Goal: Task Accomplishment & Management: Manage account settings

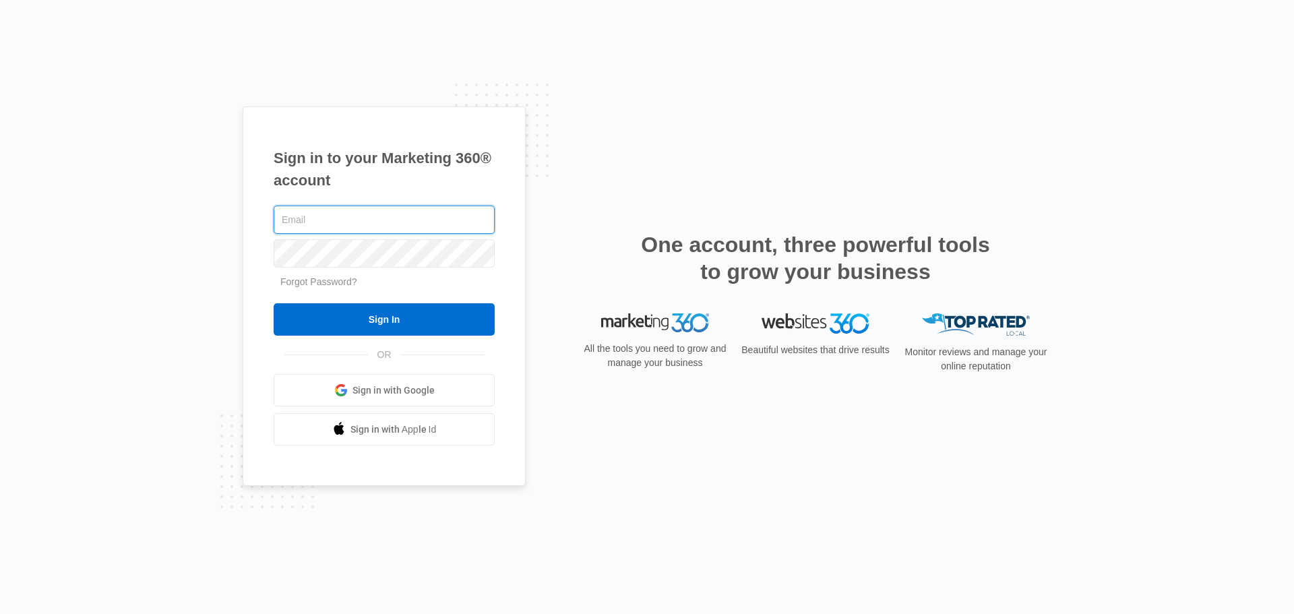
drag, startPoint x: 388, startPoint y: 212, endPoint x: 398, endPoint y: 222, distance: 14.3
click at [388, 212] on input "text" at bounding box center [384, 220] width 221 height 28
type input "[EMAIL_ADDRESS][DOMAIN_NAME]"
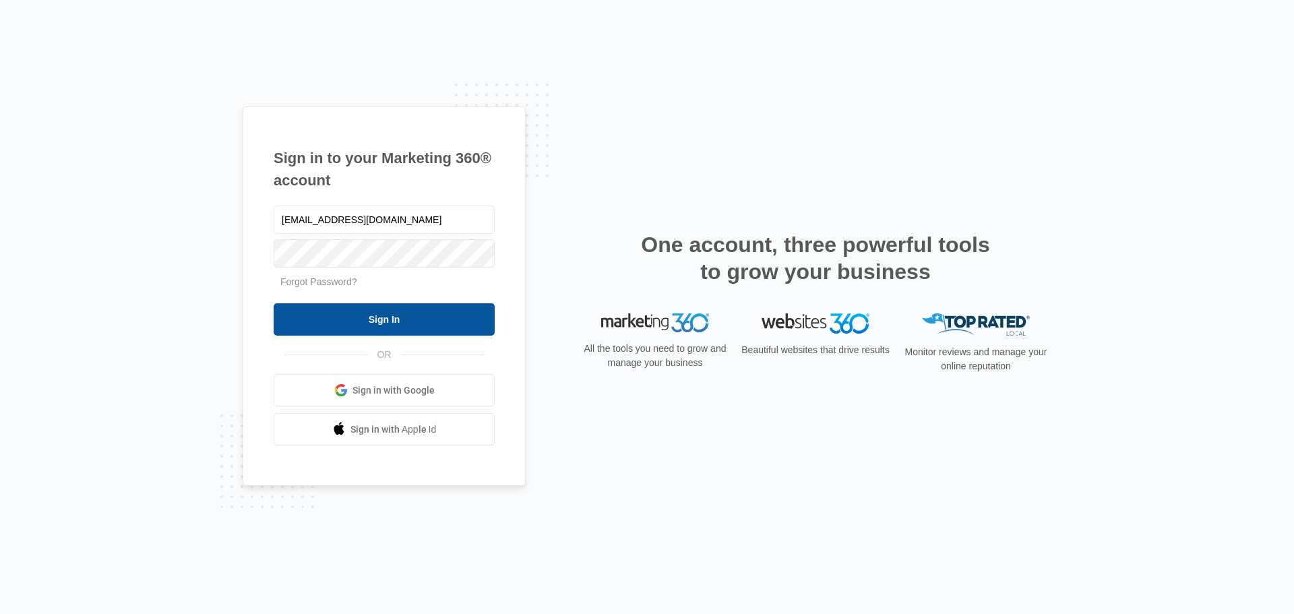
click at [460, 326] on input "Sign In" at bounding box center [384, 319] width 221 height 32
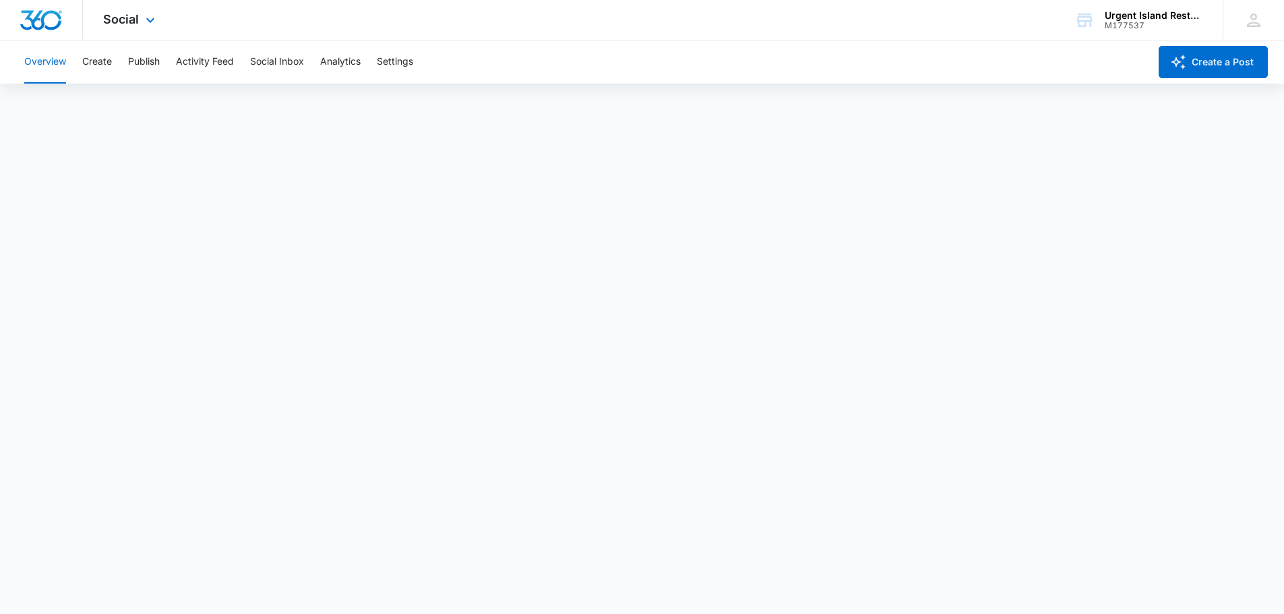
click at [159, 20] on div "Social Apps Reputation Websites Forms CRM Email Social Payments POS Content Ads…" at bounding box center [131, 20] width 96 height 40
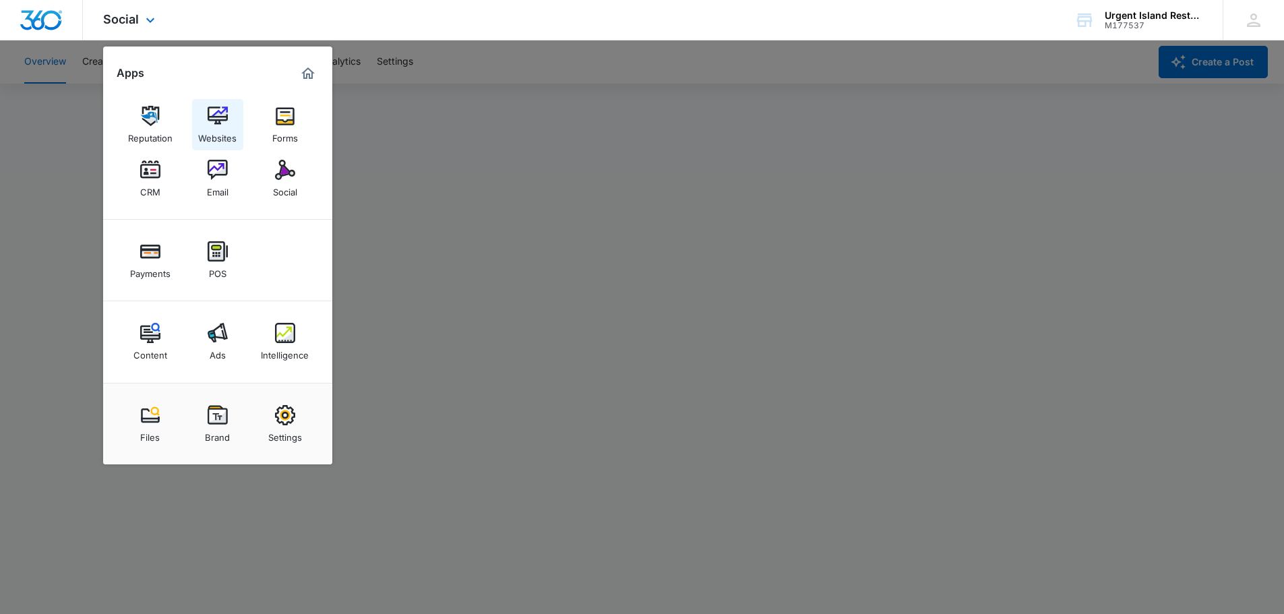
drag, startPoint x: 214, startPoint y: 127, endPoint x: 222, endPoint y: 127, distance: 7.4
click at [214, 127] on div "Websites" at bounding box center [217, 135] width 38 height 18
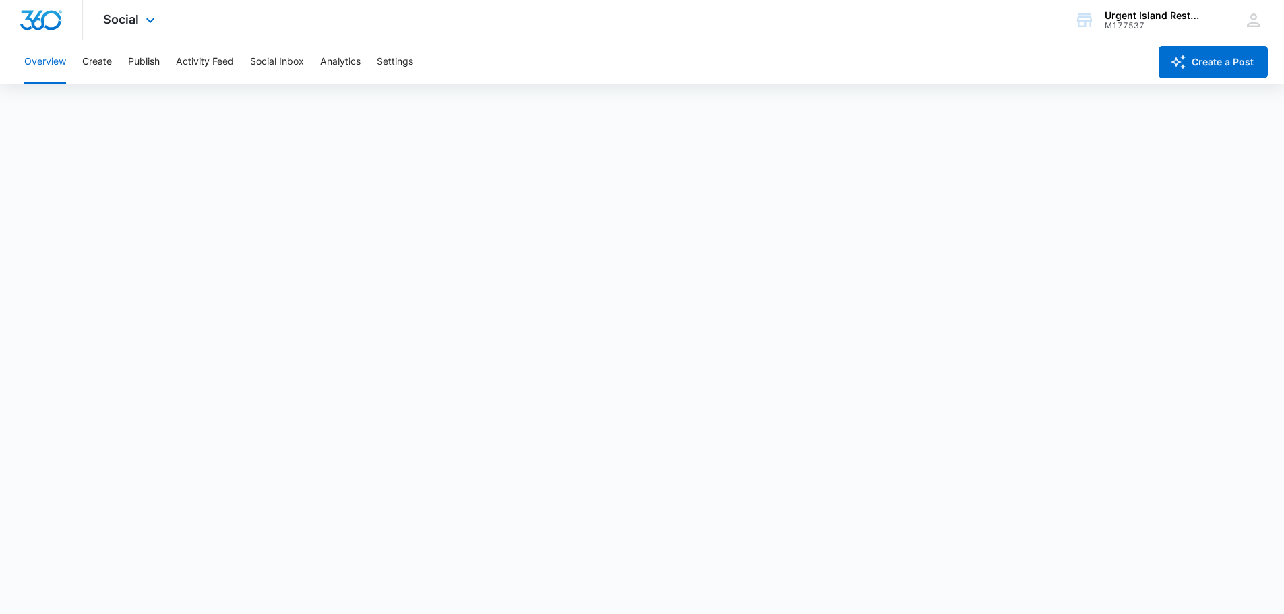
click at [160, 21] on div "Social Apps Reputation Websites Forms CRM Email Social Payments POS Content Ads…" at bounding box center [131, 20] width 96 height 40
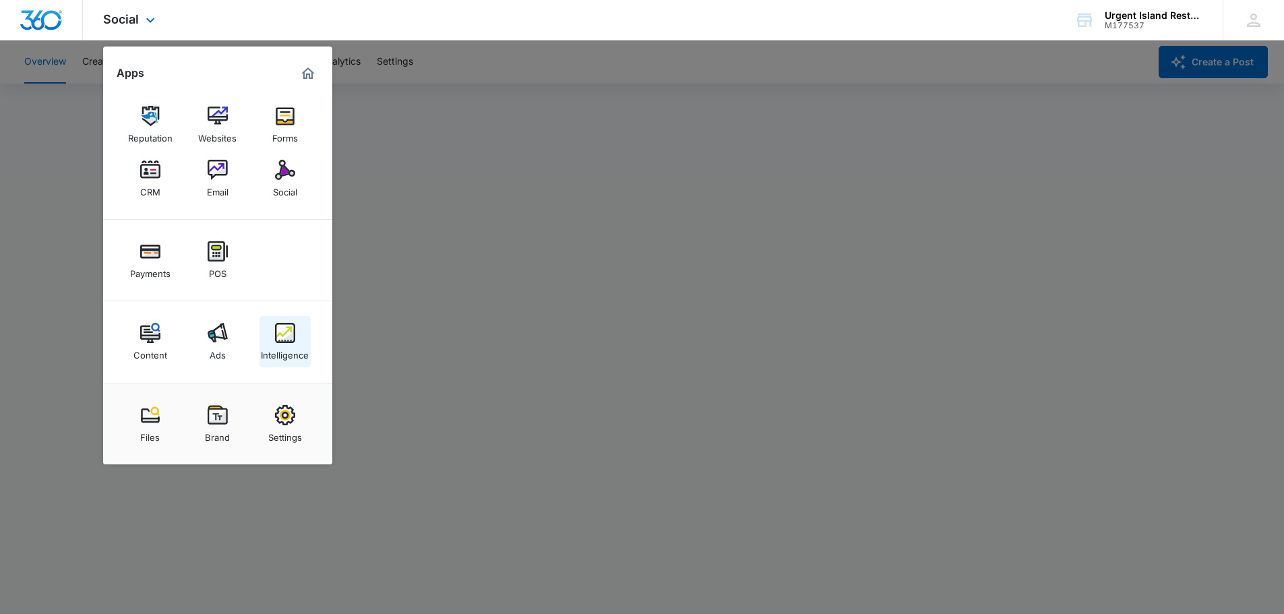
click at [278, 348] on div "Intelligence" at bounding box center [285, 352] width 48 height 18
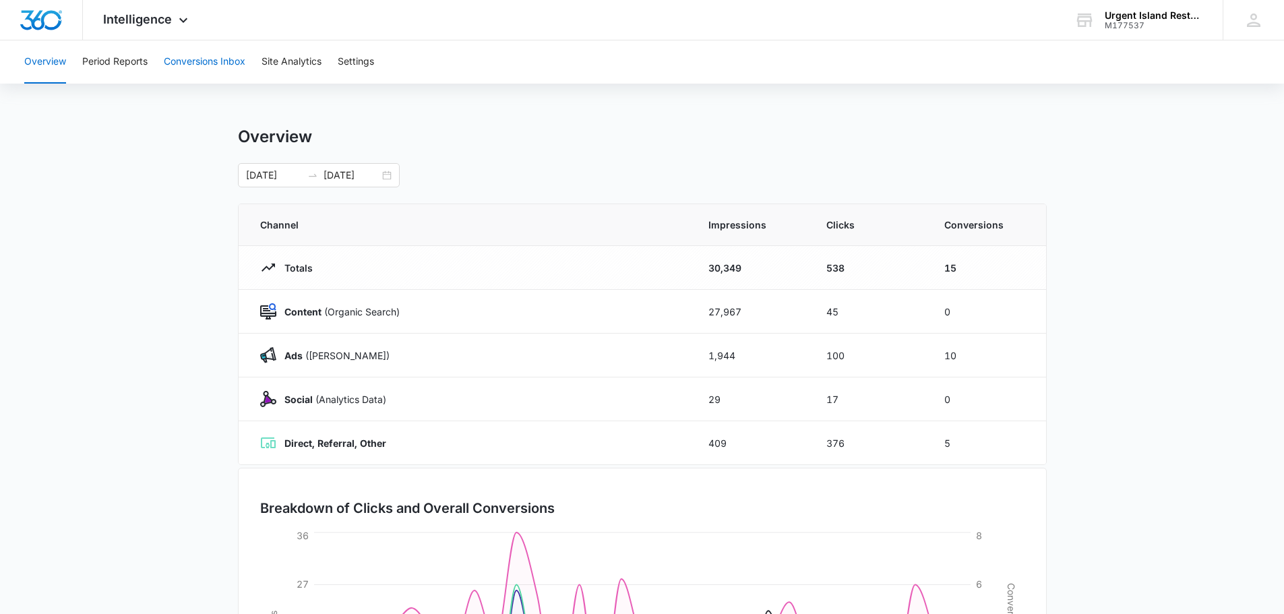
click at [228, 65] on button "Conversions Inbox" at bounding box center [205, 61] width 82 height 43
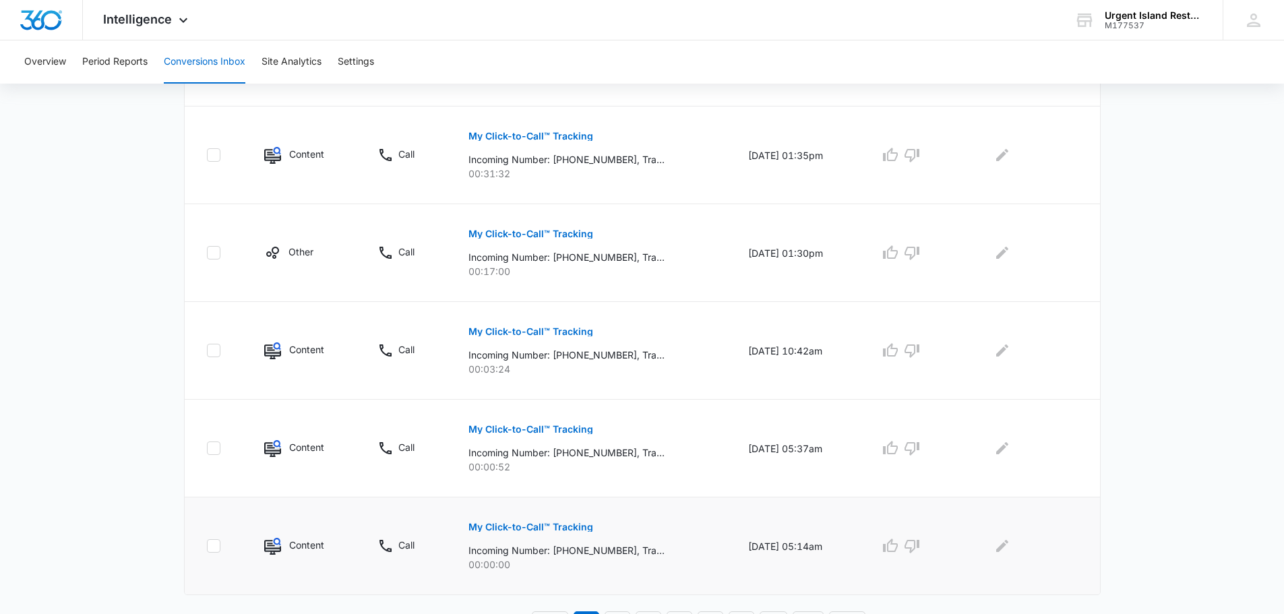
scroll to position [806, 0]
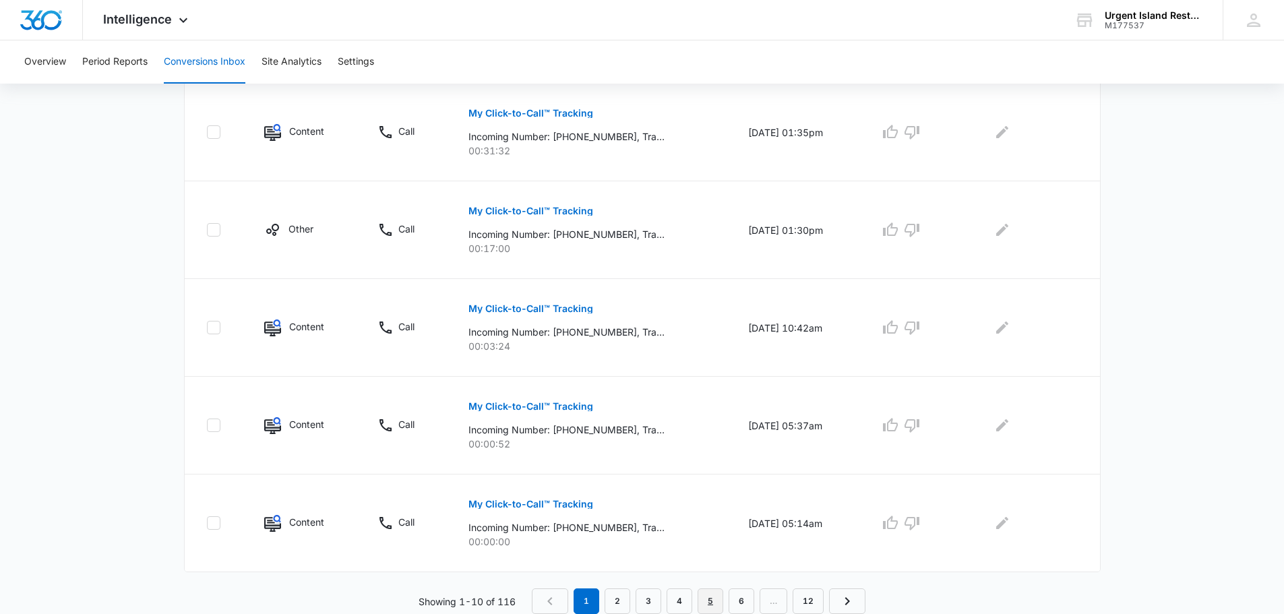
click at [717, 598] on link "5" at bounding box center [711, 602] width 26 height 26
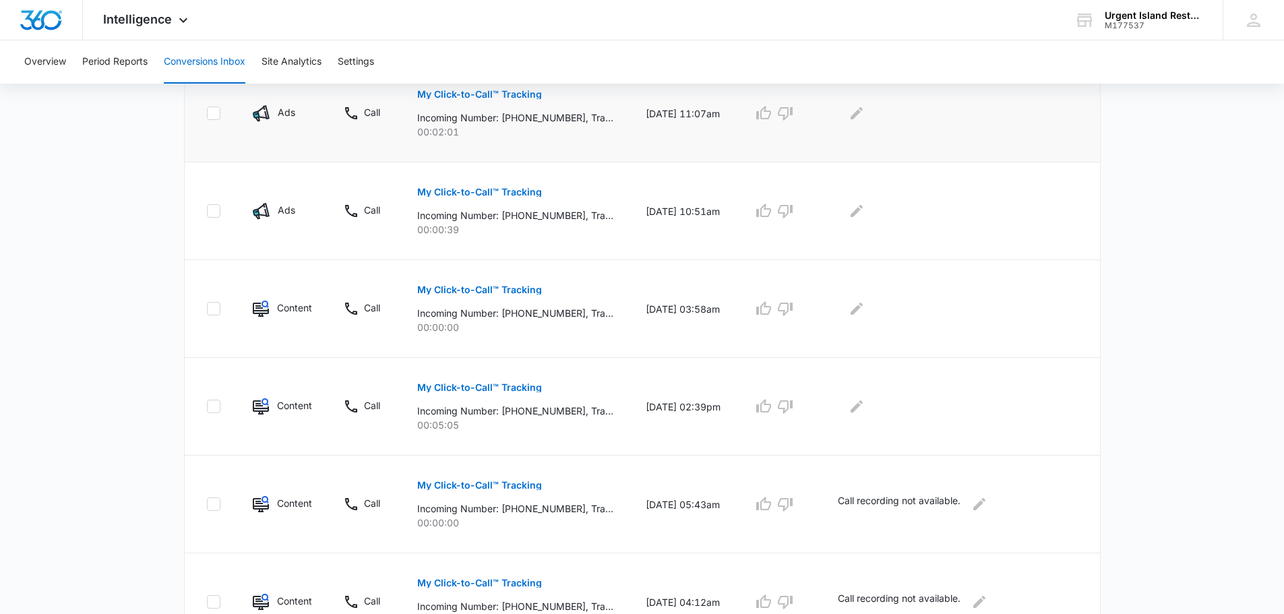
scroll to position [607, 0]
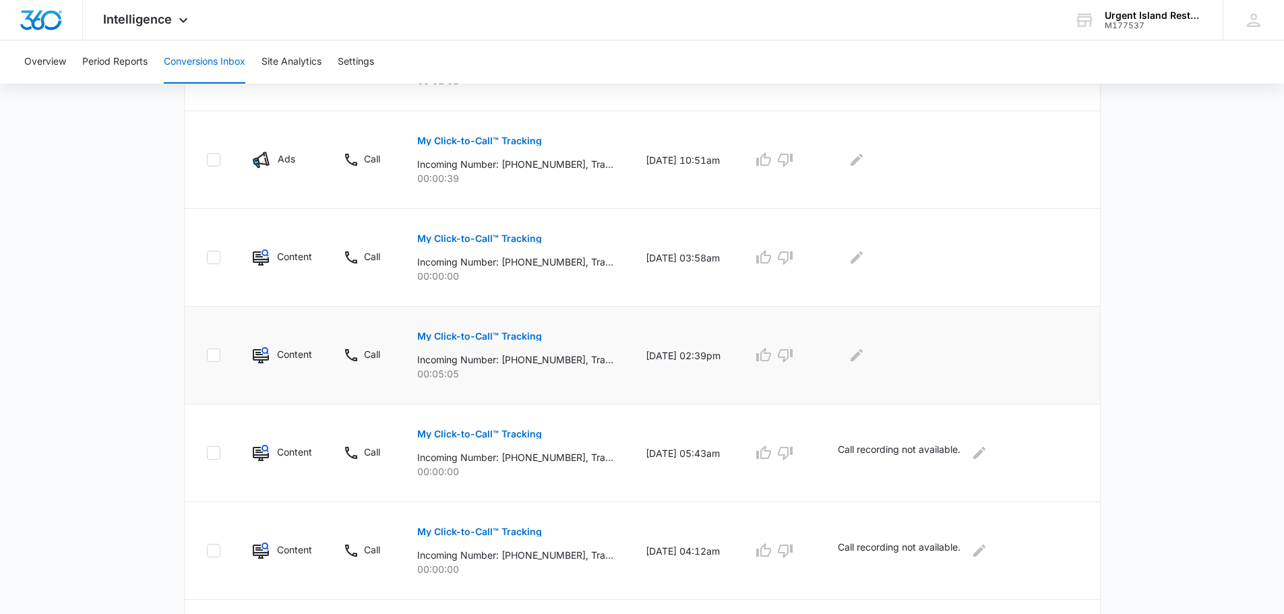
click at [500, 332] on p "My Click-to-Call™ Tracking" at bounding box center [479, 336] width 125 height 9
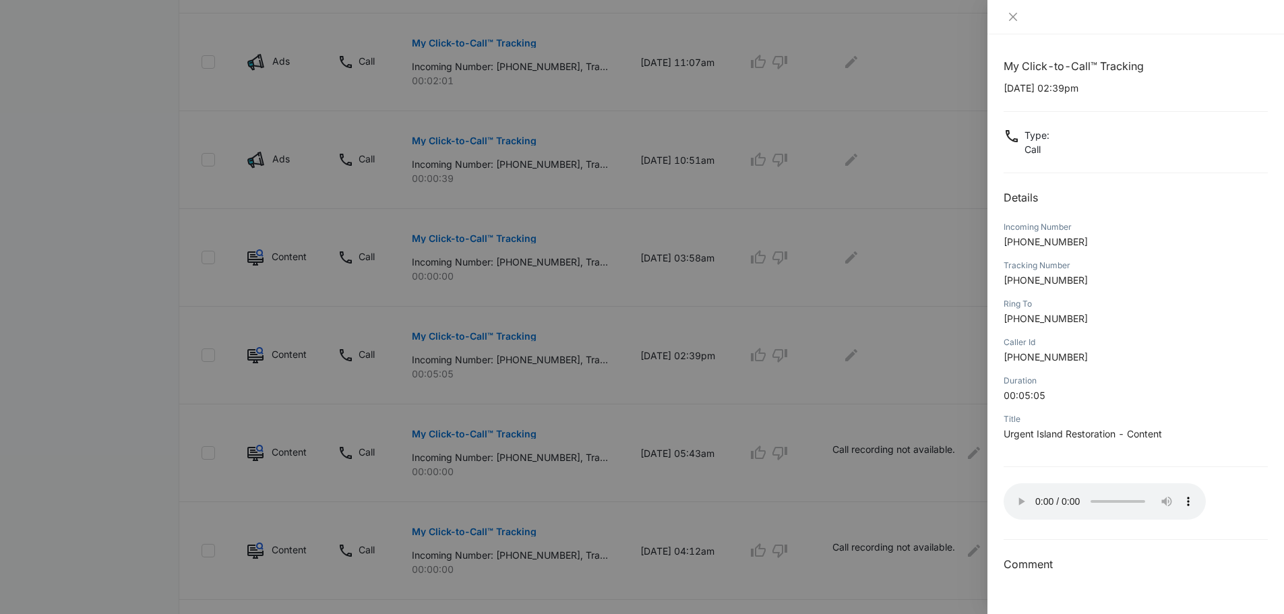
drag, startPoint x: 813, startPoint y: 385, endPoint x: 806, endPoint y: 384, distance: 7.5
click at [813, 385] on div at bounding box center [642, 307] width 1284 height 614
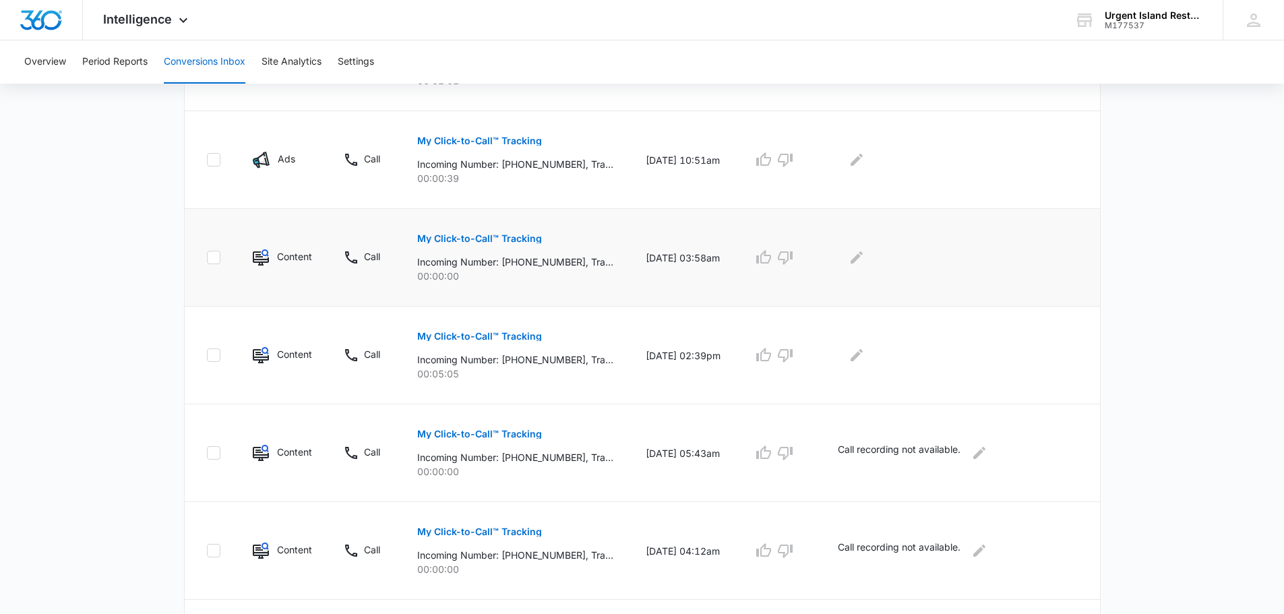
click at [487, 240] on p "My Click-to-Call™ Tracking" at bounding box center [479, 238] width 125 height 9
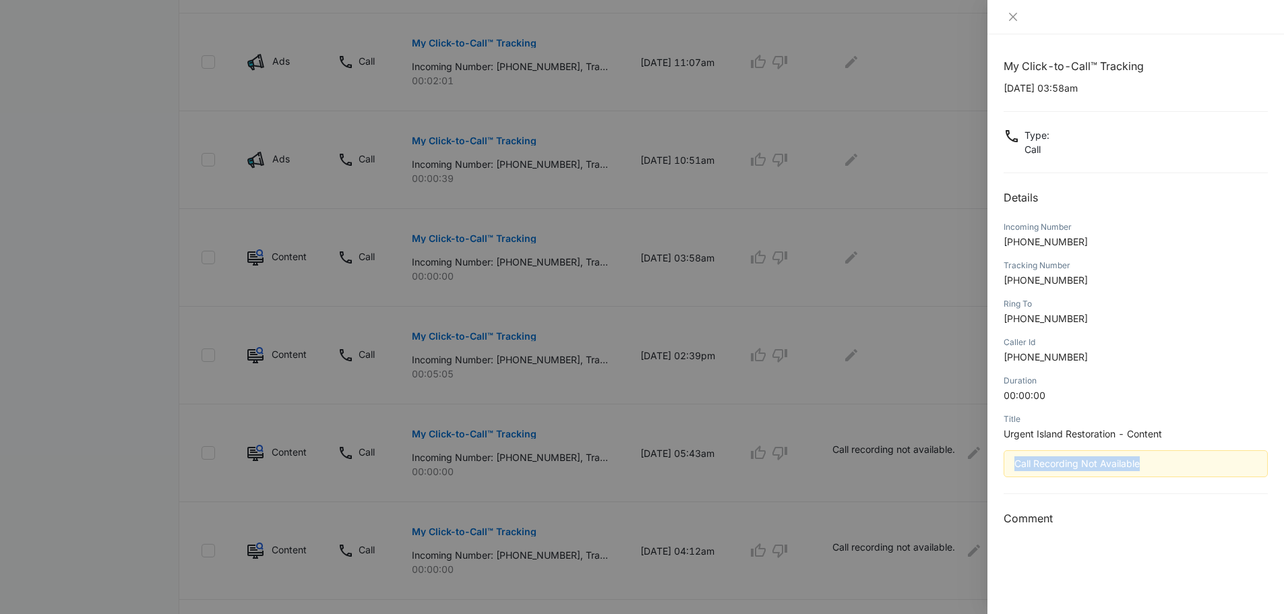
drag, startPoint x: 1087, startPoint y: 463, endPoint x: 1013, endPoint y: 467, distance: 73.6
click at [1013, 467] on div "Call Recording Not Available" at bounding box center [1136, 463] width 264 height 27
copy div "Call Recording Not Available"
click at [882, 386] on div at bounding box center [642, 307] width 1284 height 614
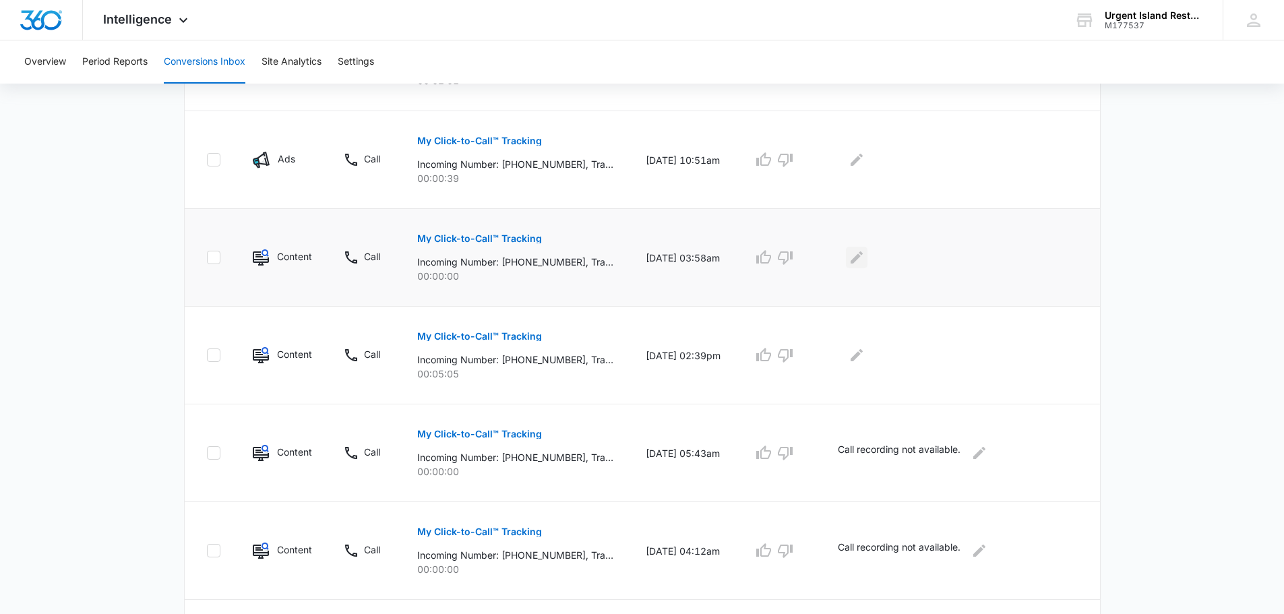
click at [864, 247] on button "Edit Comments" at bounding box center [857, 258] width 22 height 22
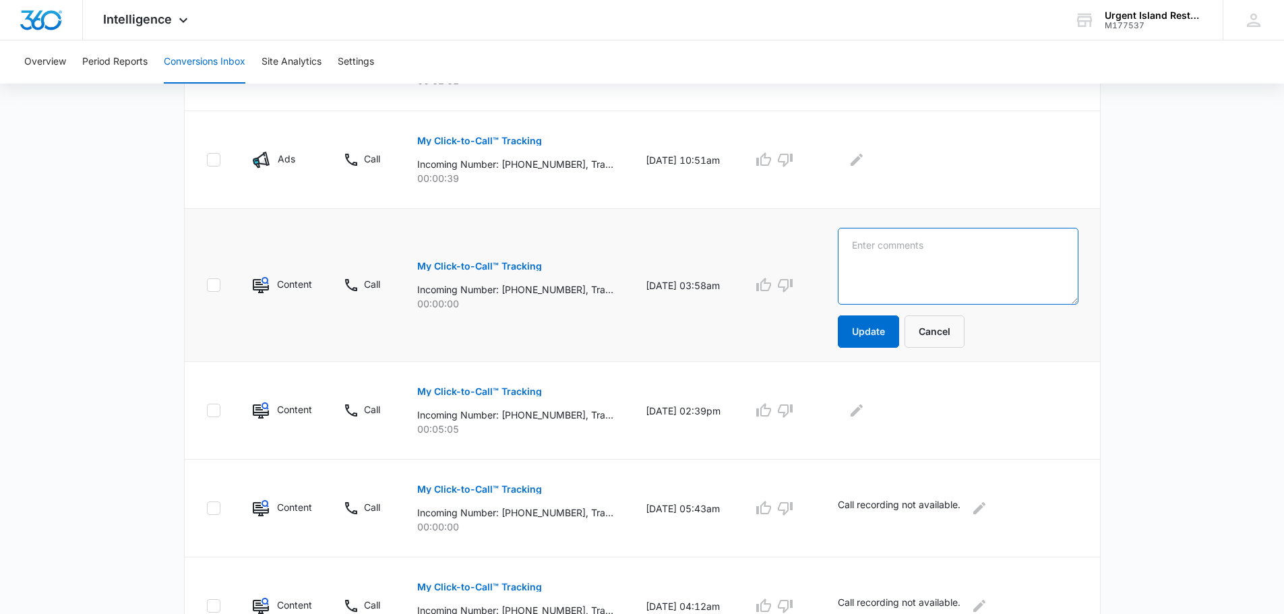
click at [884, 263] on textarea at bounding box center [958, 266] width 241 height 77
paste textarea "Call Recording Not Available"
type textarea "Call Recording Not Available"
click at [873, 344] on button "Update" at bounding box center [868, 331] width 61 height 32
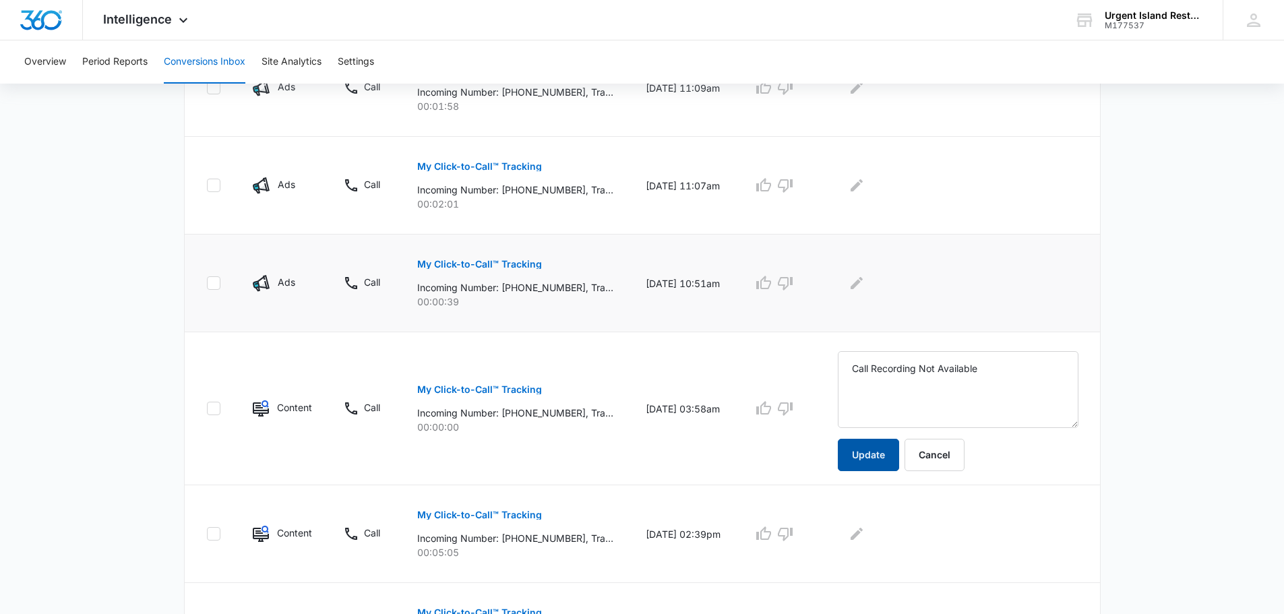
scroll to position [472, 0]
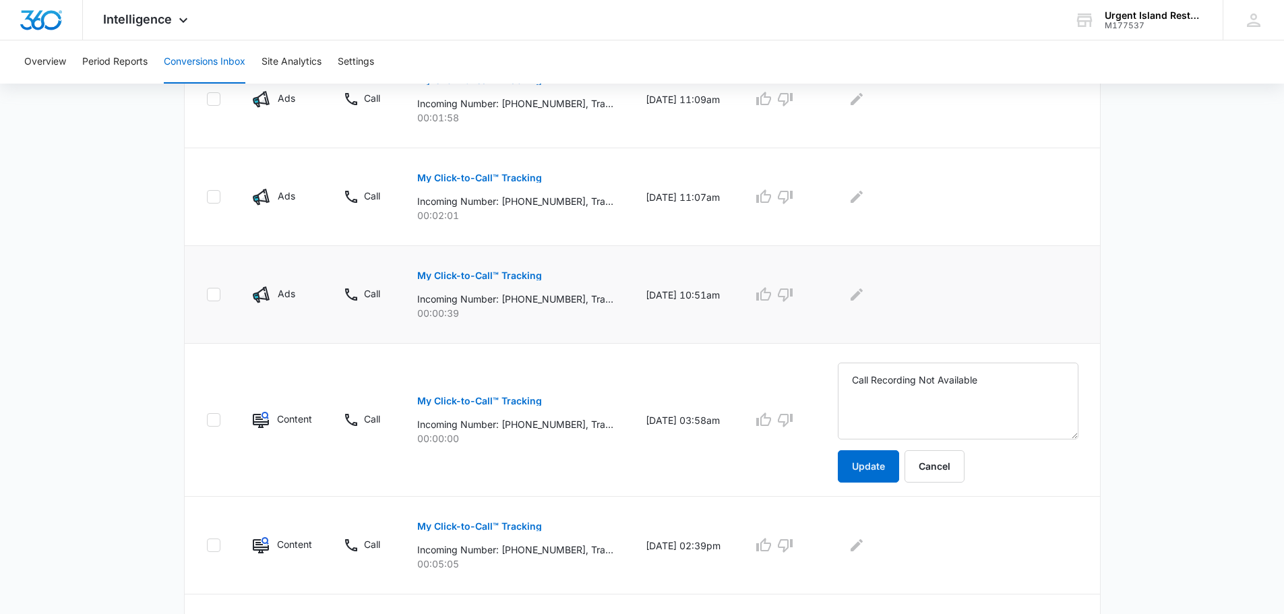
click at [502, 278] on p "My Click-to-Call™ Tracking" at bounding box center [479, 275] width 125 height 9
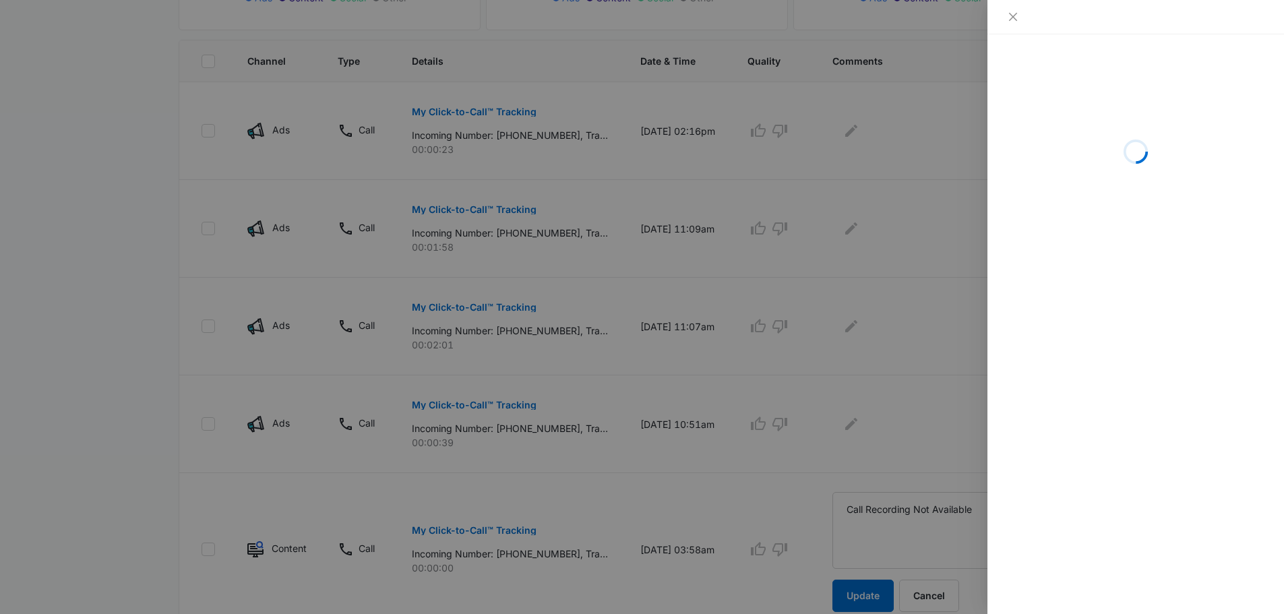
scroll to position [337, 0]
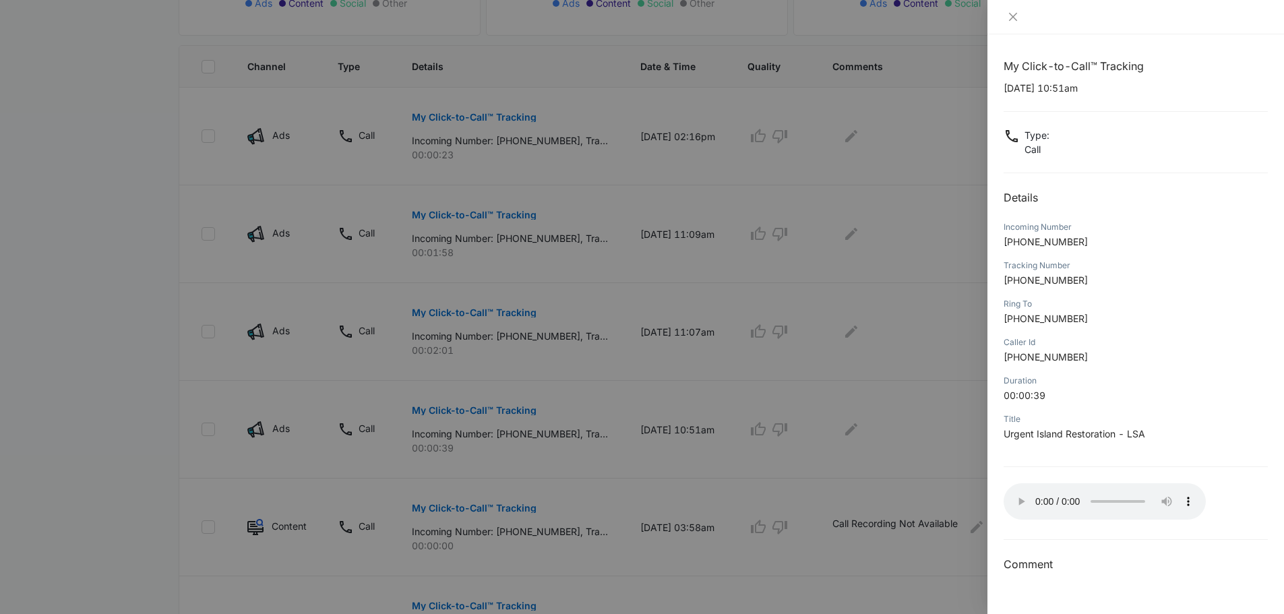
click at [736, 314] on div at bounding box center [642, 307] width 1284 height 614
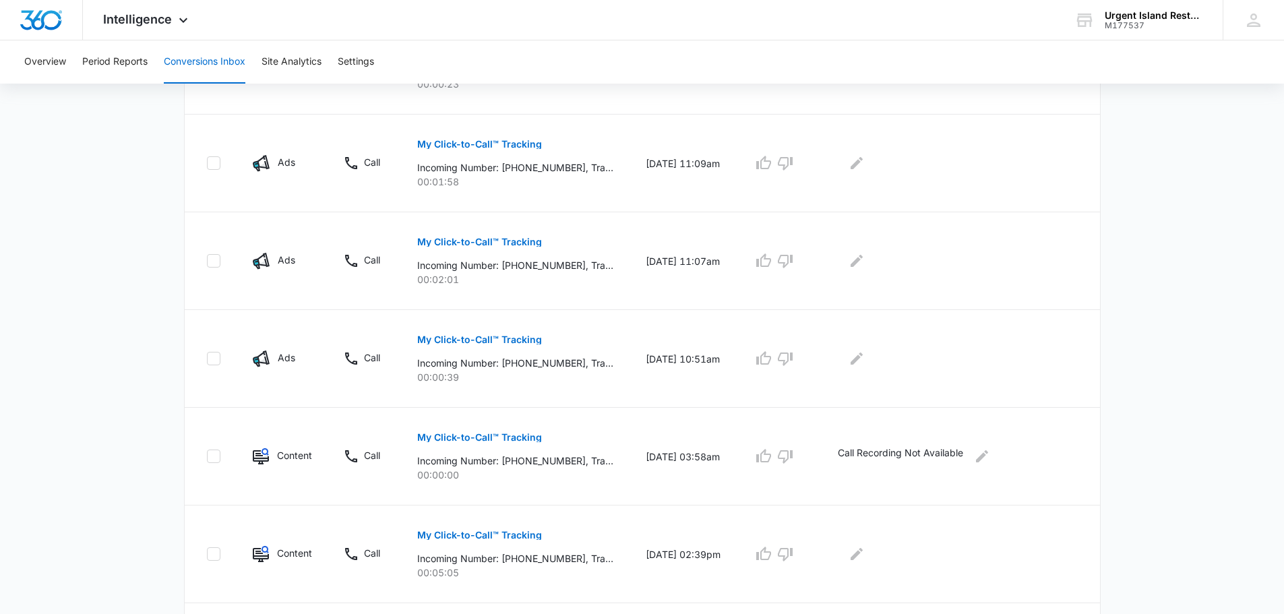
scroll to position [404, 0]
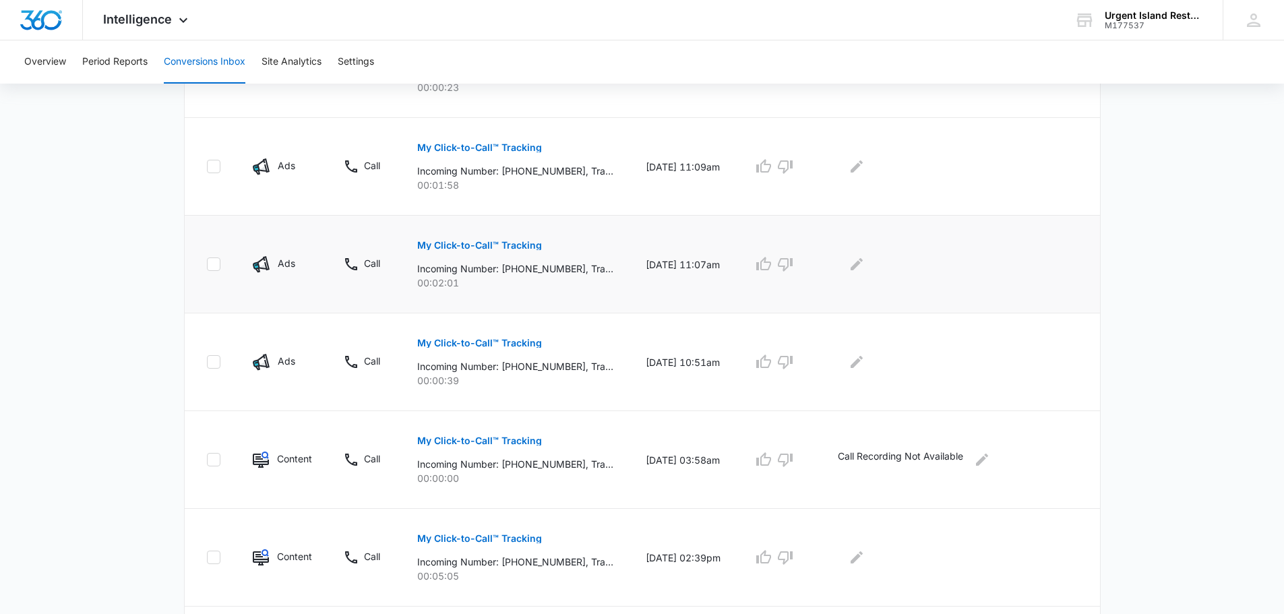
click at [507, 239] on button "My Click-to-Call™ Tracking" at bounding box center [479, 245] width 125 height 32
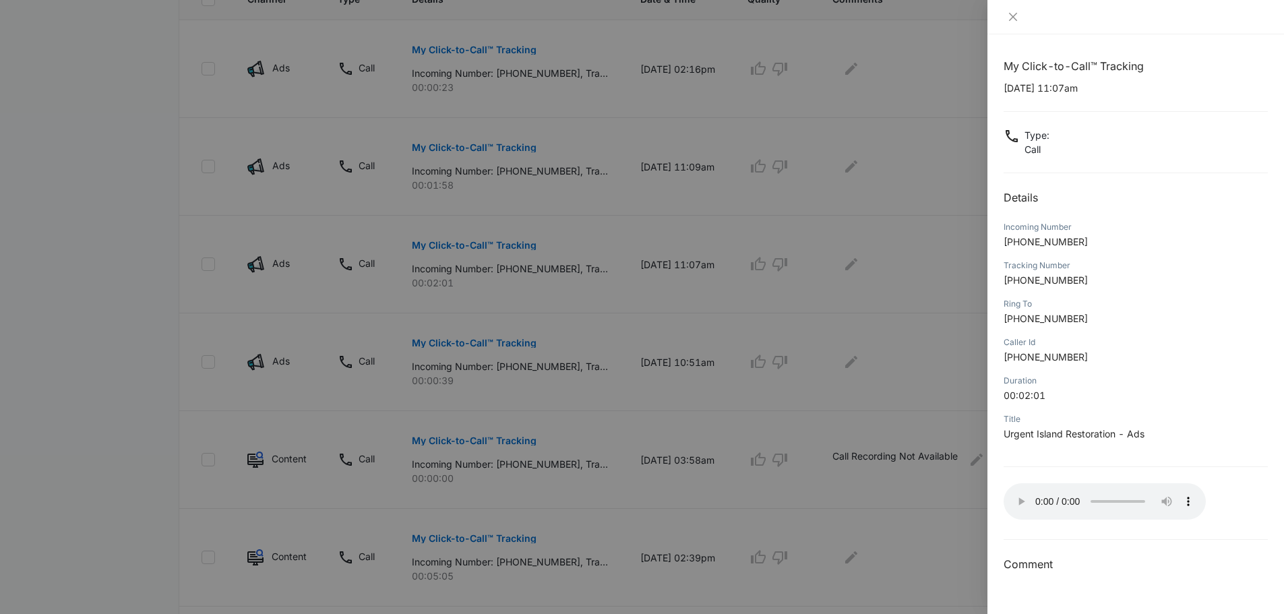
click at [619, 294] on div at bounding box center [642, 307] width 1284 height 614
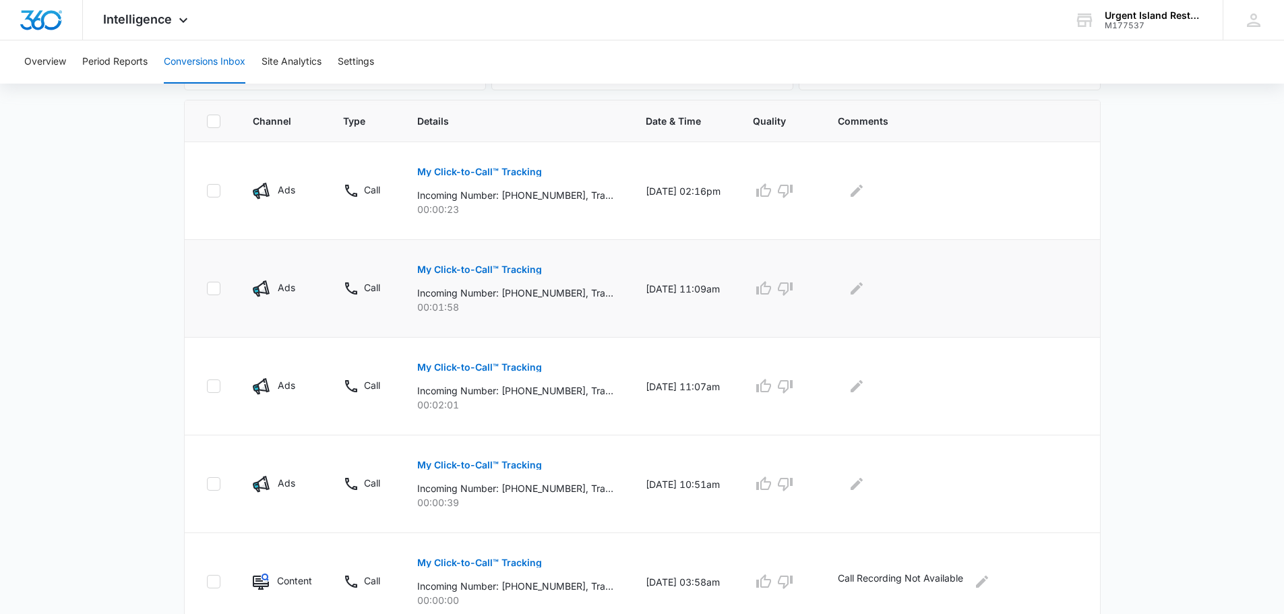
scroll to position [270, 0]
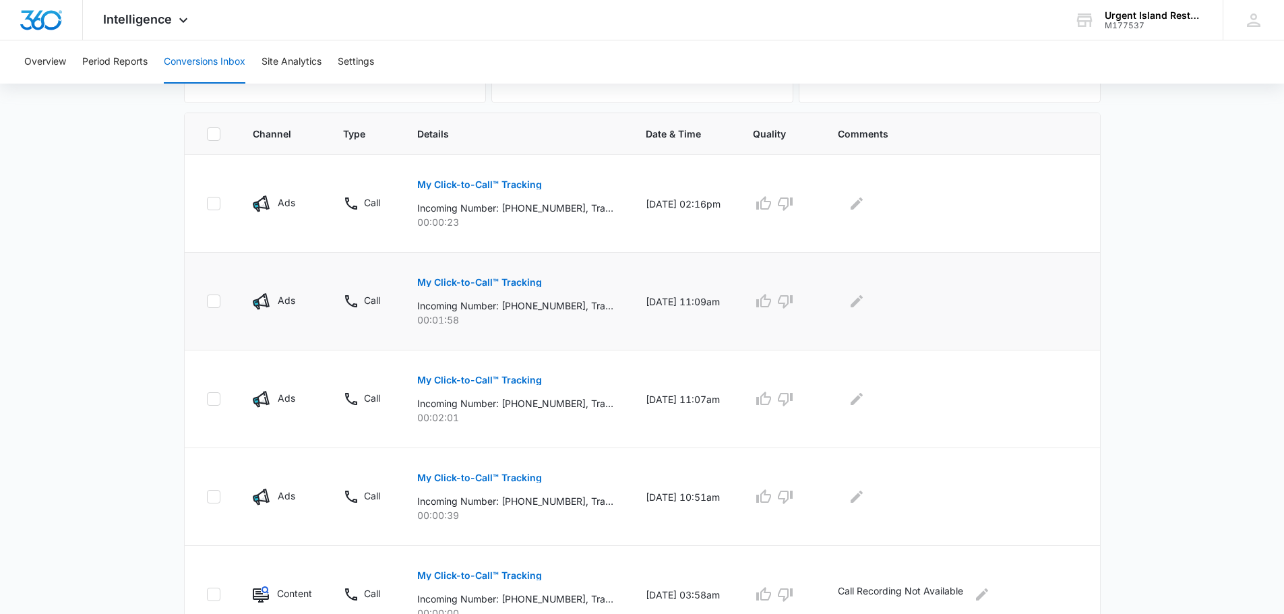
click at [513, 287] on p "My Click-to-Call™ Tracking" at bounding box center [479, 282] width 125 height 9
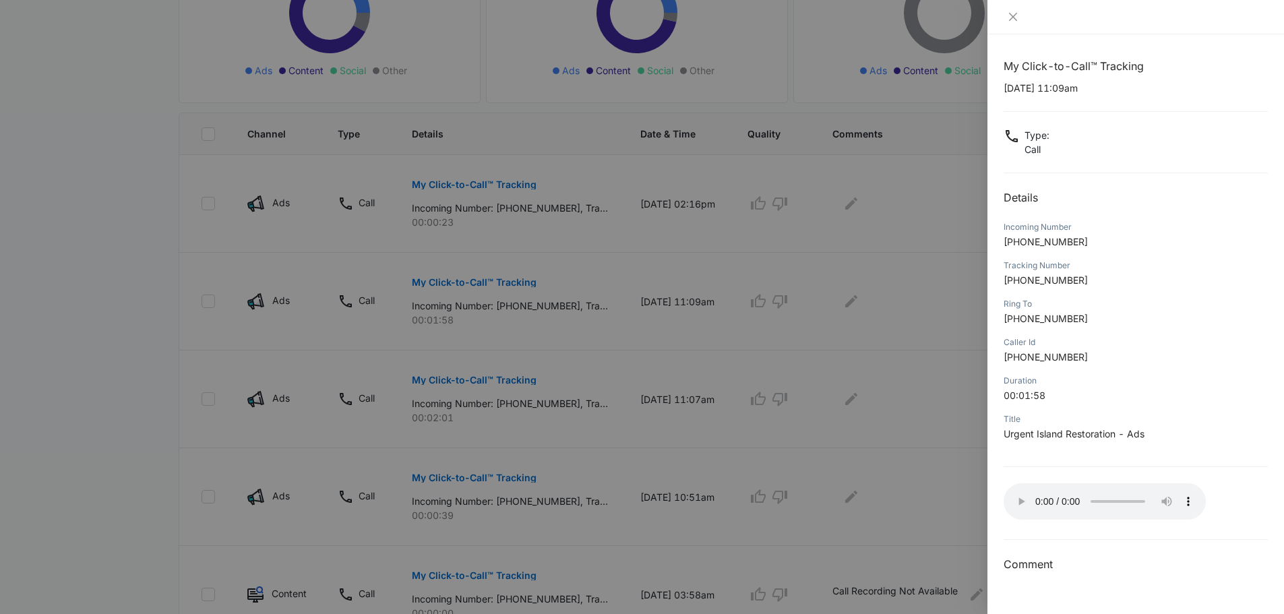
click at [646, 323] on div at bounding box center [642, 307] width 1284 height 614
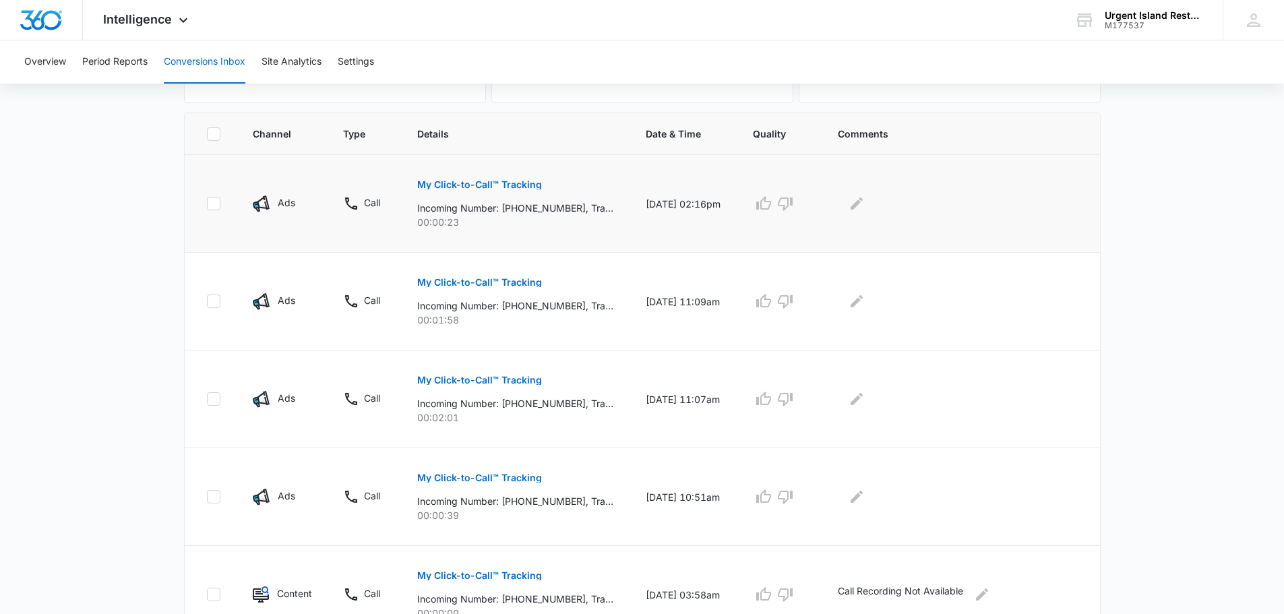
click at [465, 190] on button "My Click-to-Call™ Tracking" at bounding box center [479, 185] width 125 height 32
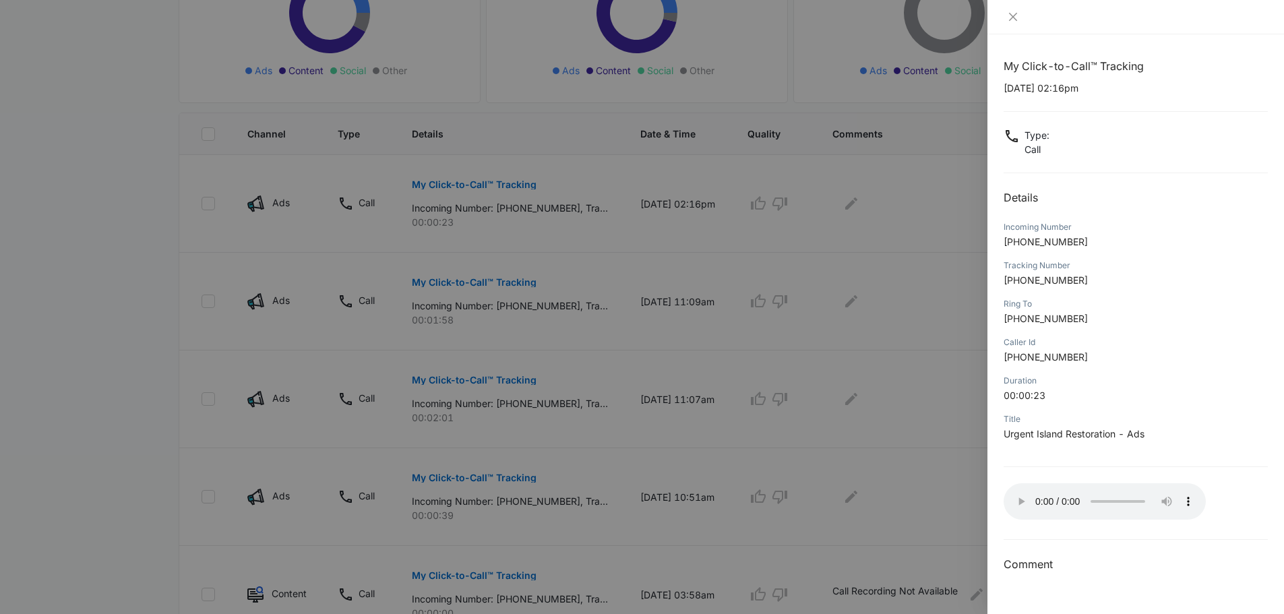
click at [926, 354] on div at bounding box center [642, 307] width 1284 height 614
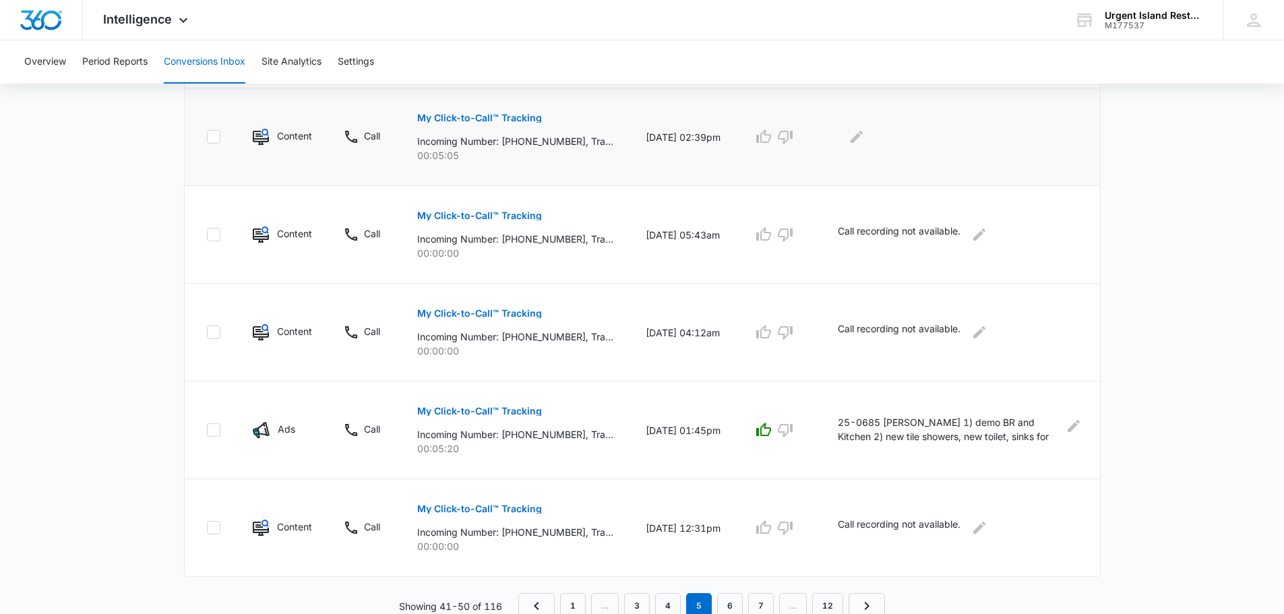
scroll to position [830, 0]
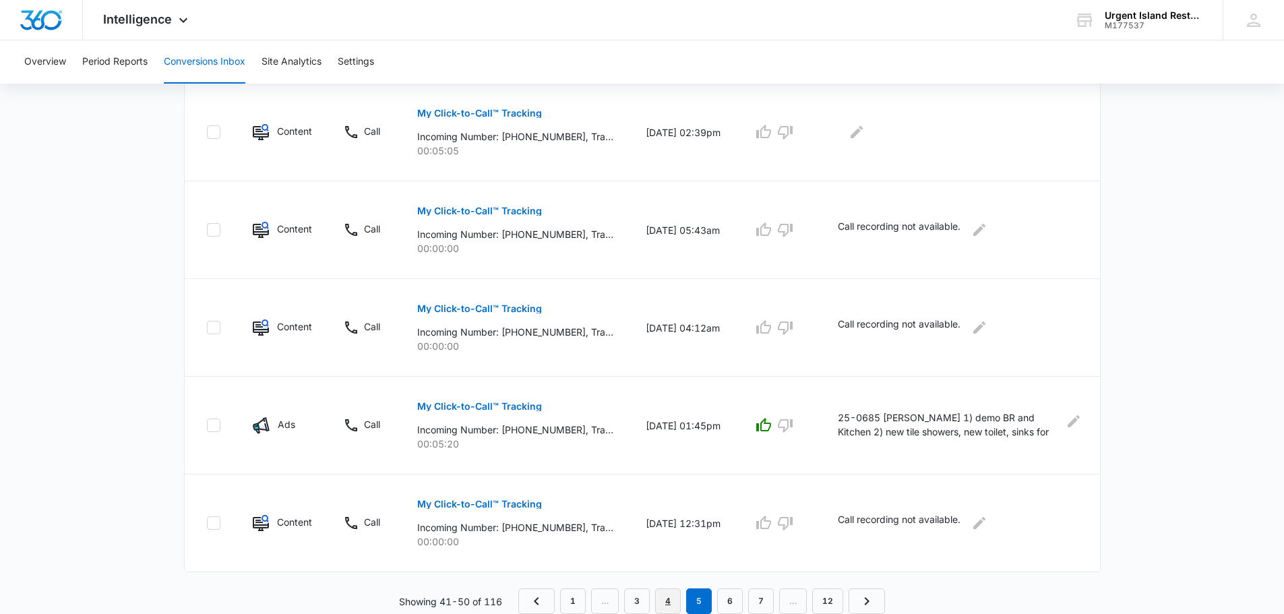
click at [675, 601] on link "4" at bounding box center [668, 602] width 26 height 26
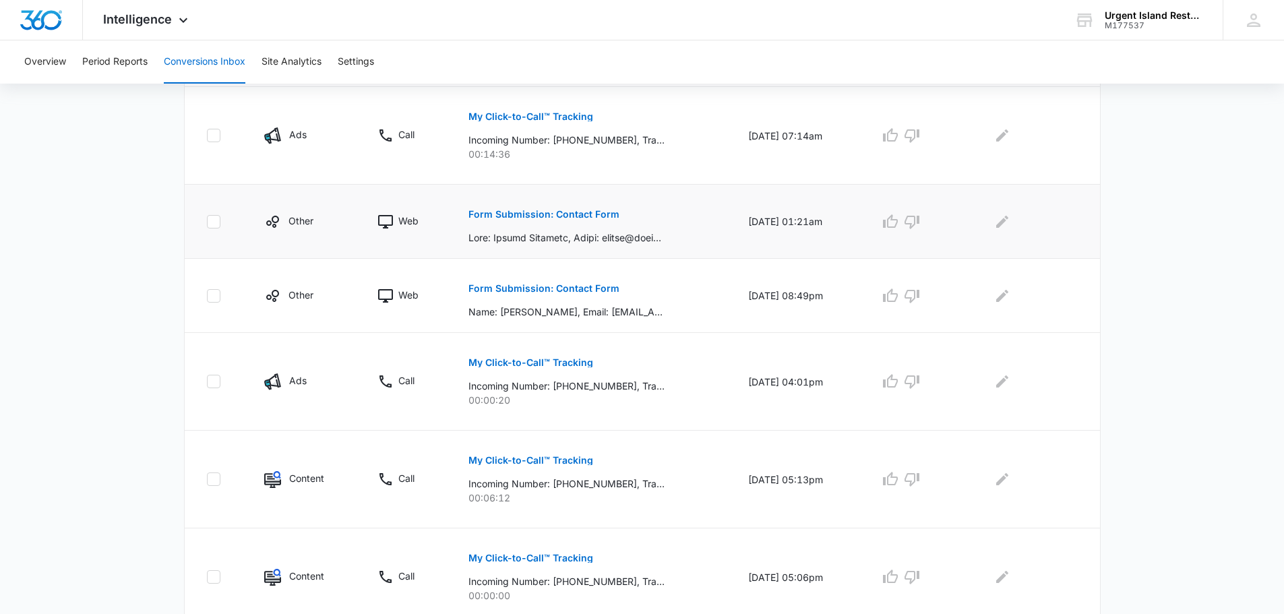
scroll to position [783, 0]
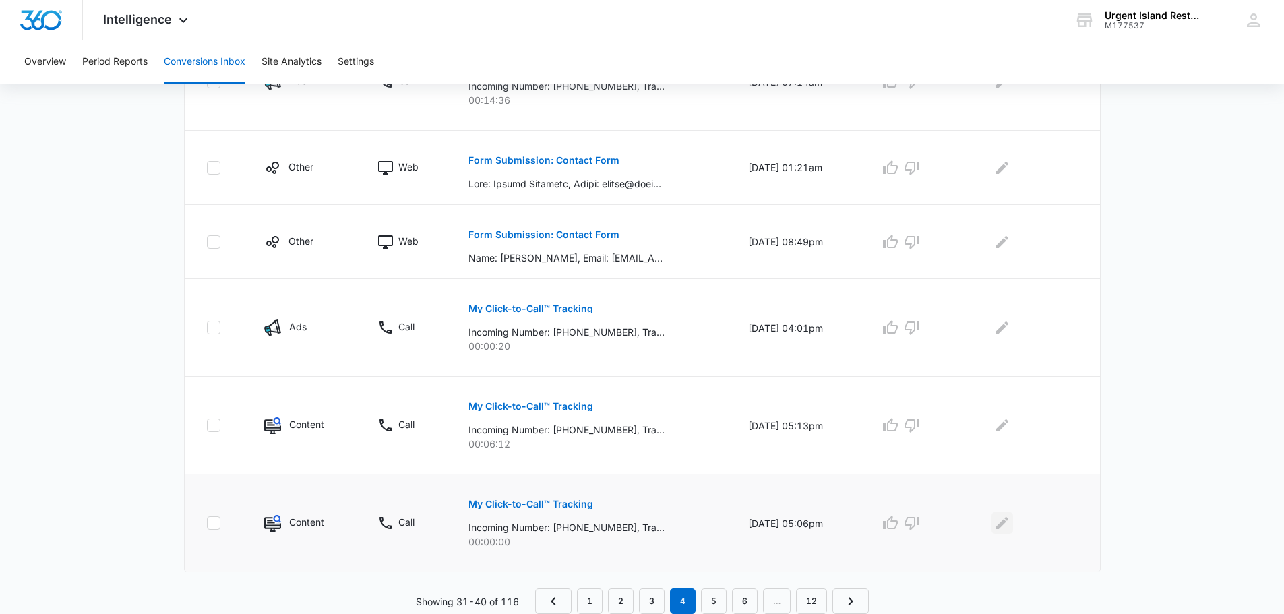
click at [1013, 514] on button "Edit Comments" at bounding box center [1003, 523] width 22 height 22
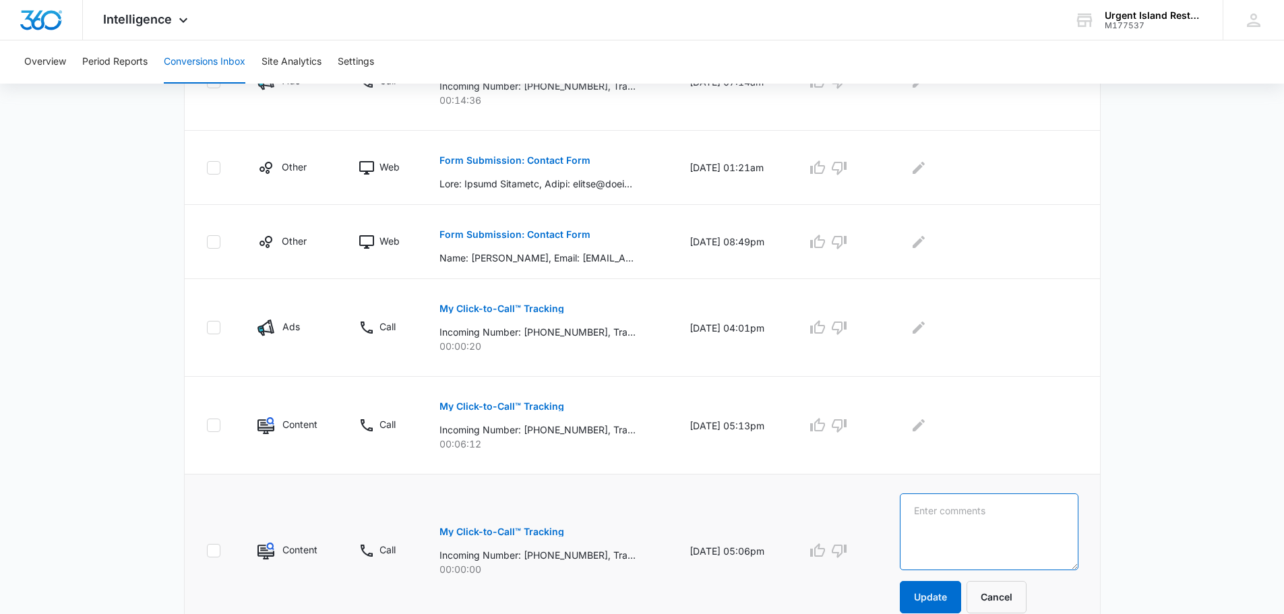
click at [1014, 516] on textarea at bounding box center [989, 531] width 179 height 77
paste textarea "Call Recording Not Available"
type textarea "Call Recording Not Available"
click at [947, 597] on button "Update" at bounding box center [930, 597] width 61 height 32
click at [521, 406] on p "My Click-to-Call™ Tracking" at bounding box center [502, 406] width 125 height 9
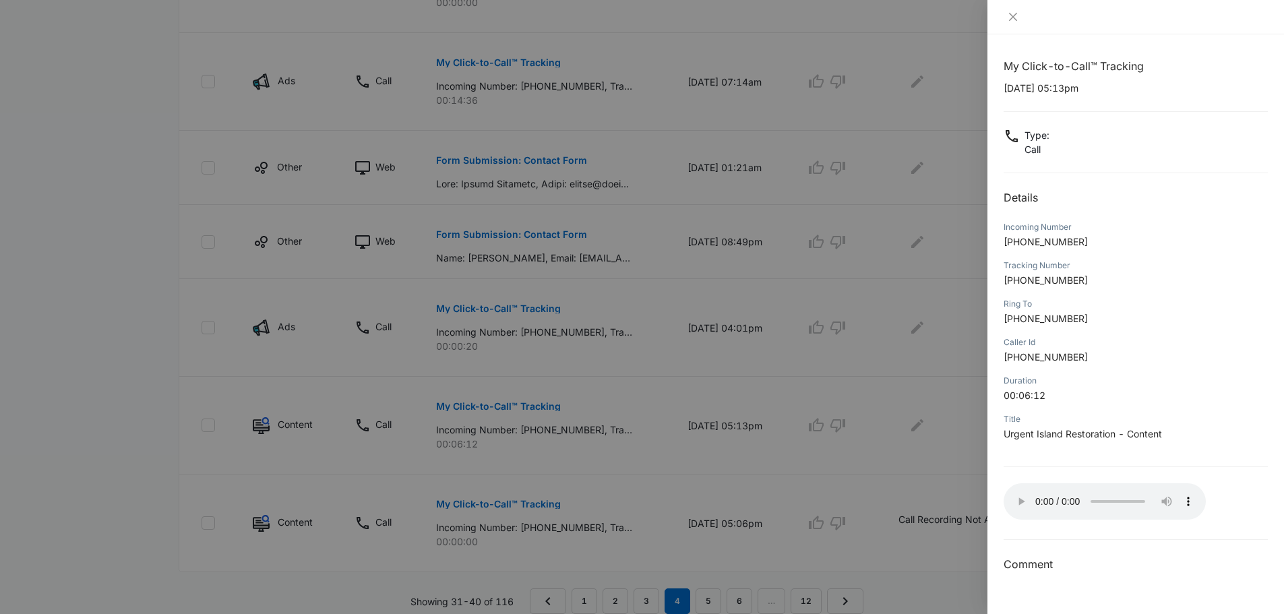
click at [546, 334] on div at bounding box center [642, 307] width 1284 height 614
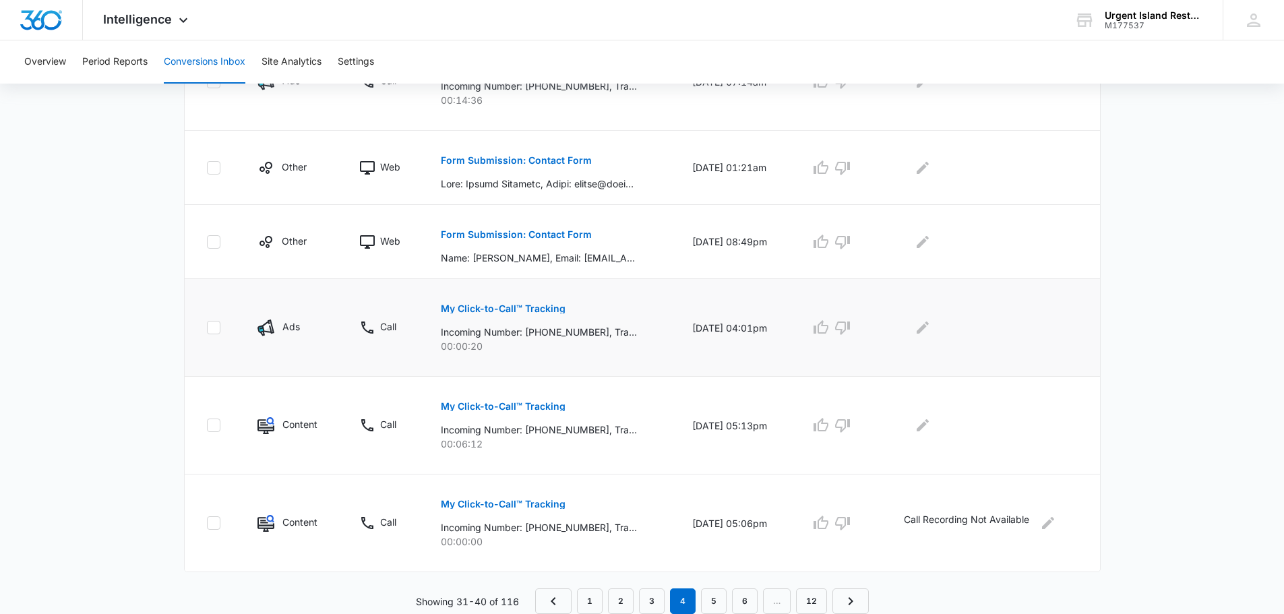
click at [512, 305] on p "My Click-to-Call™ Tracking" at bounding box center [503, 308] width 125 height 9
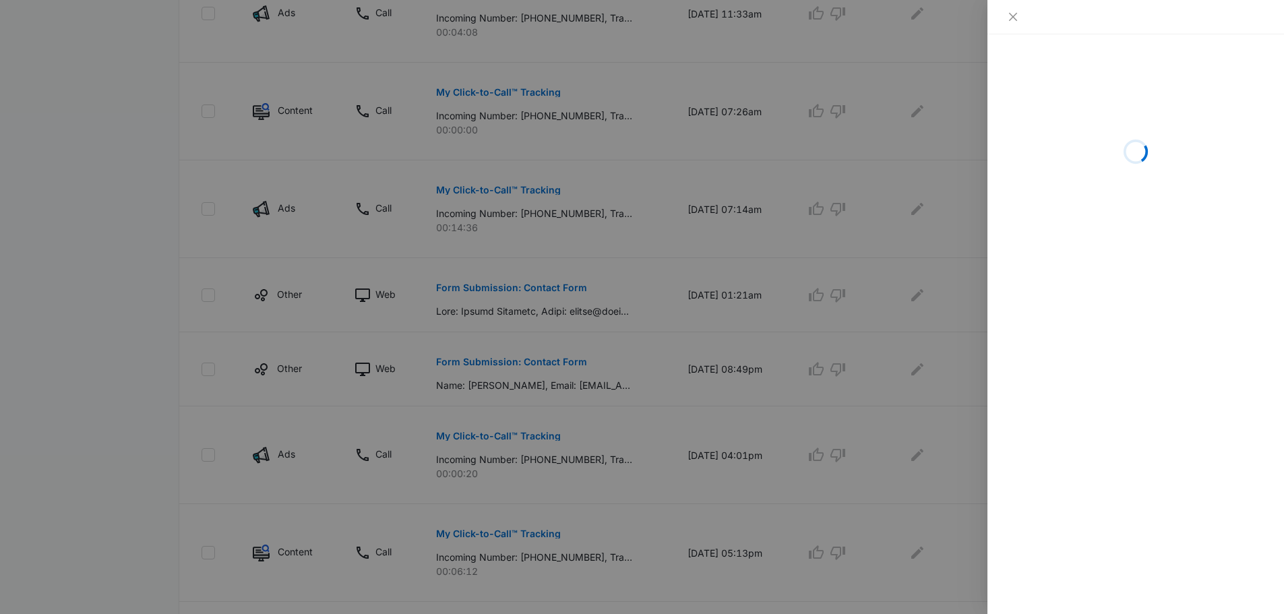
scroll to position [648, 0]
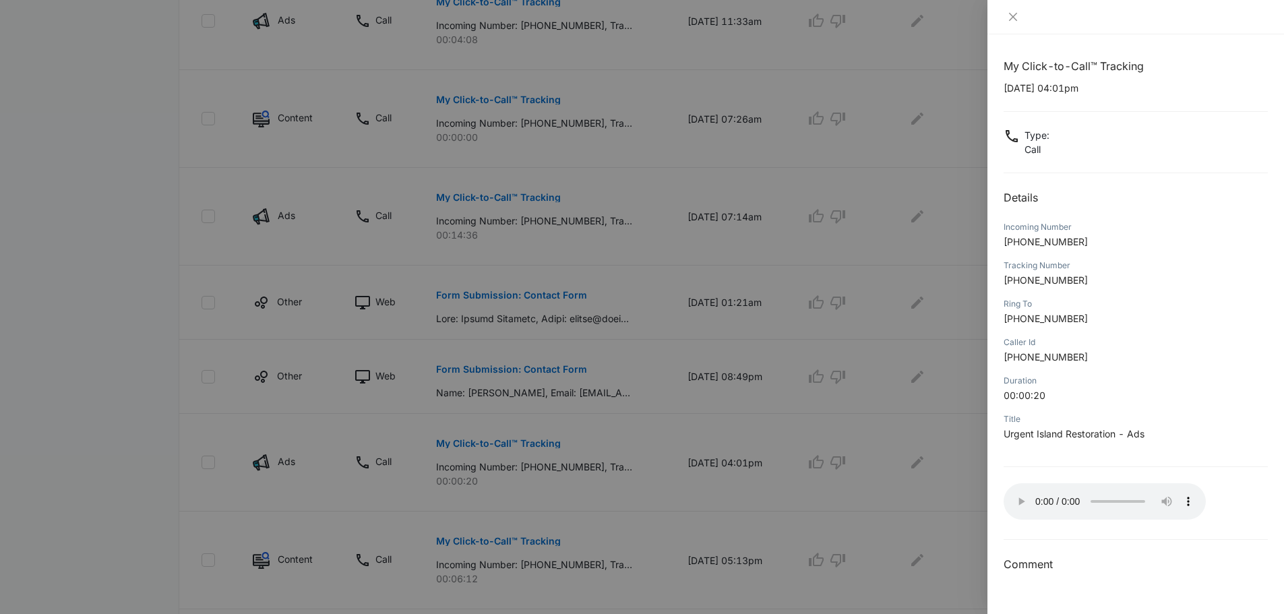
click at [477, 443] on div at bounding box center [642, 307] width 1284 height 614
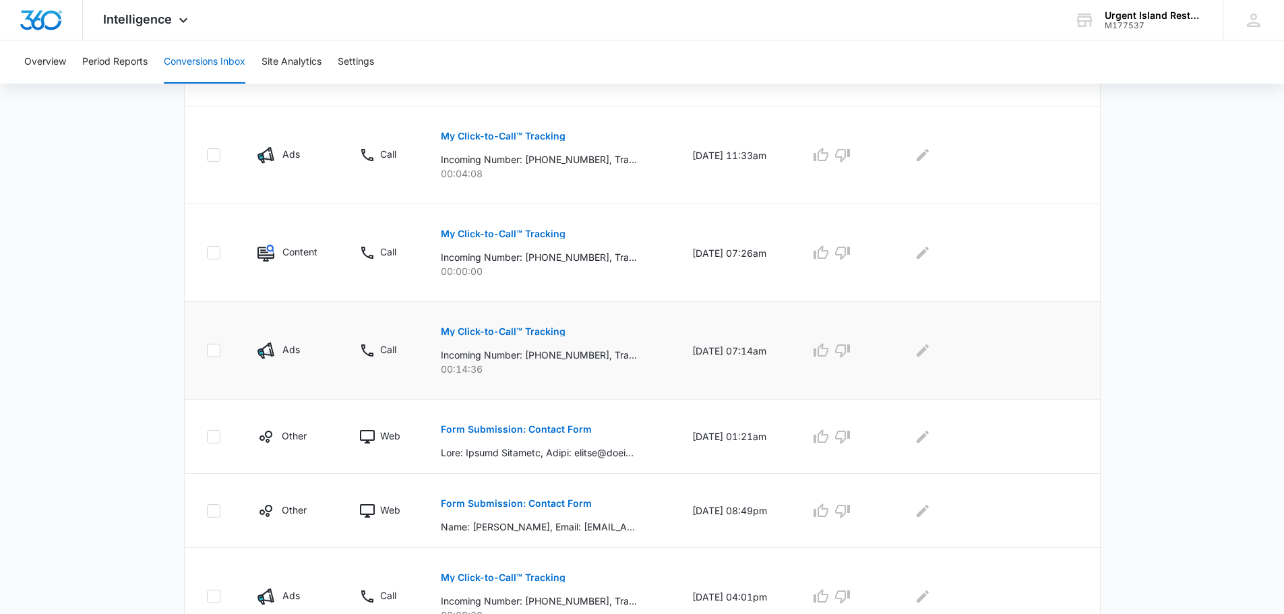
scroll to position [513, 0]
click at [485, 325] on button "My Click-to-Call™ Tracking" at bounding box center [503, 332] width 125 height 32
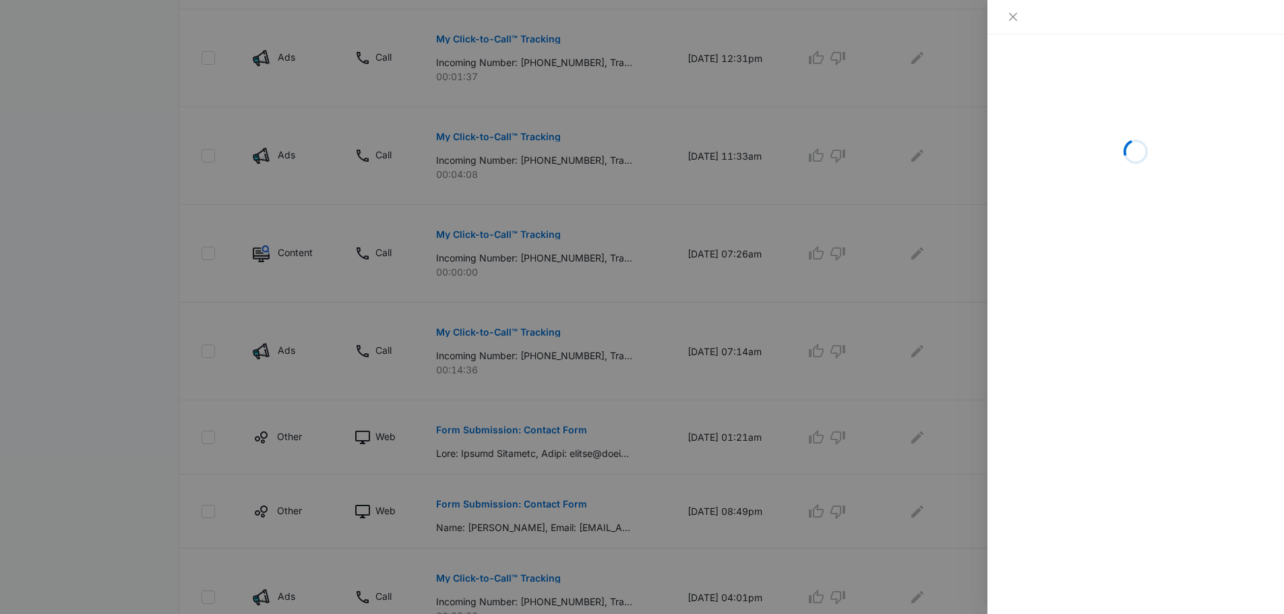
scroll to position [446, 0]
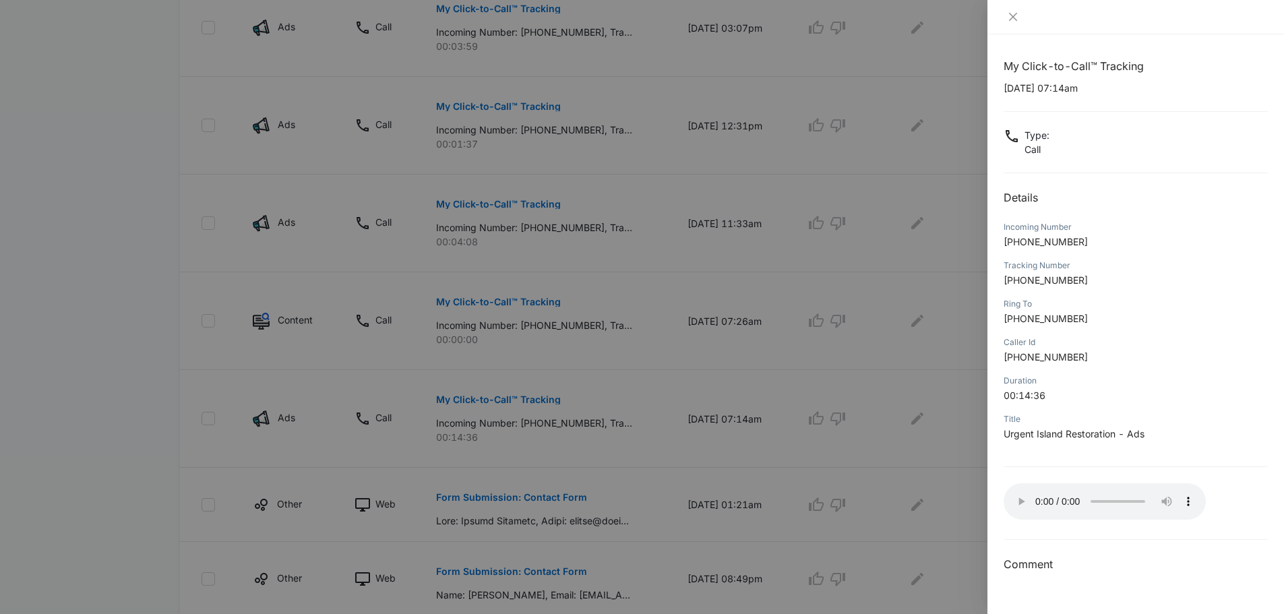
click at [528, 335] on div at bounding box center [642, 307] width 1284 height 614
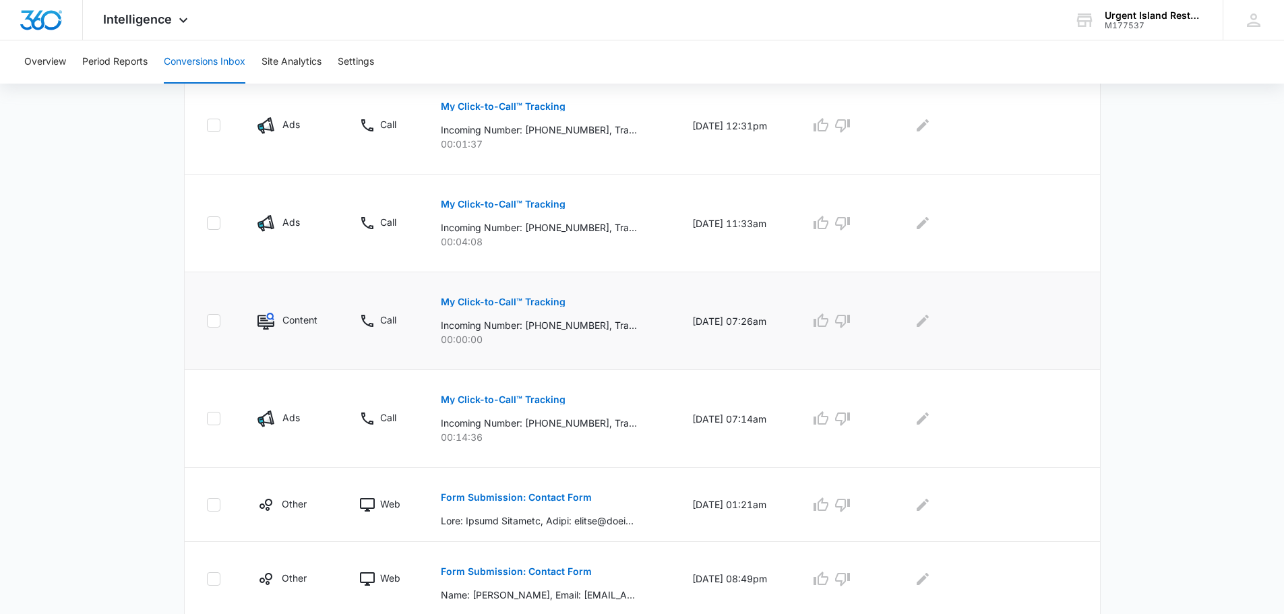
click at [530, 300] on p "My Click-to-Call™ Tracking" at bounding box center [503, 301] width 125 height 9
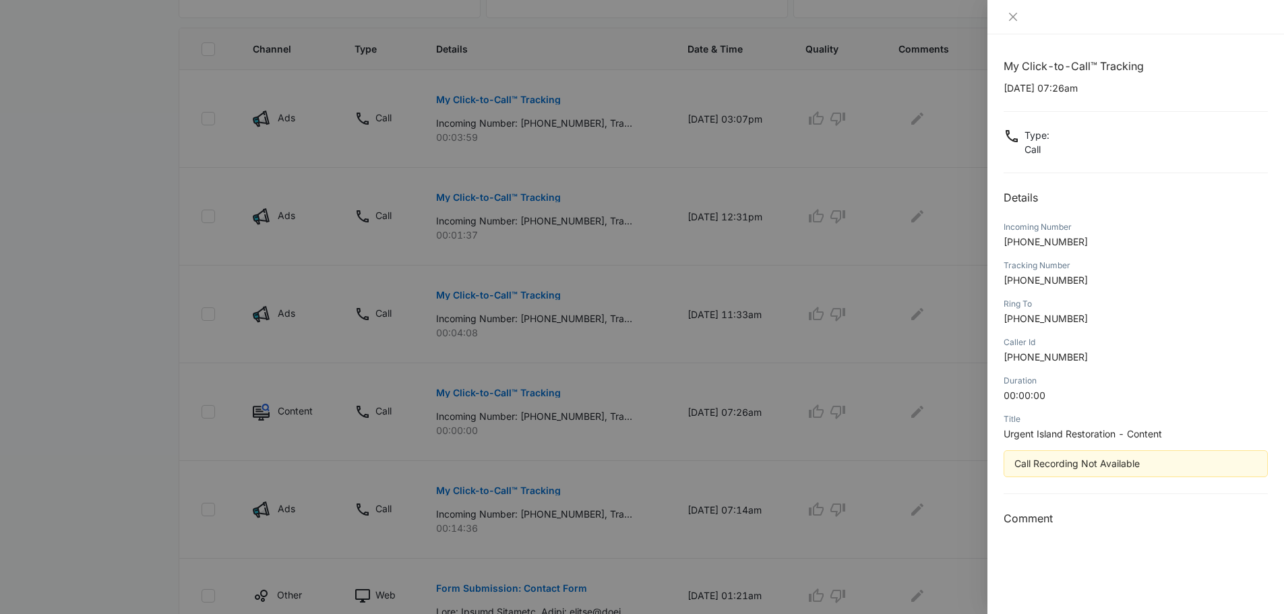
scroll to position [378, 0]
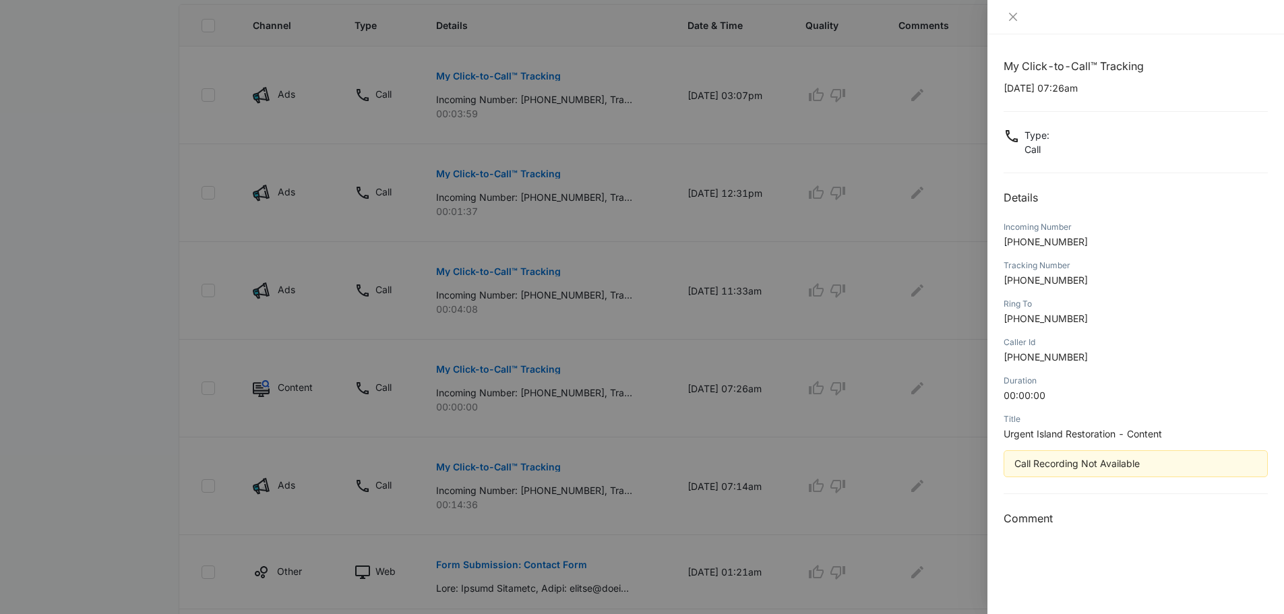
click at [936, 447] on div at bounding box center [642, 307] width 1284 height 614
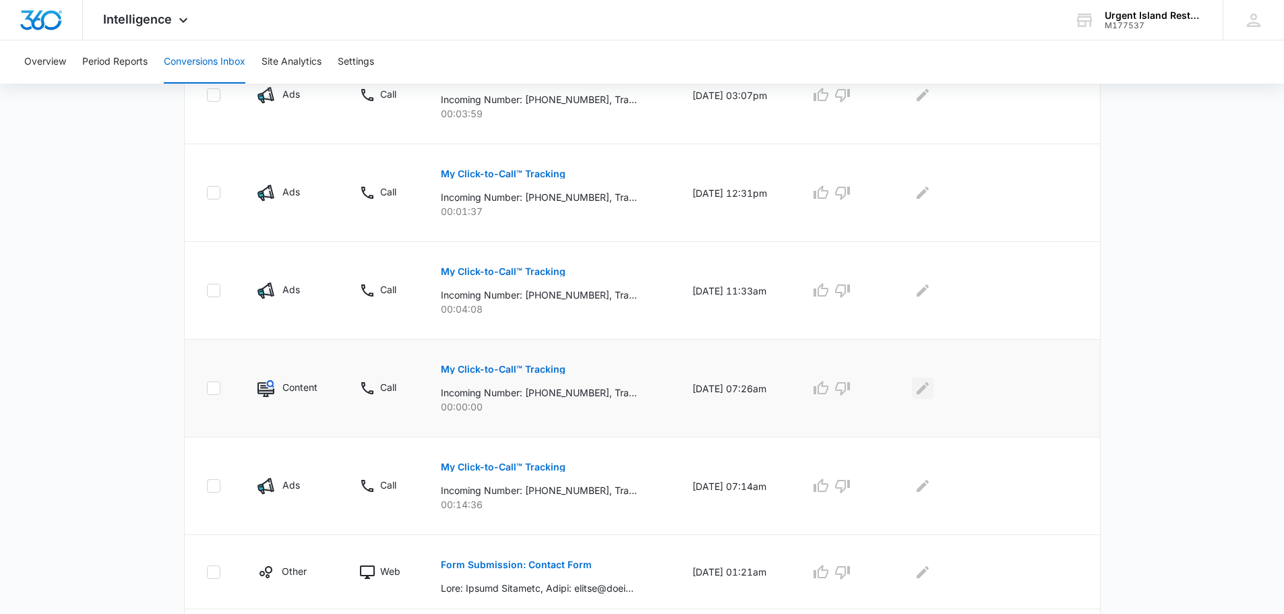
click at [922, 392] on icon "Edit Comments" at bounding box center [923, 388] width 16 height 16
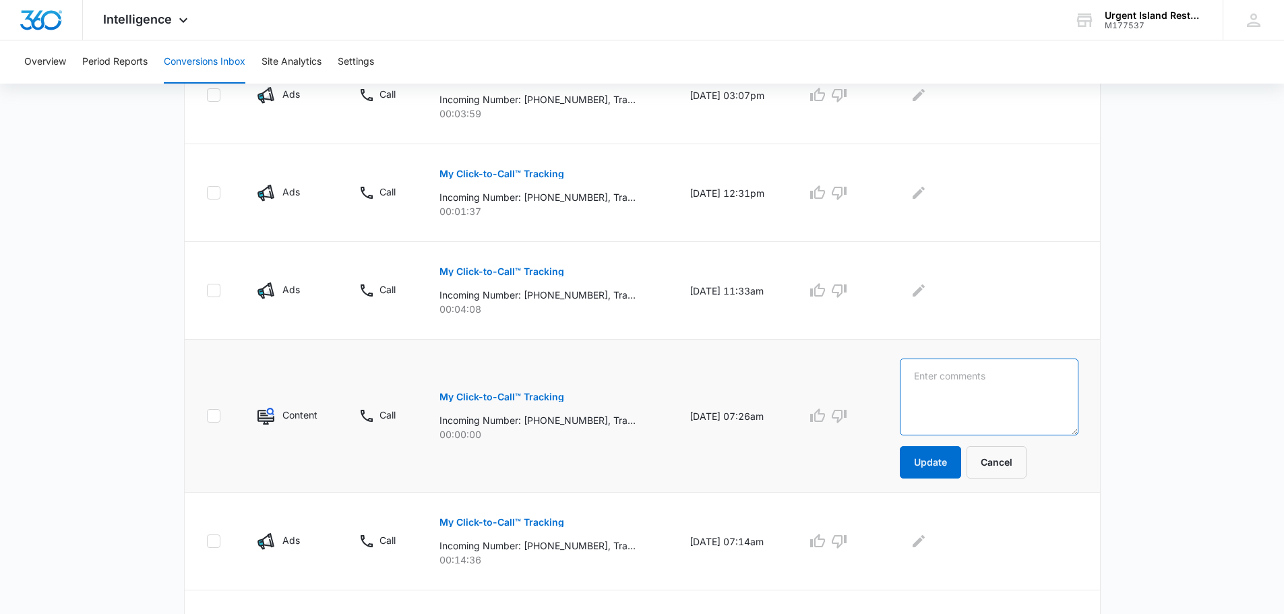
click at [992, 406] on textarea at bounding box center [989, 397] width 179 height 77
paste textarea "Call Recording Not Available"
type textarea "Call Recording Not Available"
click at [942, 472] on button "Update" at bounding box center [930, 462] width 61 height 32
click at [551, 274] on p "My Click-to-Call™ Tracking" at bounding box center [502, 271] width 125 height 9
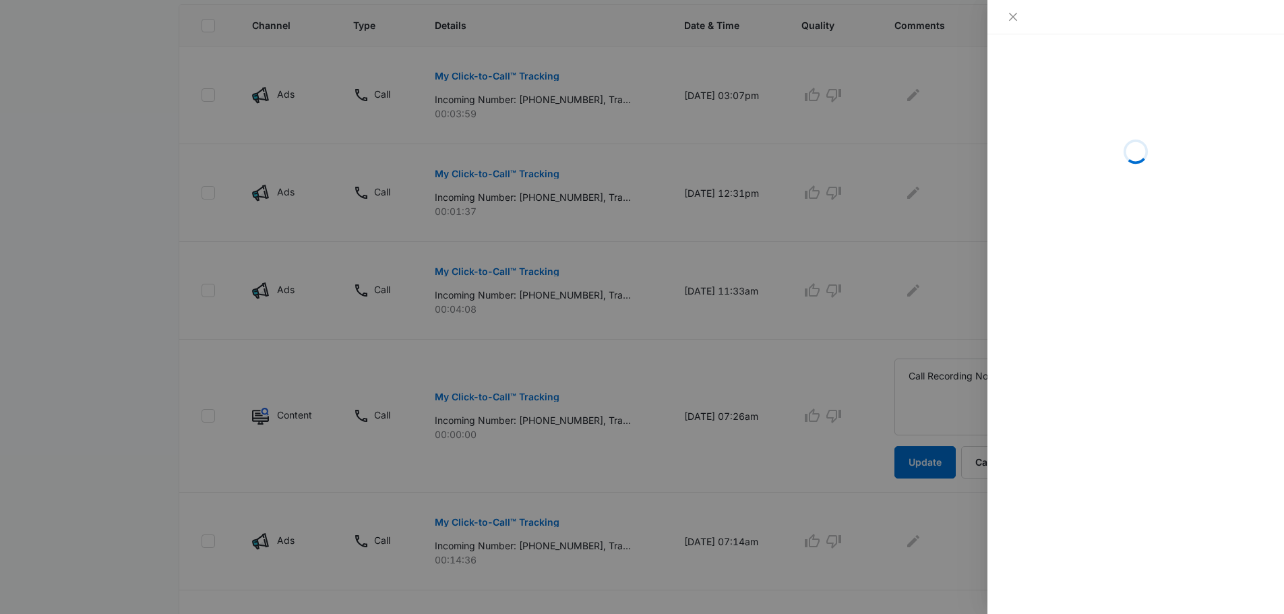
scroll to position [311, 0]
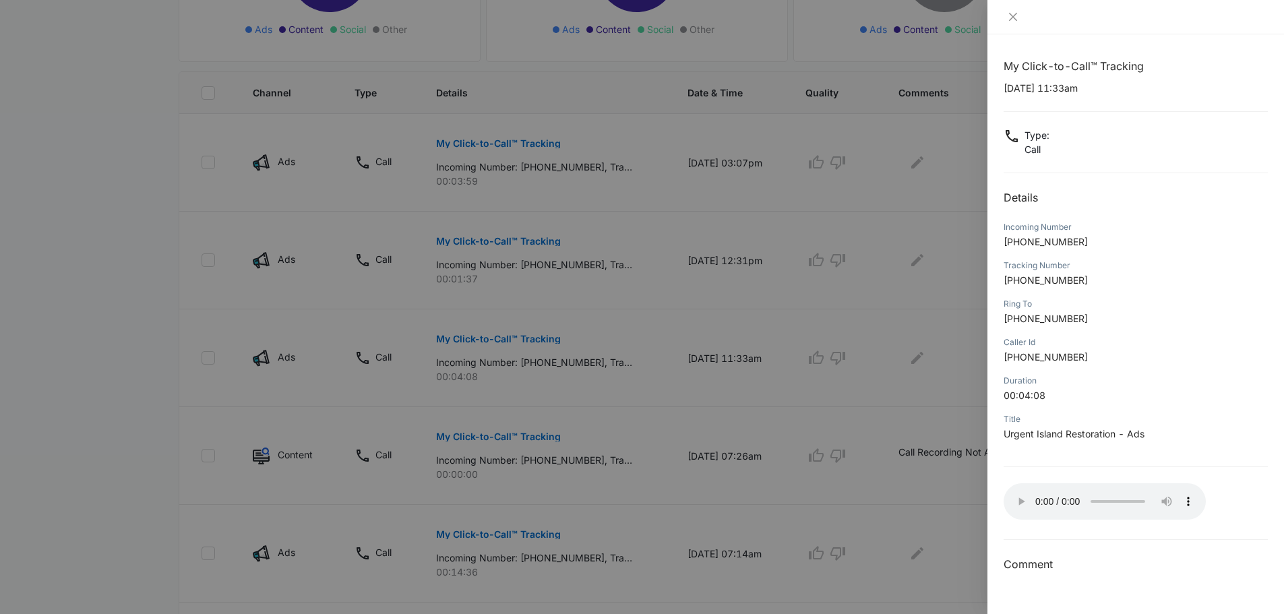
click at [456, 325] on div at bounding box center [642, 307] width 1284 height 614
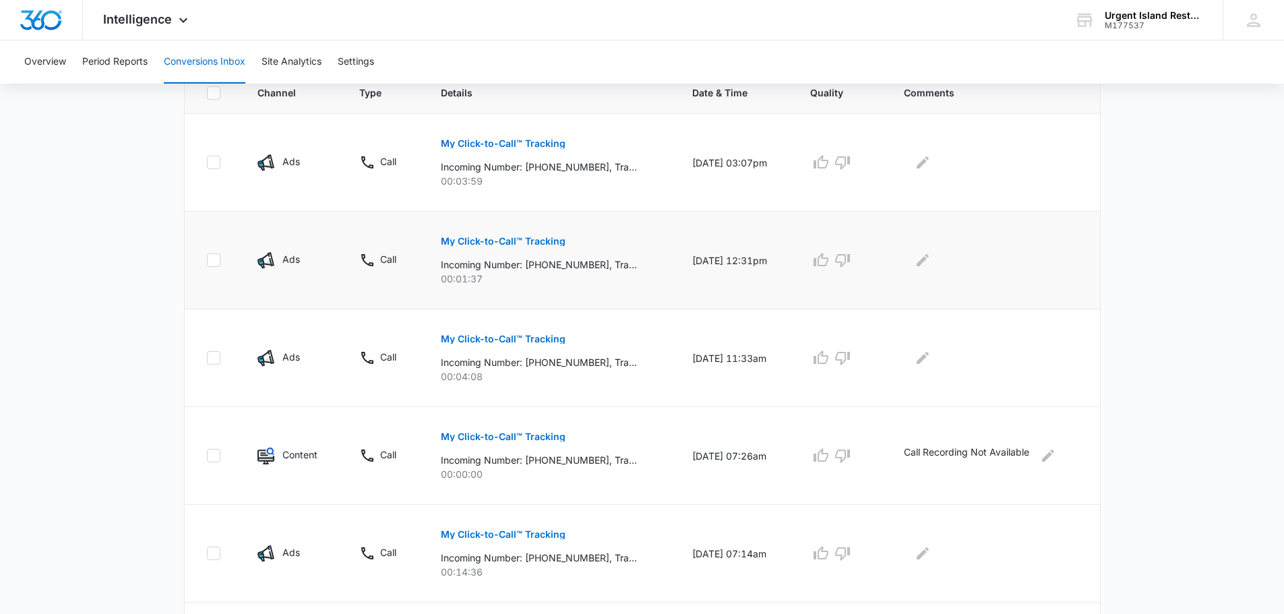
click at [498, 241] on p "My Click-to-Call™ Tracking" at bounding box center [503, 241] width 125 height 9
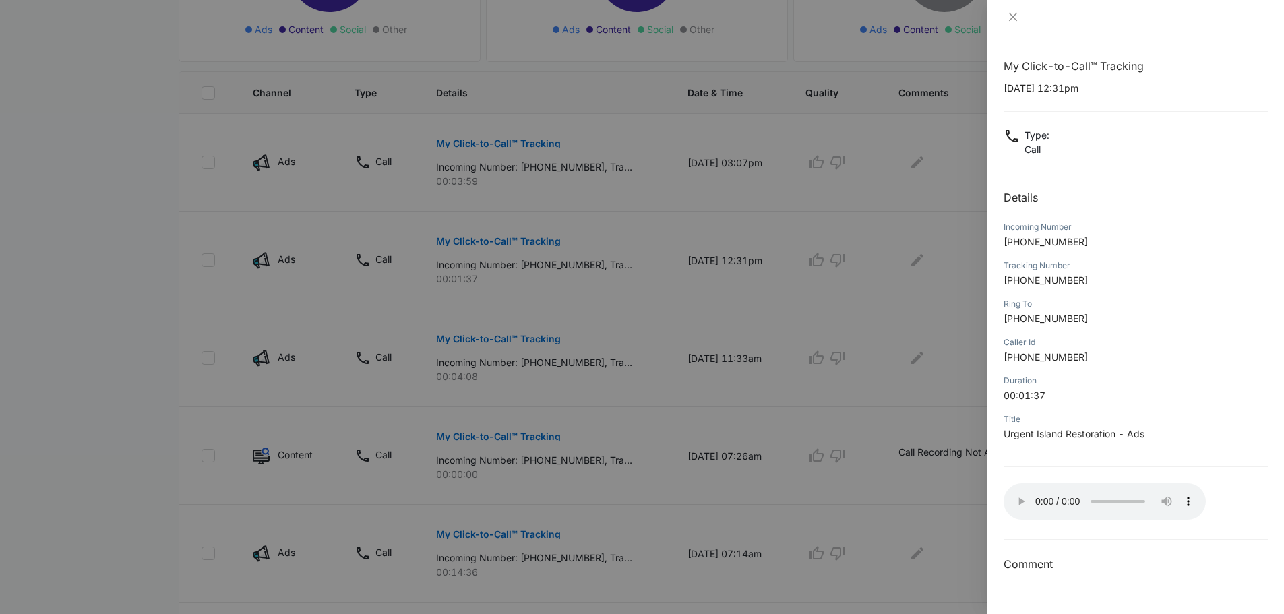
click at [537, 243] on div at bounding box center [642, 307] width 1284 height 614
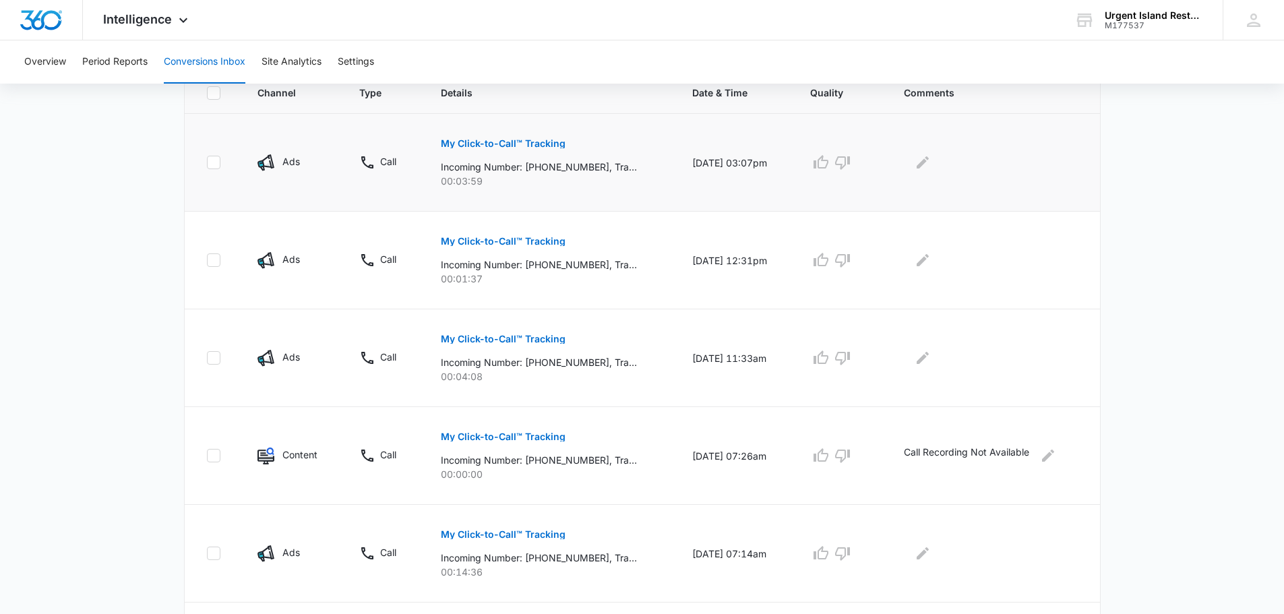
click at [516, 137] on button "My Click-to-Call™ Tracking" at bounding box center [503, 143] width 125 height 32
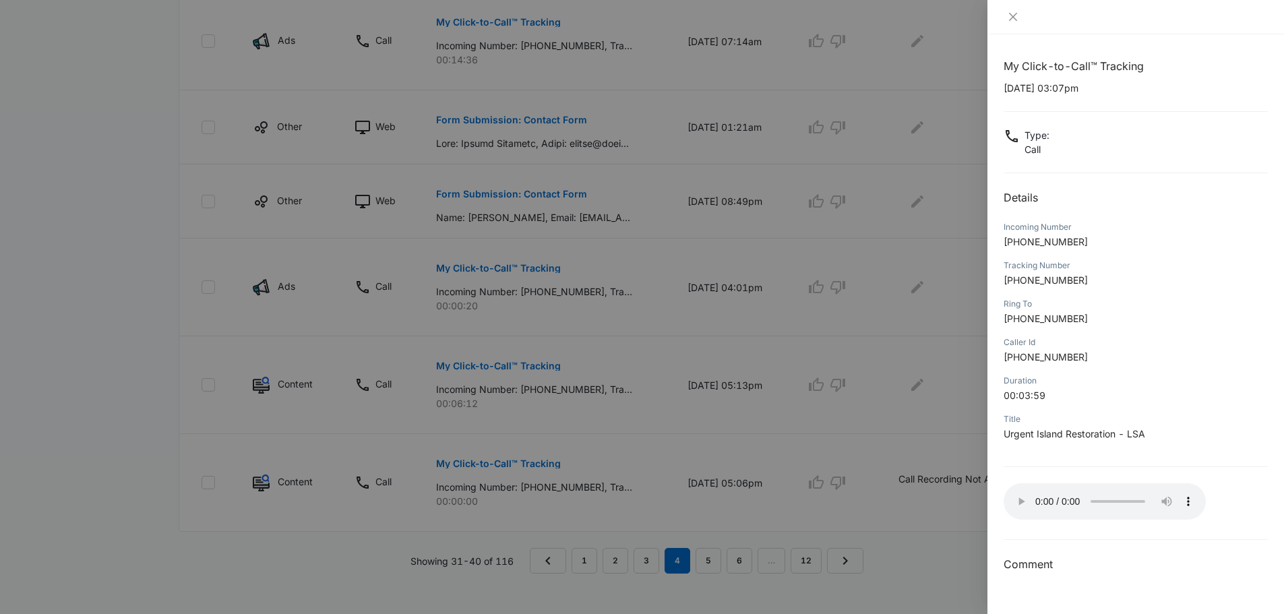
scroll to position [833, 0]
click at [905, 526] on div at bounding box center [642, 307] width 1284 height 614
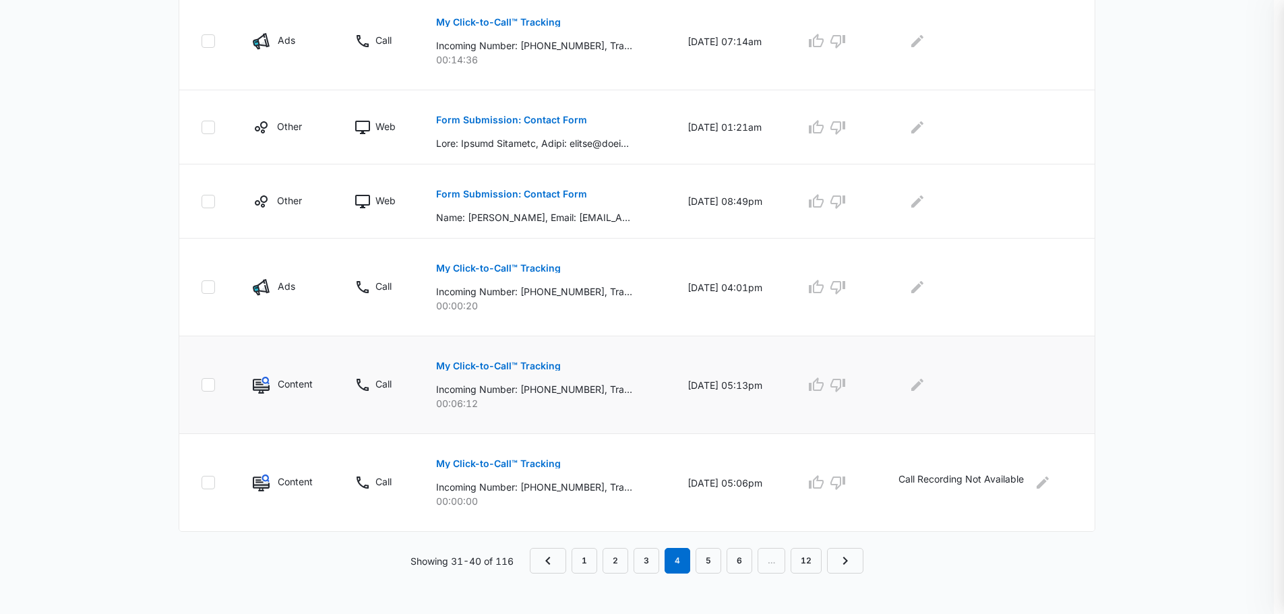
scroll to position [783, 0]
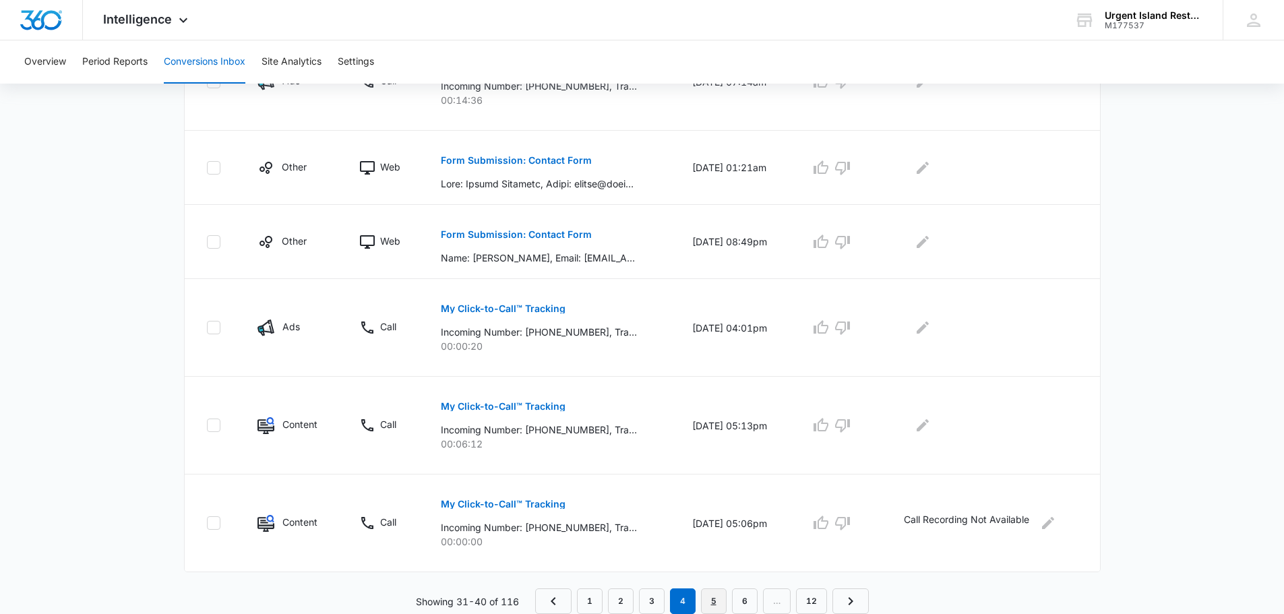
click at [726, 594] on link "5" at bounding box center [714, 602] width 26 height 26
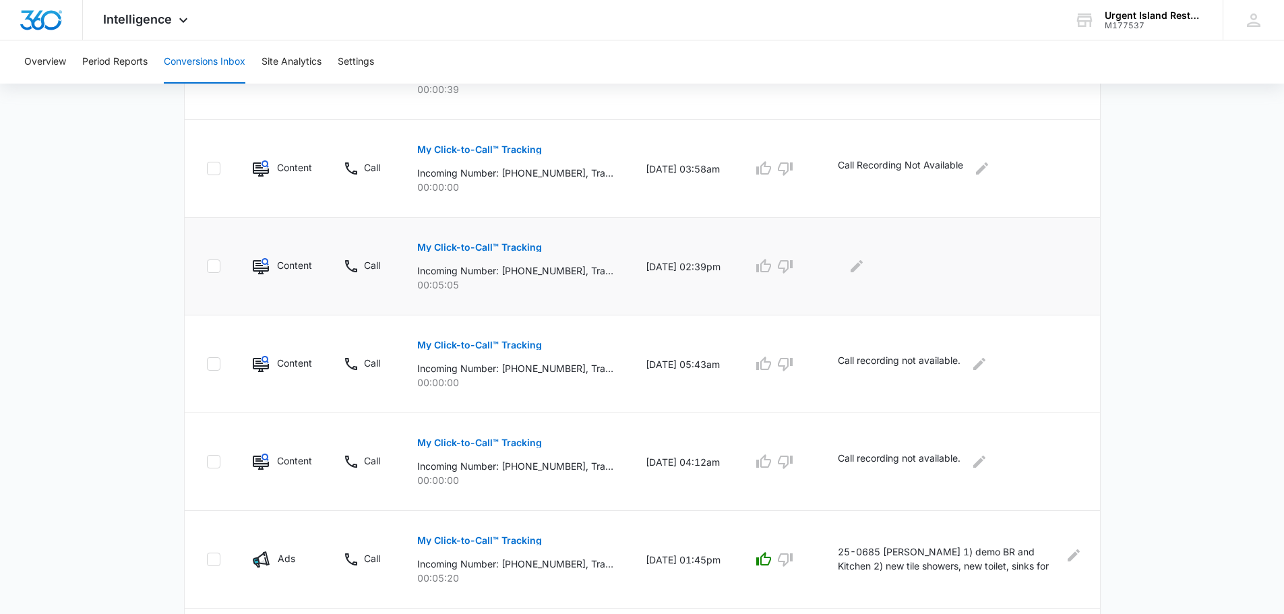
scroll to position [695, 0]
click at [865, 264] on icon "Edit Comments" at bounding box center [857, 267] width 16 height 16
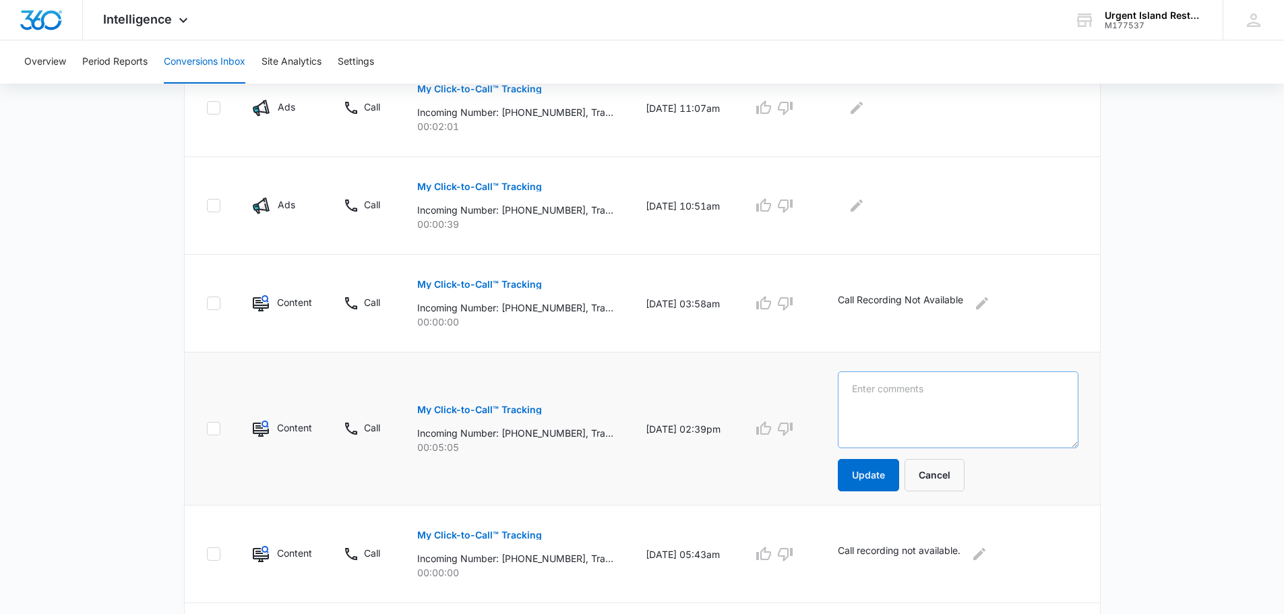
scroll to position [560, 0]
click at [923, 411] on textarea at bounding box center [958, 410] width 241 height 77
paste textarea "25-0688-ENV"
paste textarea "Dead body found after 5 days on tile laminate floor near kitchenette. Its been …"
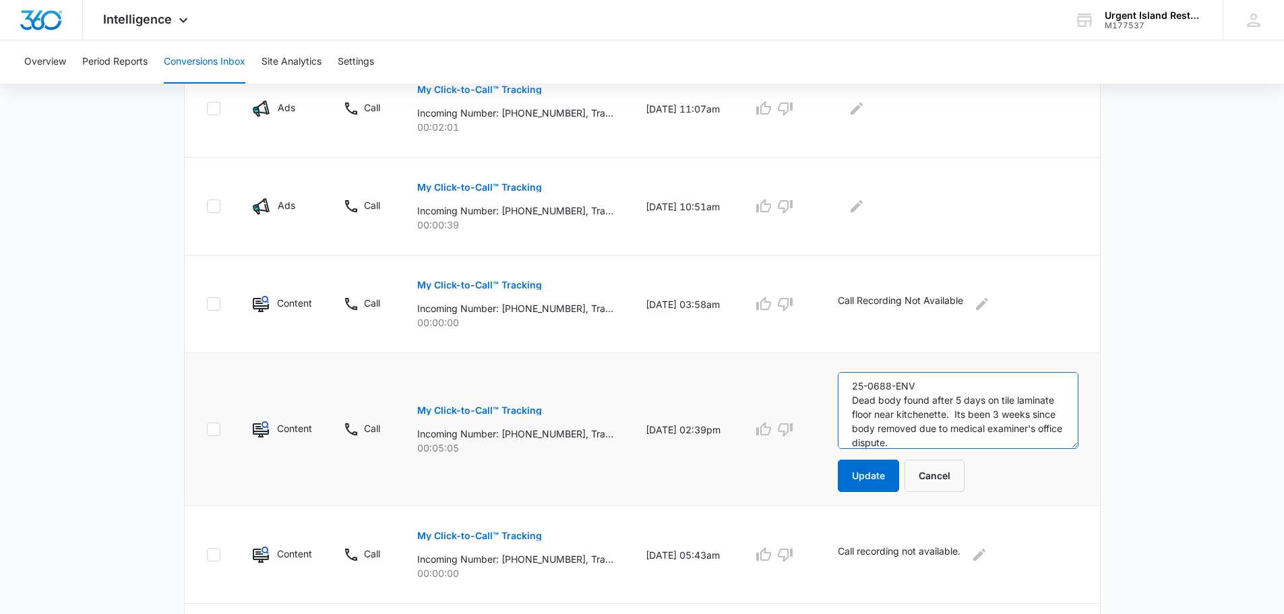
type textarea "25-0688-ENV Dead body found after 5 days on tile laminate floor near kitchenett…"
click at [877, 475] on button "Update" at bounding box center [868, 476] width 61 height 32
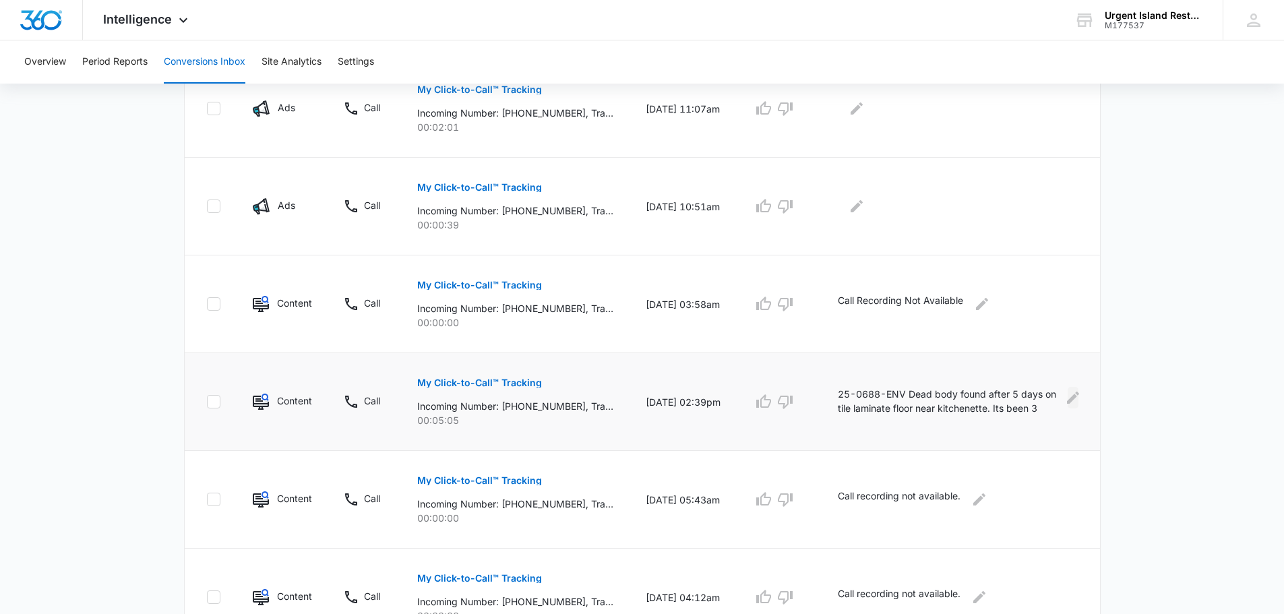
click at [1079, 392] on icon "Edit Comments" at bounding box center [1073, 398] width 16 height 16
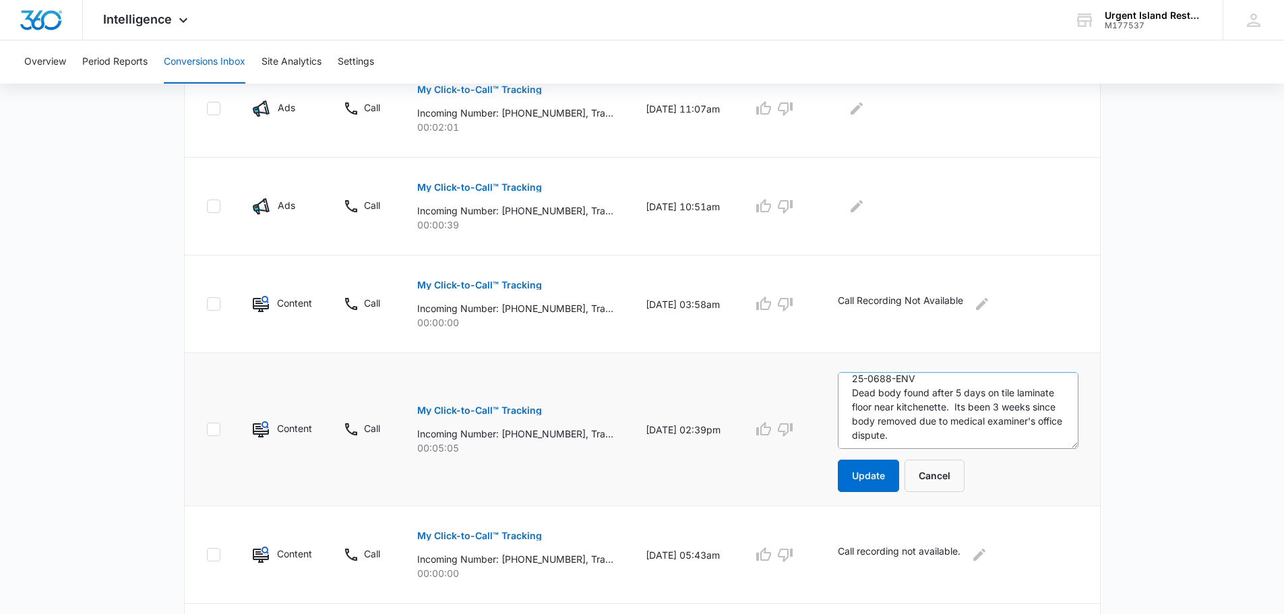
scroll to position [14, 0]
drag, startPoint x: 992, startPoint y: 404, endPoint x: 1003, endPoint y: 462, distance: 59.1
click at [1003, 462] on form "25-0688-ENV Dead body found after 5 days on tile laminate floor near kitchenett…" at bounding box center [958, 432] width 241 height 120
type textarea "25-0688-ENV Dead body found after 5 days on tile laminate floor near kitchenett…"
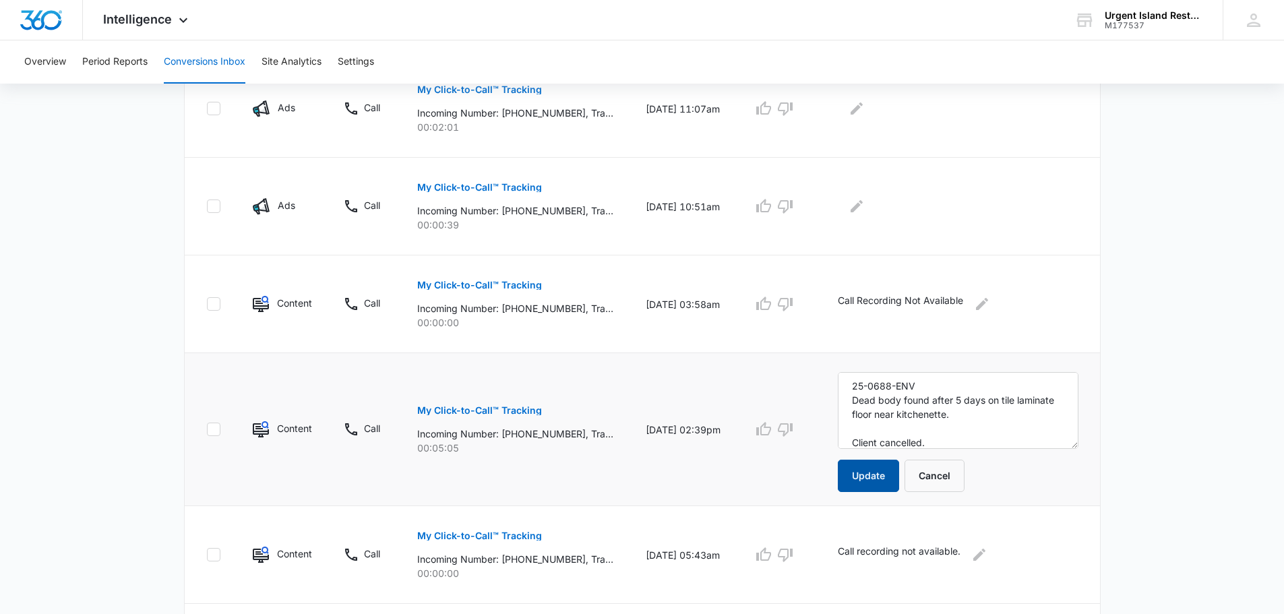
click at [873, 466] on button "Update" at bounding box center [868, 476] width 61 height 32
click at [785, 430] on icon "button" at bounding box center [785, 429] width 16 height 16
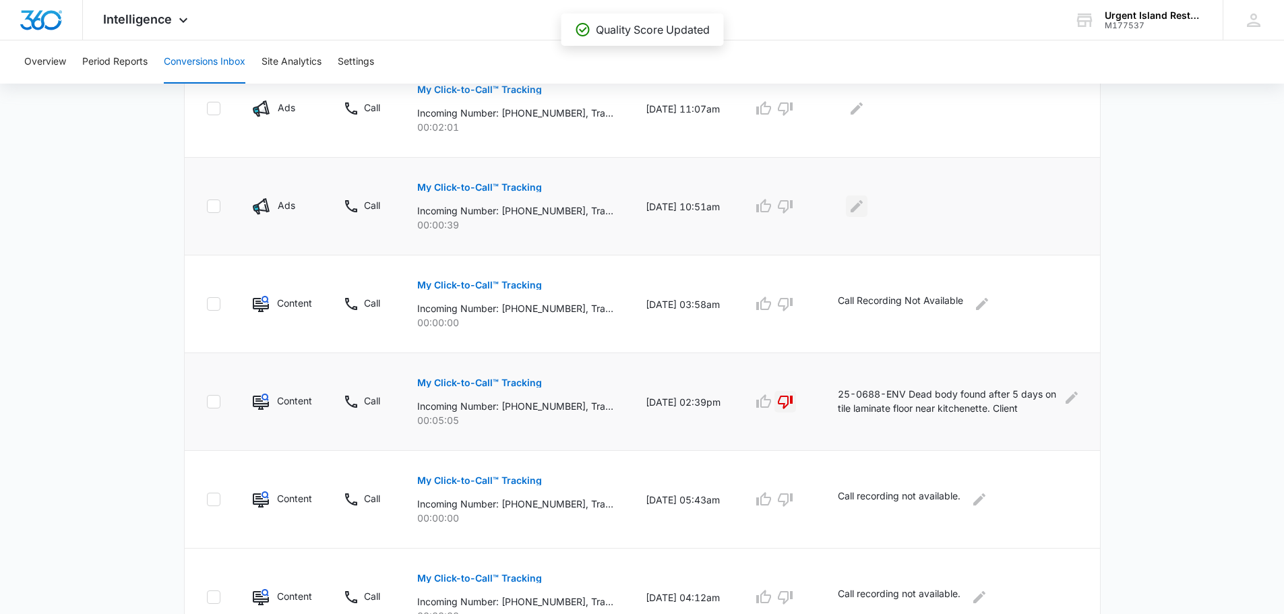
click at [860, 206] on icon "Edit Comments" at bounding box center [857, 206] width 12 height 12
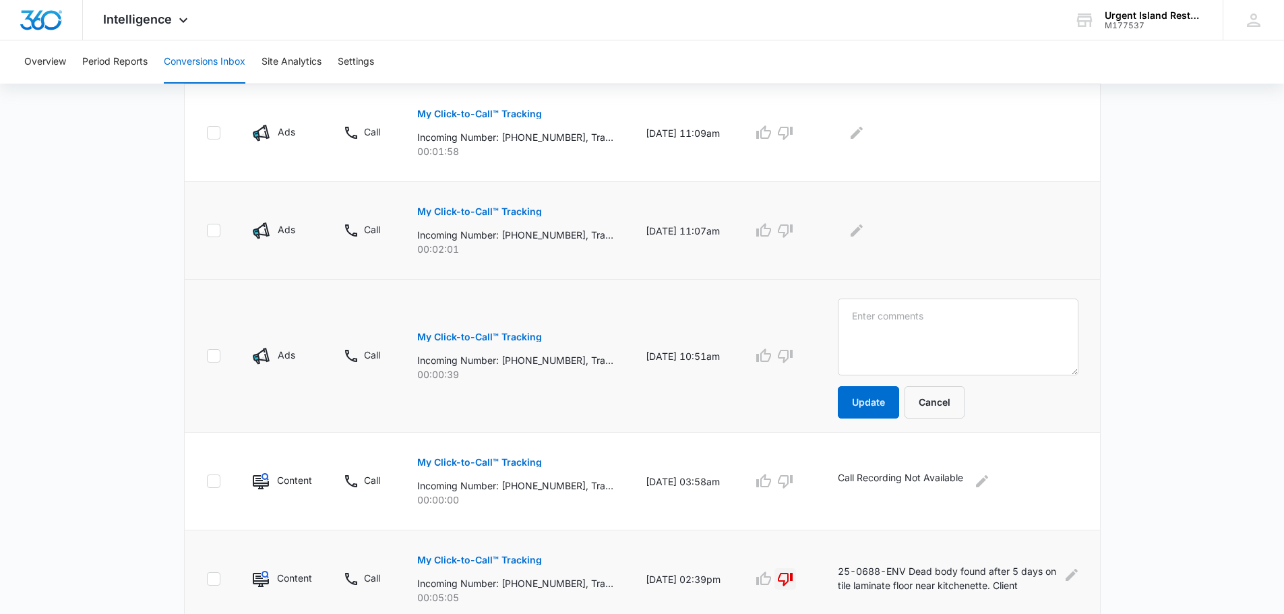
scroll to position [425, 0]
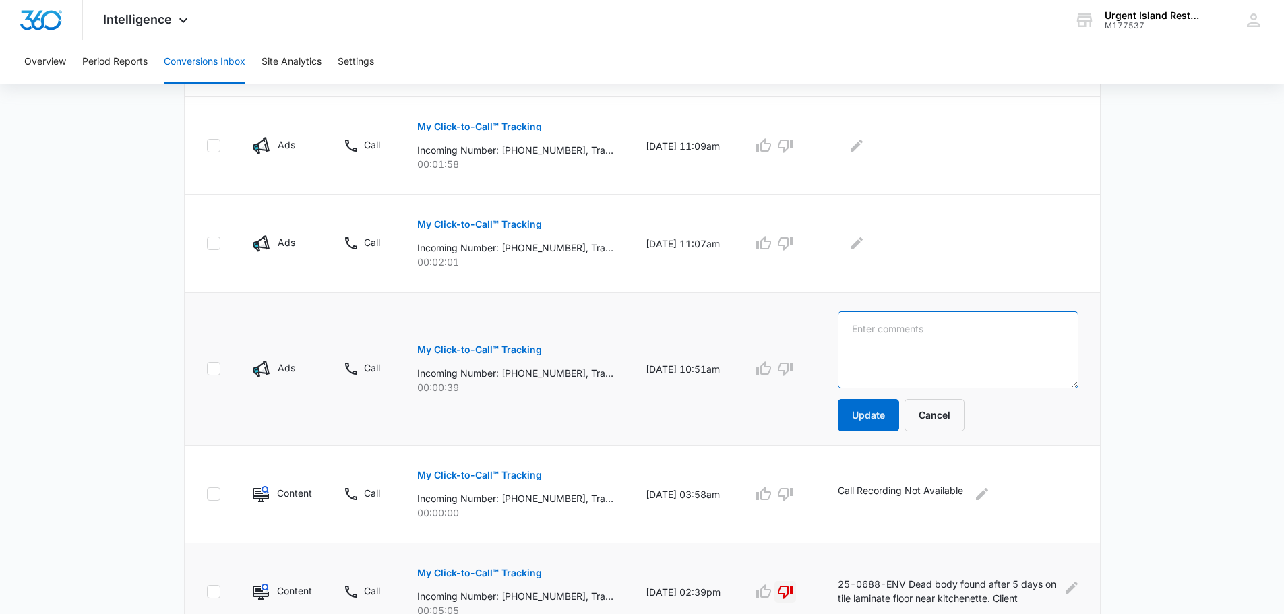
click at [901, 348] on textarea at bounding box center [958, 349] width 241 height 77
click at [926, 332] on textarea "Replace/re" at bounding box center [958, 349] width 241 height 77
type textarea "Replace/repair garbage disposal - referred to 535 Plumbing."
click at [850, 417] on button "Update" at bounding box center [868, 415] width 61 height 32
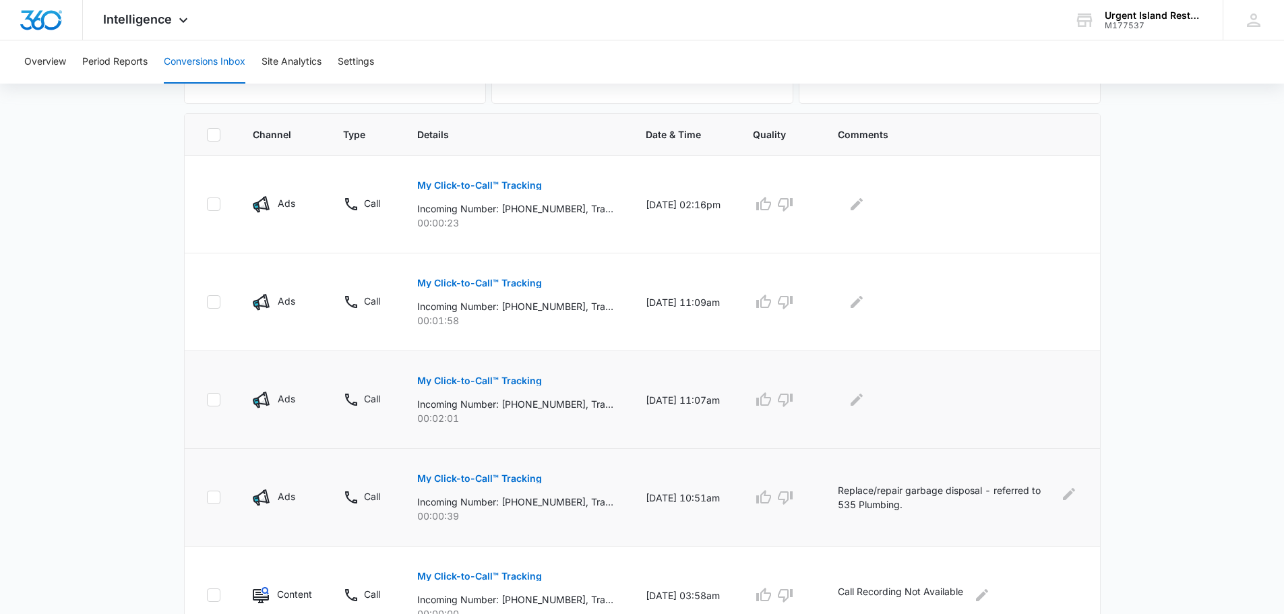
scroll to position [291, 0]
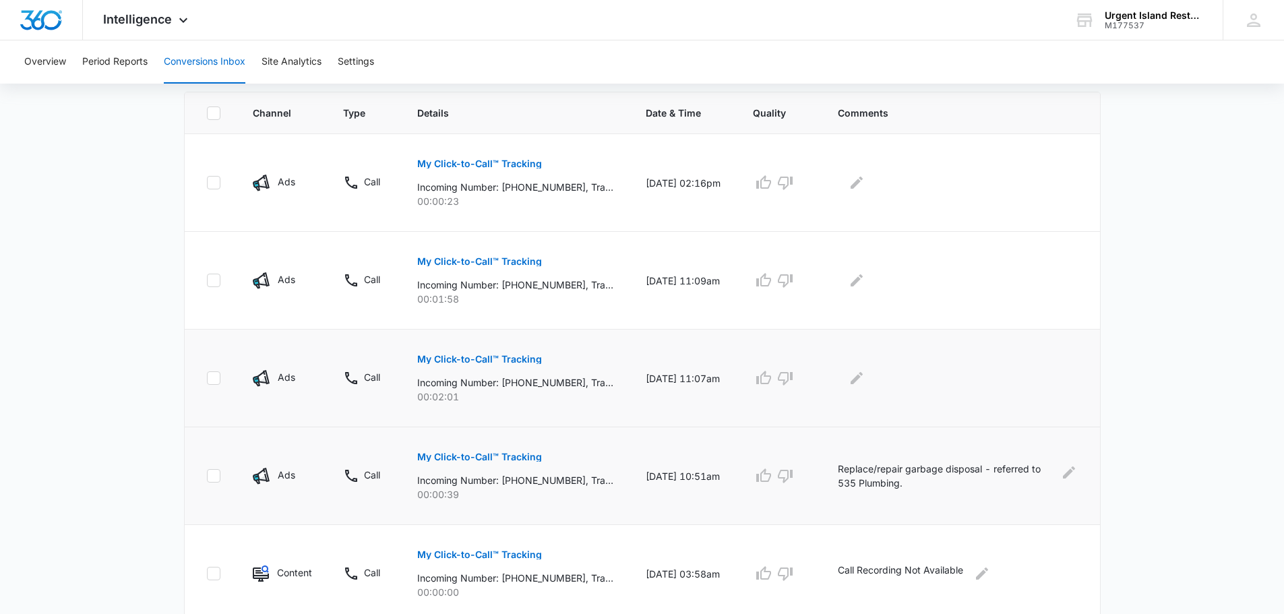
click at [519, 355] on p "My Click-to-Call™ Tracking" at bounding box center [479, 359] width 125 height 9
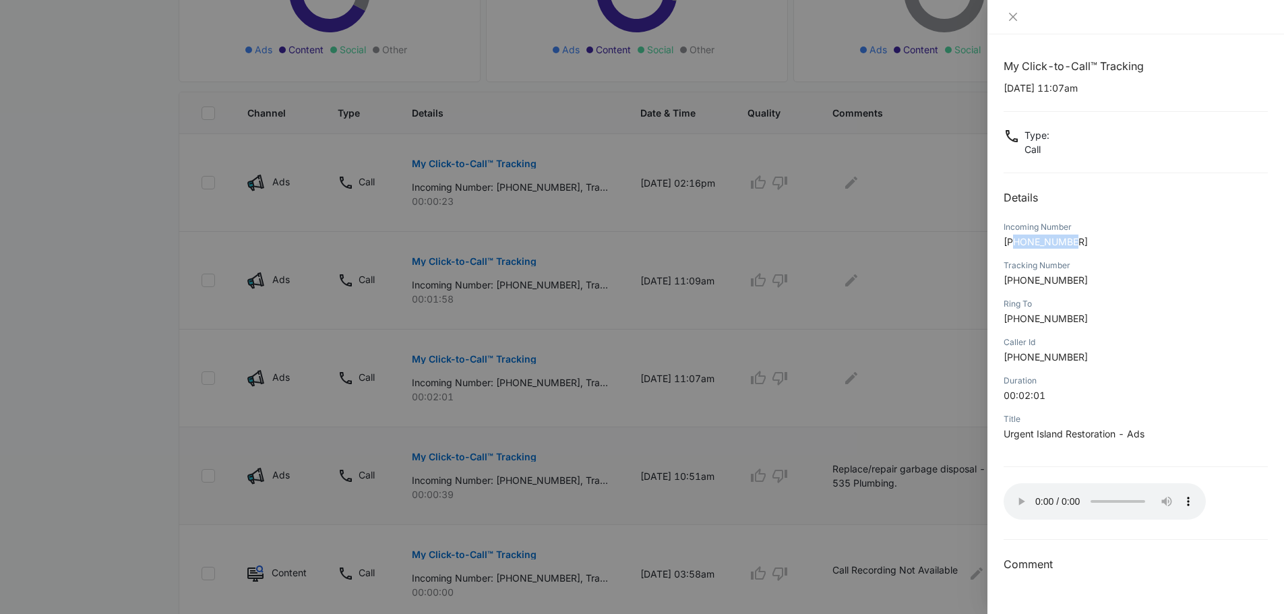
drag, startPoint x: 1083, startPoint y: 237, endPoint x: 1013, endPoint y: 241, distance: 69.6
click at [1013, 241] on p "+18085548327" at bounding box center [1136, 242] width 264 height 14
copy span "8085548327"
click at [895, 236] on div at bounding box center [642, 307] width 1284 height 614
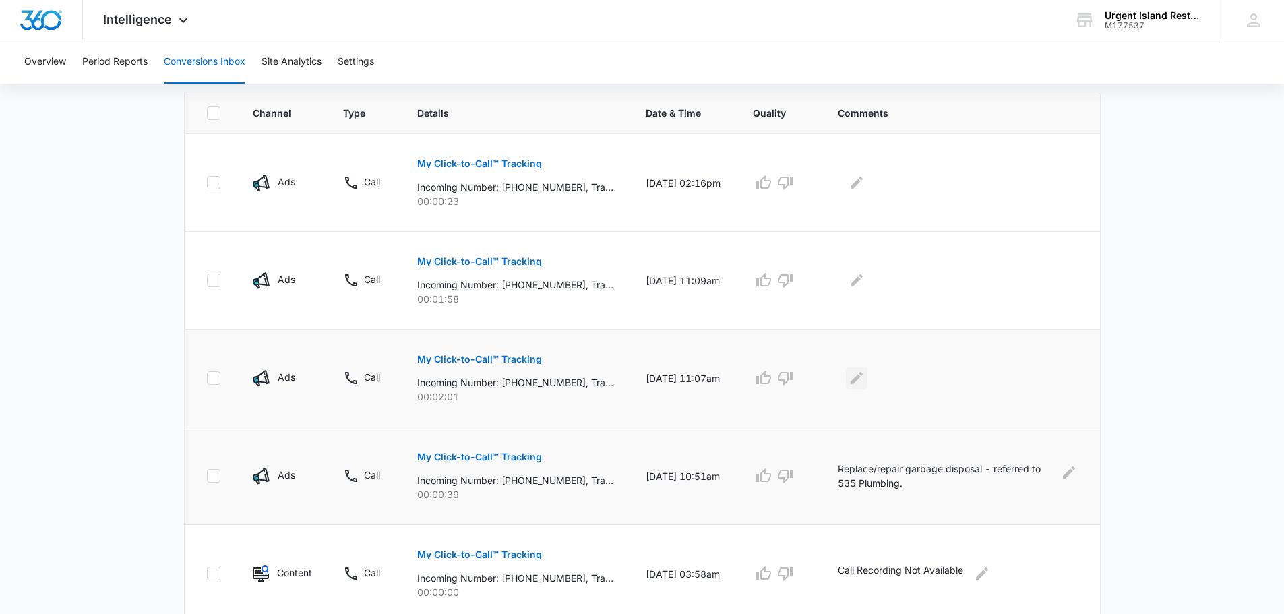
click at [857, 376] on icon "Edit Comments" at bounding box center [857, 378] width 16 height 16
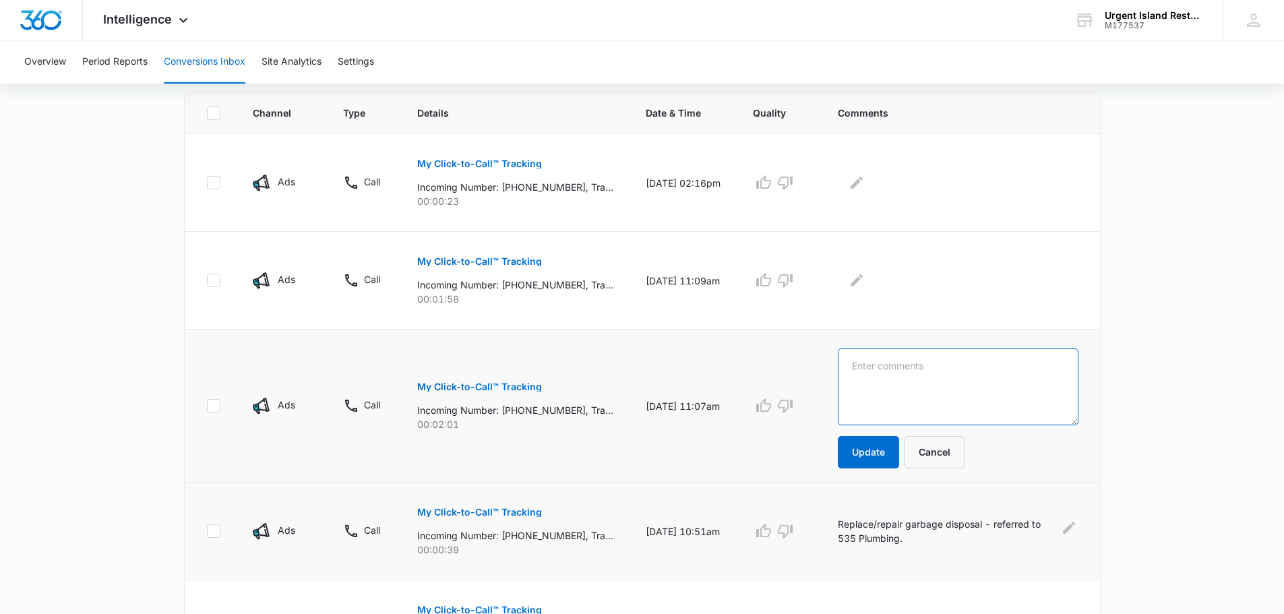
click at [881, 381] on textarea at bounding box center [958, 387] width 241 height 77
click at [942, 392] on textarea "Brian Kimata following up if he was shceduled on Mo" at bounding box center [958, 387] width 241 height 77
type textarea "Brian Kimata following up if he was shceduled on Monday or different day."
drag, startPoint x: 878, startPoint y: 456, endPoint x: 872, endPoint y: 446, distance: 12.4
click at [878, 456] on button "Update" at bounding box center [868, 452] width 61 height 32
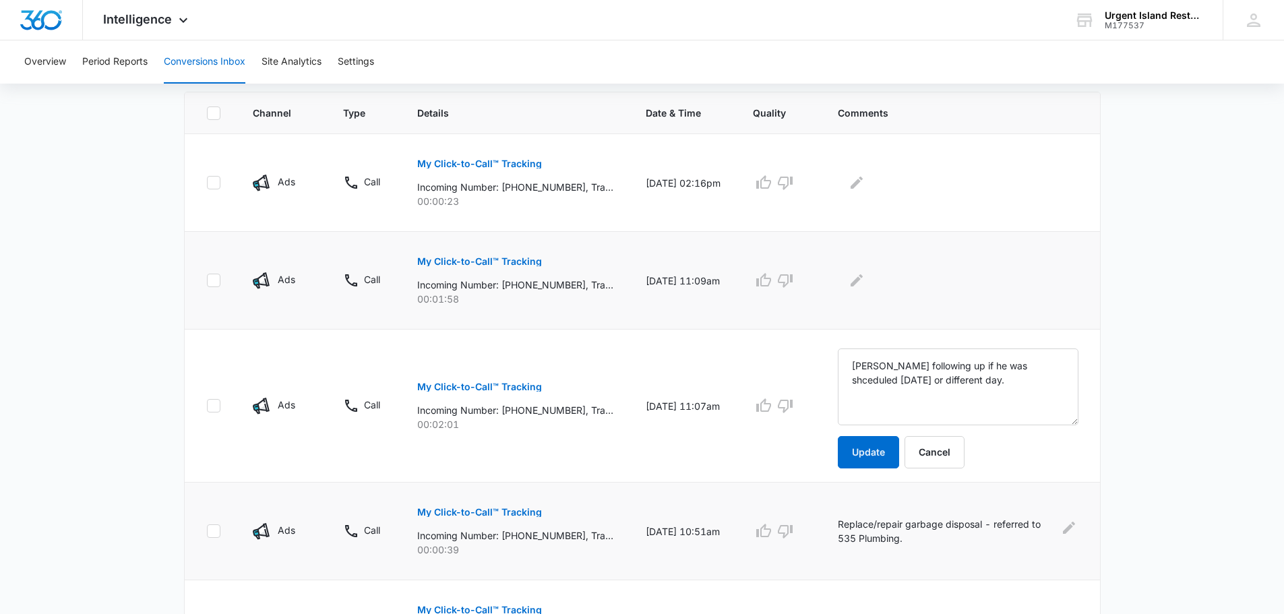
click at [494, 264] on p "My Click-to-Call™ Tracking" at bounding box center [479, 261] width 125 height 9
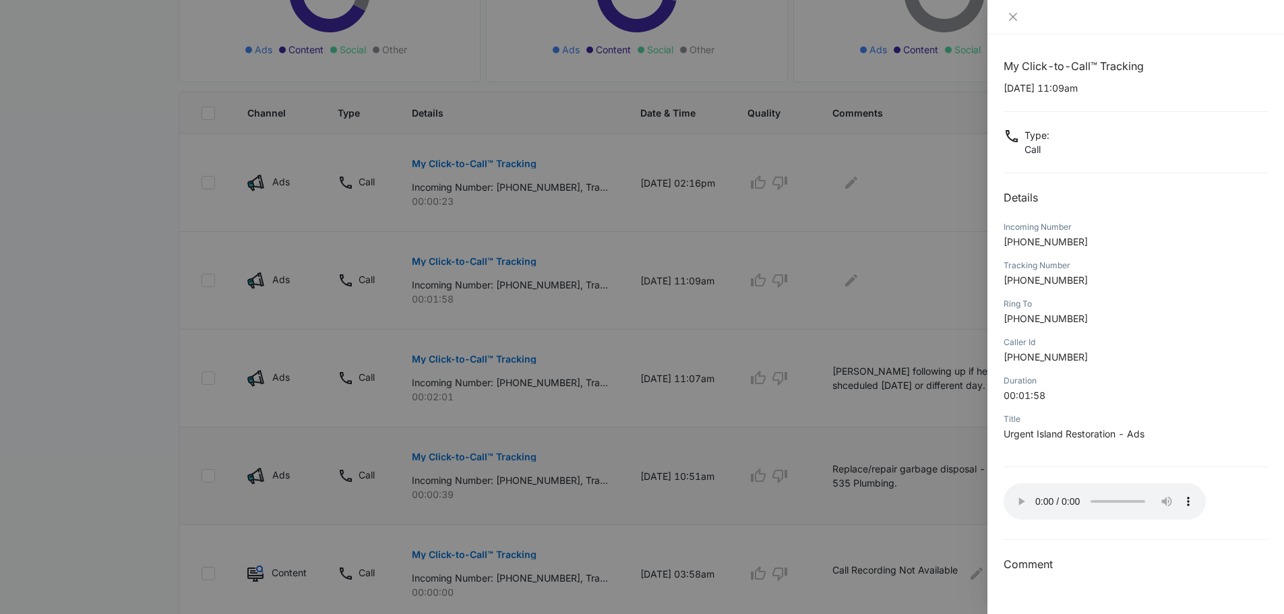
drag, startPoint x: 903, startPoint y: 336, endPoint x: 885, endPoint y: 312, distance: 30.3
click at [903, 336] on div at bounding box center [642, 307] width 1284 height 614
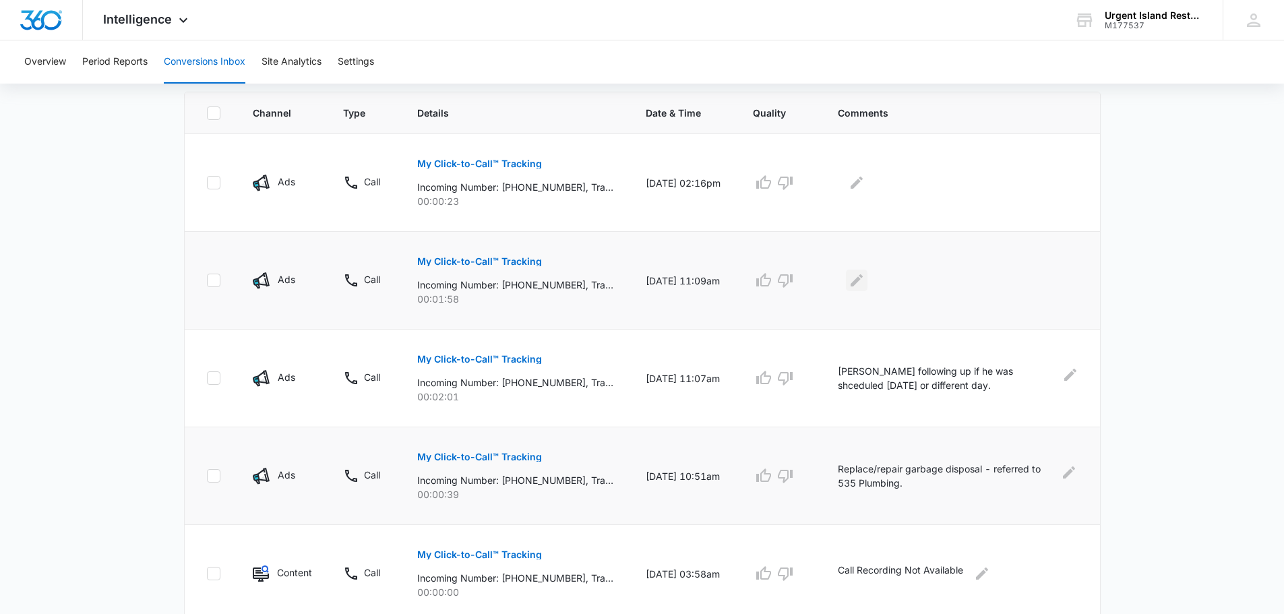
click at [862, 275] on icon "Edit Comments" at bounding box center [857, 280] width 12 height 12
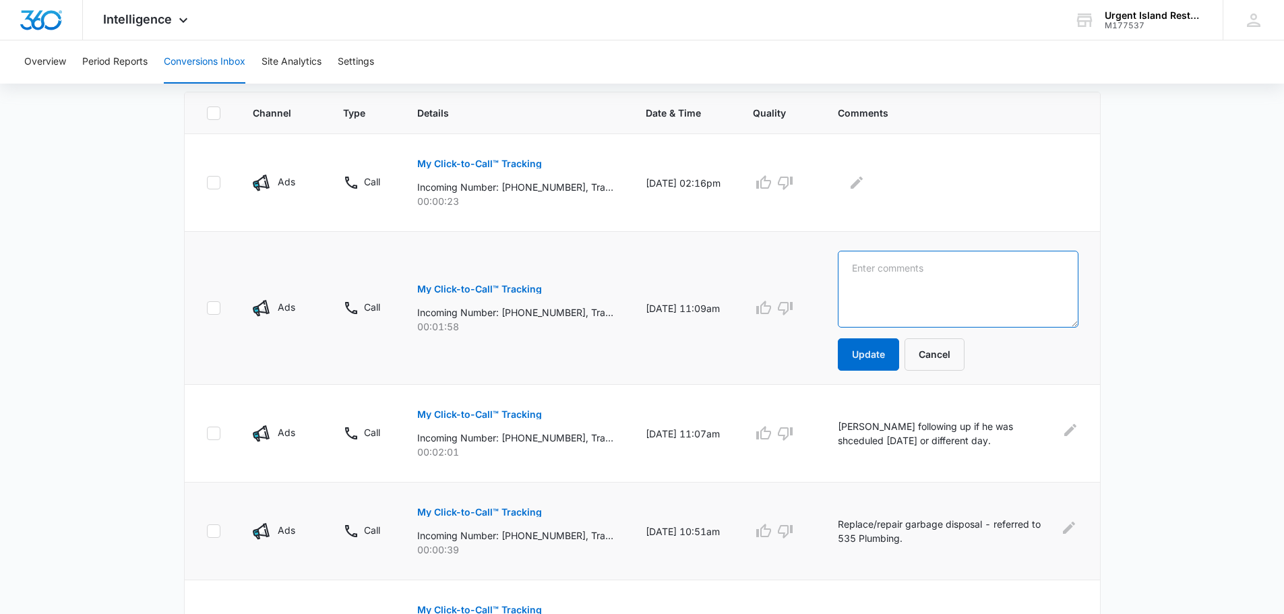
click at [913, 303] on textarea at bounding box center [958, 289] width 241 height 77
click at [975, 268] on textarea "PF Chang requesting for oru W9." at bounding box center [958, 289] width 241 height 77
type textarea "PF Chang requesting for our W9."
click at [882, 359] on button "Update" at bounding box center [868, 354] width 61 height 32
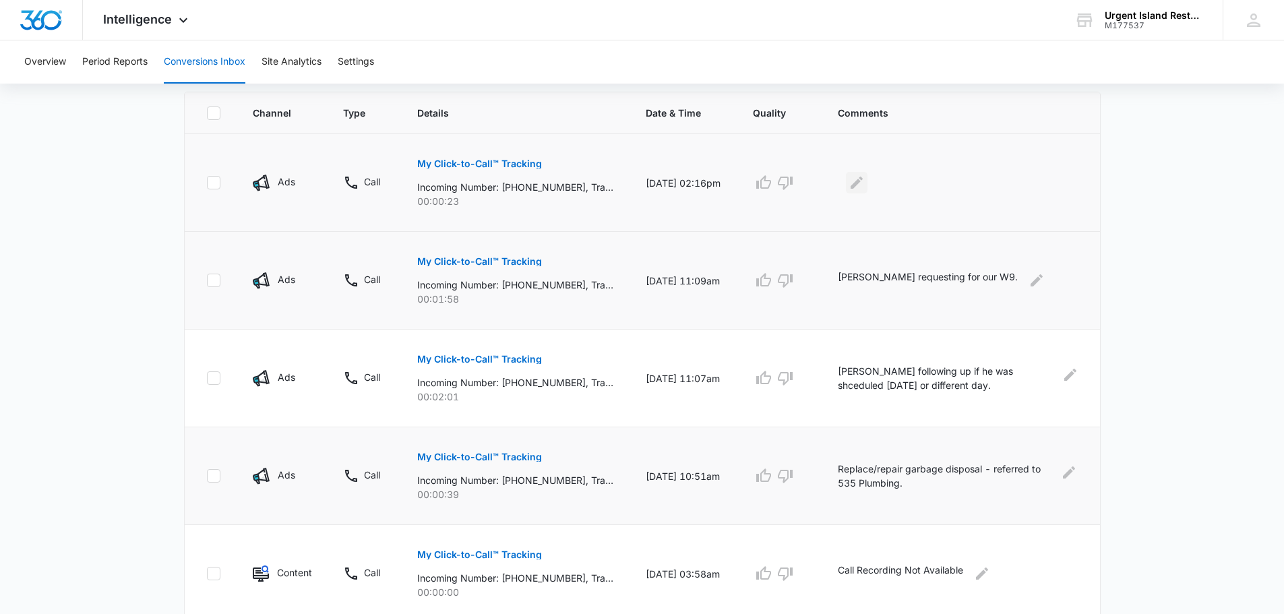
click at [862, 177] on icon "Edit Comments" at bounding box center [857, 183] width 12 height 12
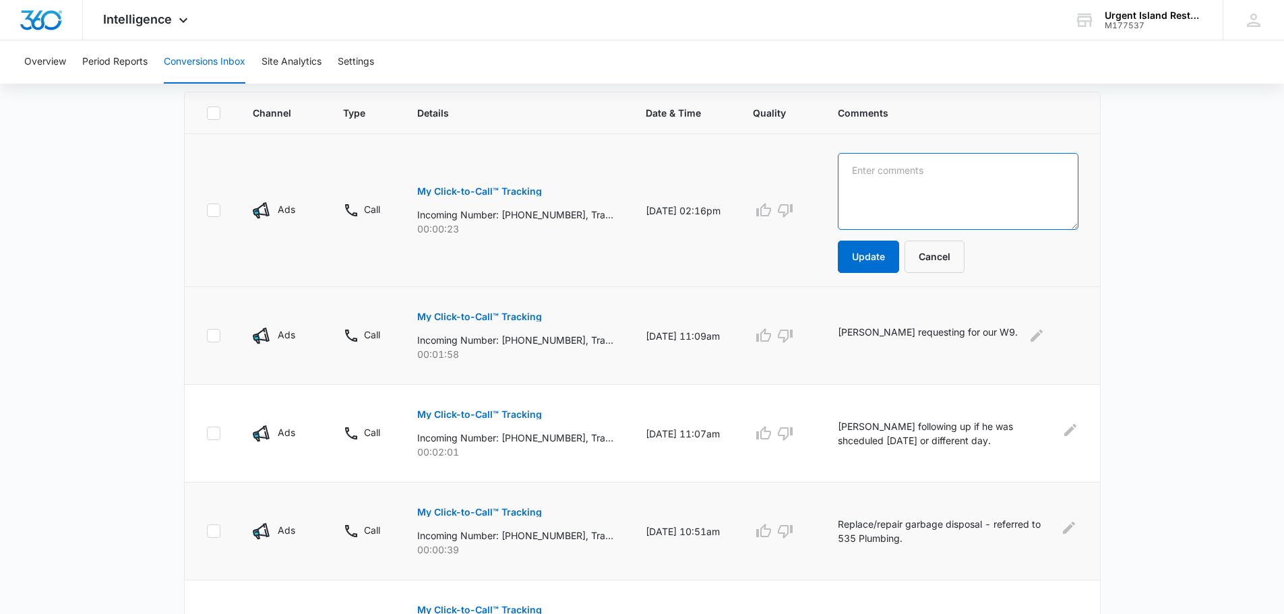
click at [932, 182] on textarea at bounding box center [958, 191] width 241 height 77
click at [935, 182] on textarea at bounding box center [958, 191] width 241 height 77
type textarea "Inquiring if we do carpet cleaning."
click at [886, 259] on button "Update" at bounding box center [868, 257] width 61 height 32
click at [786, 206] on icon "button" at bounding box center [785, 210] width 16 height 16
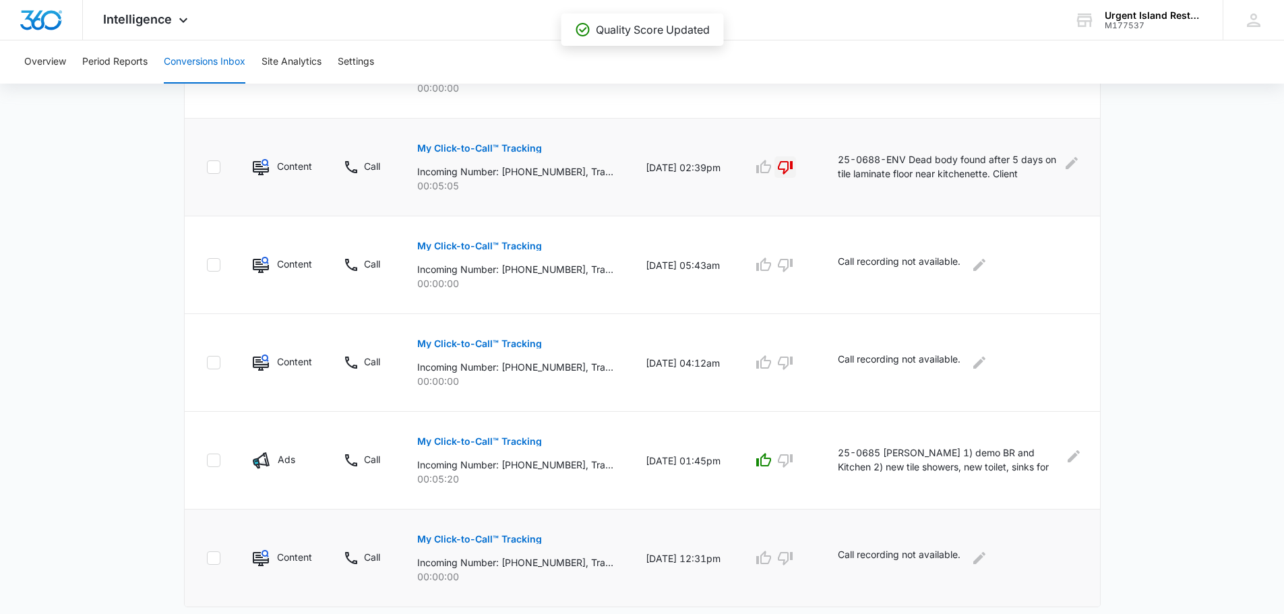
scroll to position [830, 0]
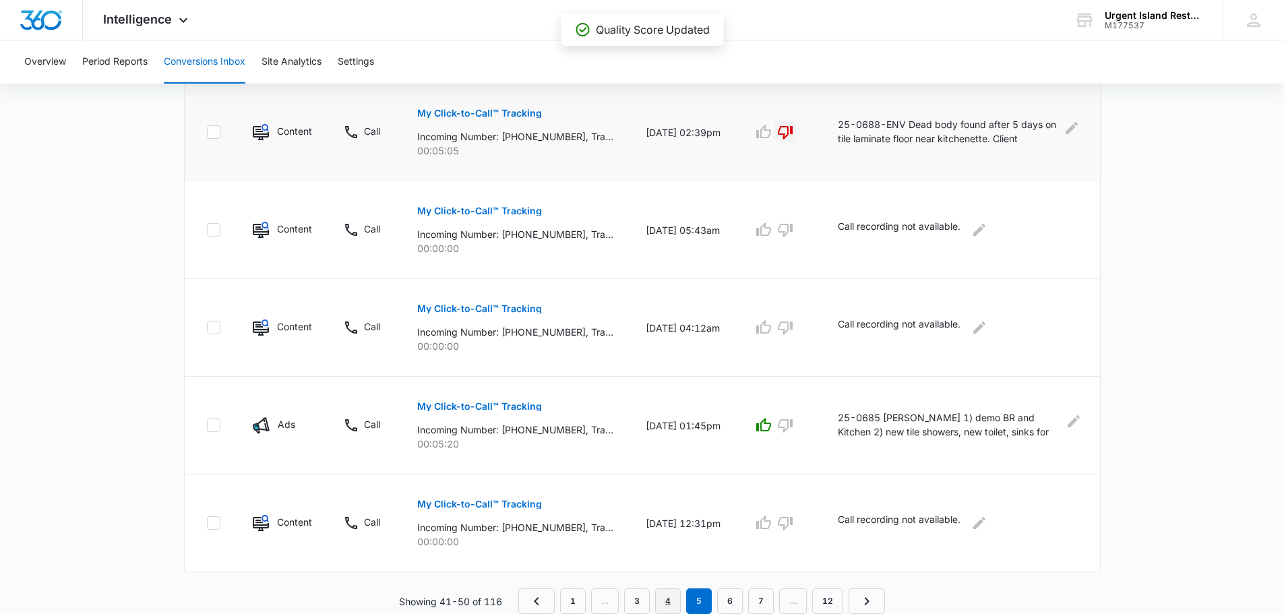
click at [672, 593] on link "4" at bounding box center [668, 602] width 26 height 26
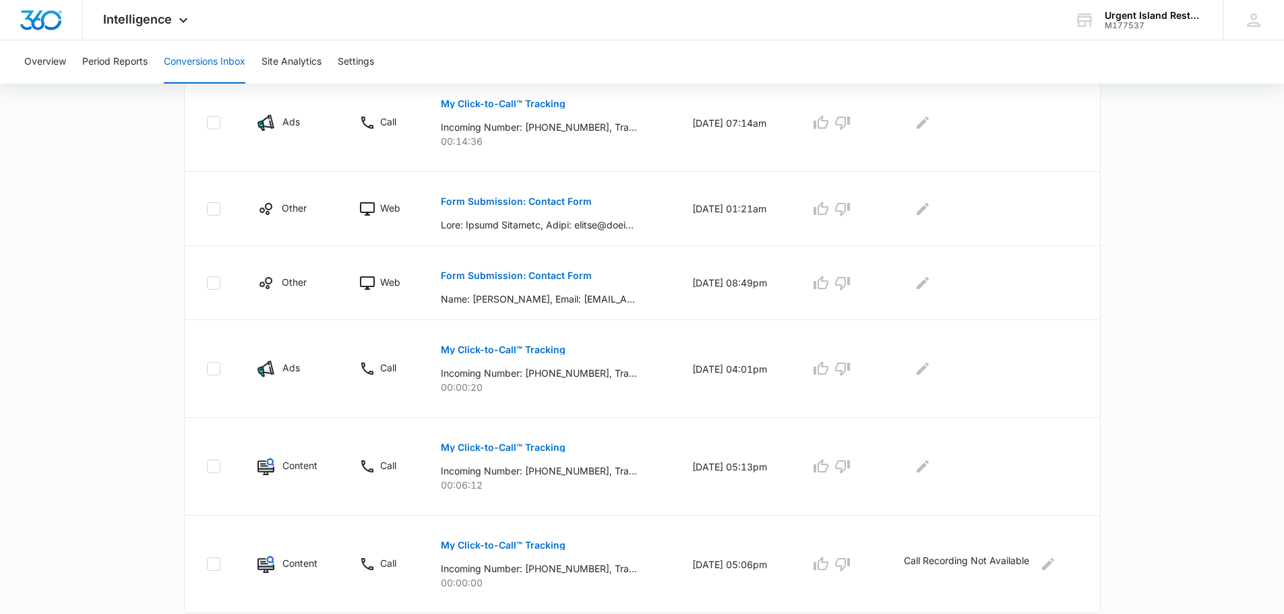
scroll to position [783, 0]
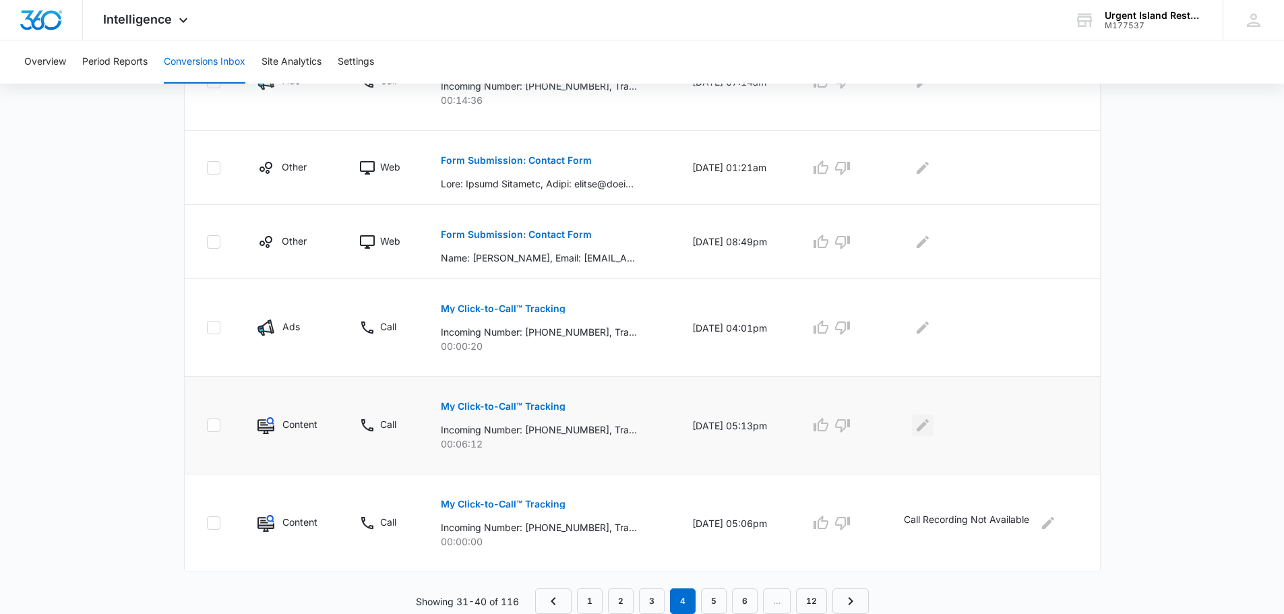
click at [929, 421] on icon "Edit Comments" at bounding box center [923, 425] width 12 height 12
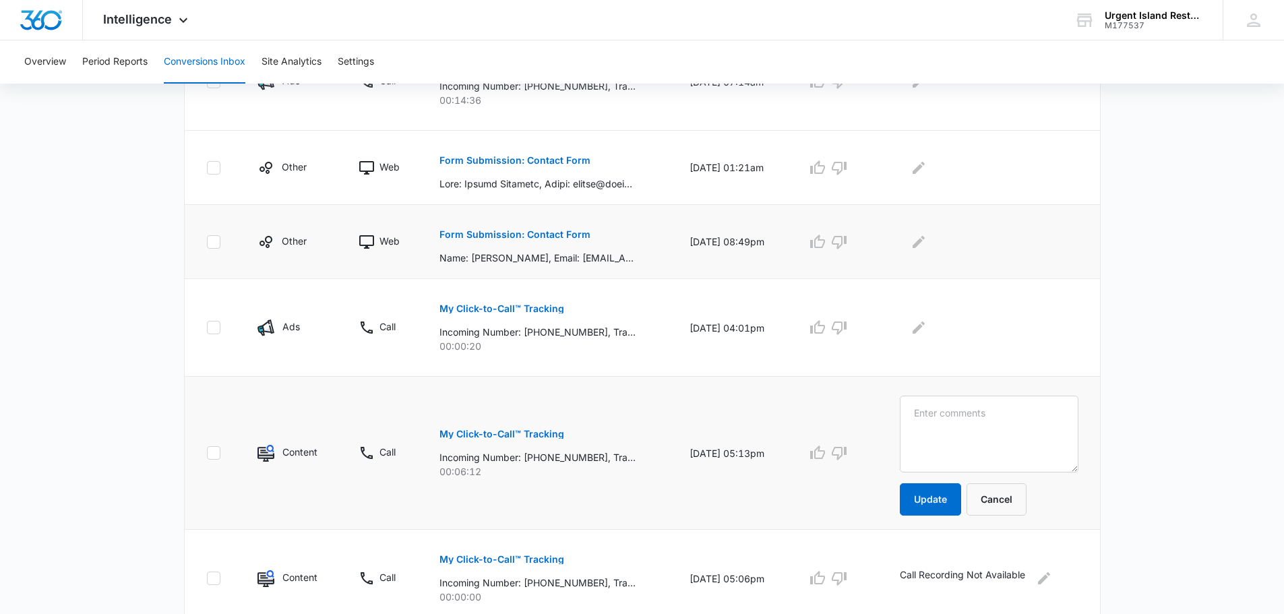
click at [532, 231] on p "Form Submission: Contact Form" at bounding box center [515, 234] width 151 height 9
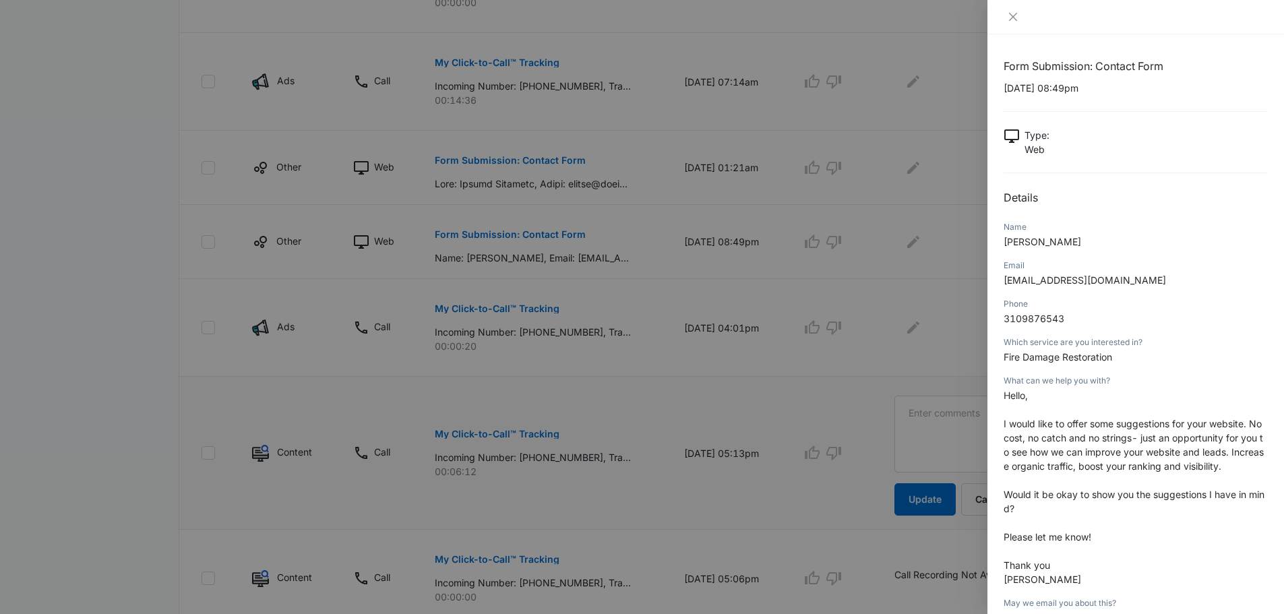
click at [953, 439] on div at bounding box center [642, 307] width 1284 height 614
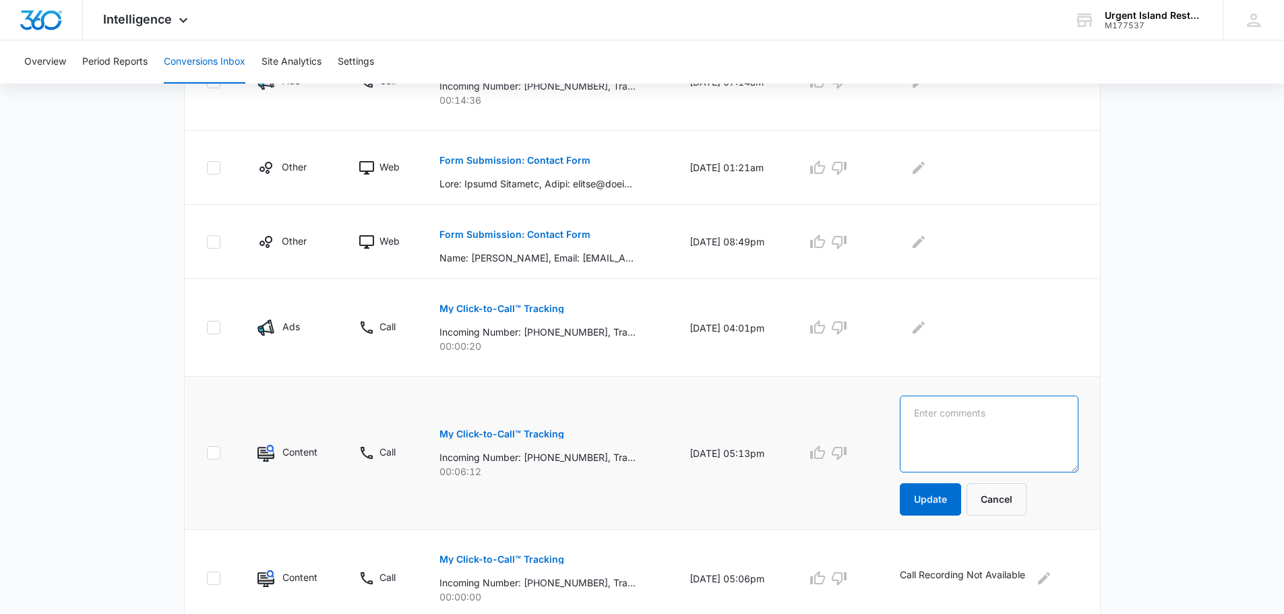
click at [948, 411] on textarea at bounding box center [989, 434] width 179 height 77
type textarea "Ads."
click at [924, 235] on icon "Edit Comments" at bounding box center [919, 242] width 16 height 16
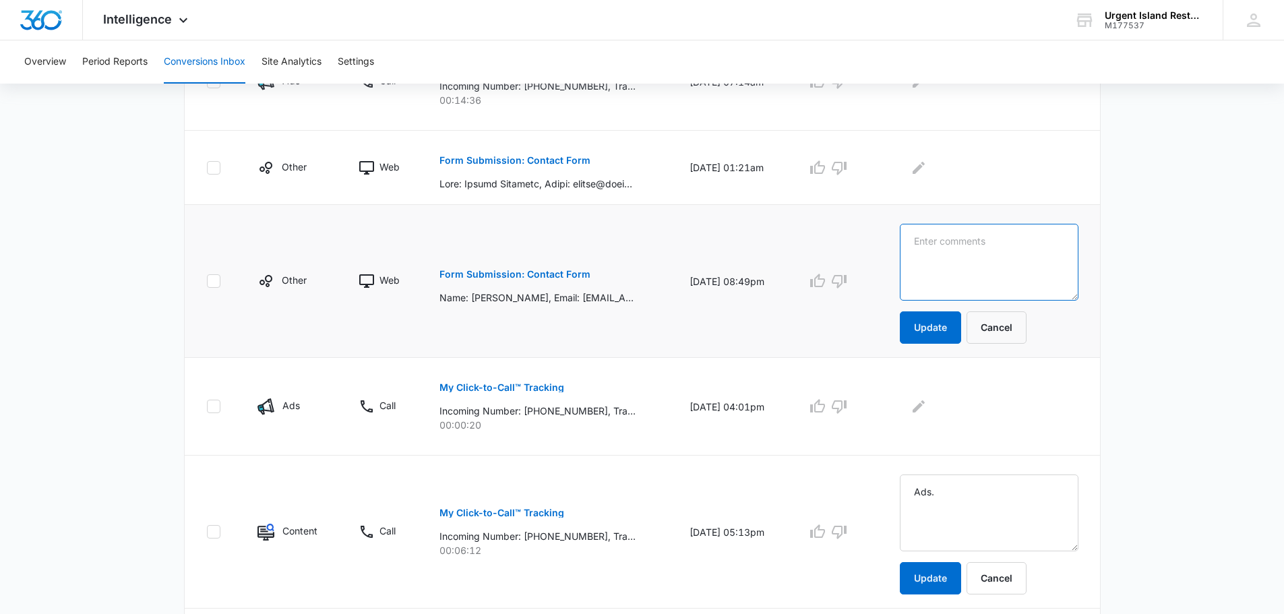
click at [981, 237] on textarea at bounding box center [989, 262] width 179 height 77
type textarea "Ads."
click at [952, 328] on button "Update" at bounding box center [930, 327] width 61 height 32
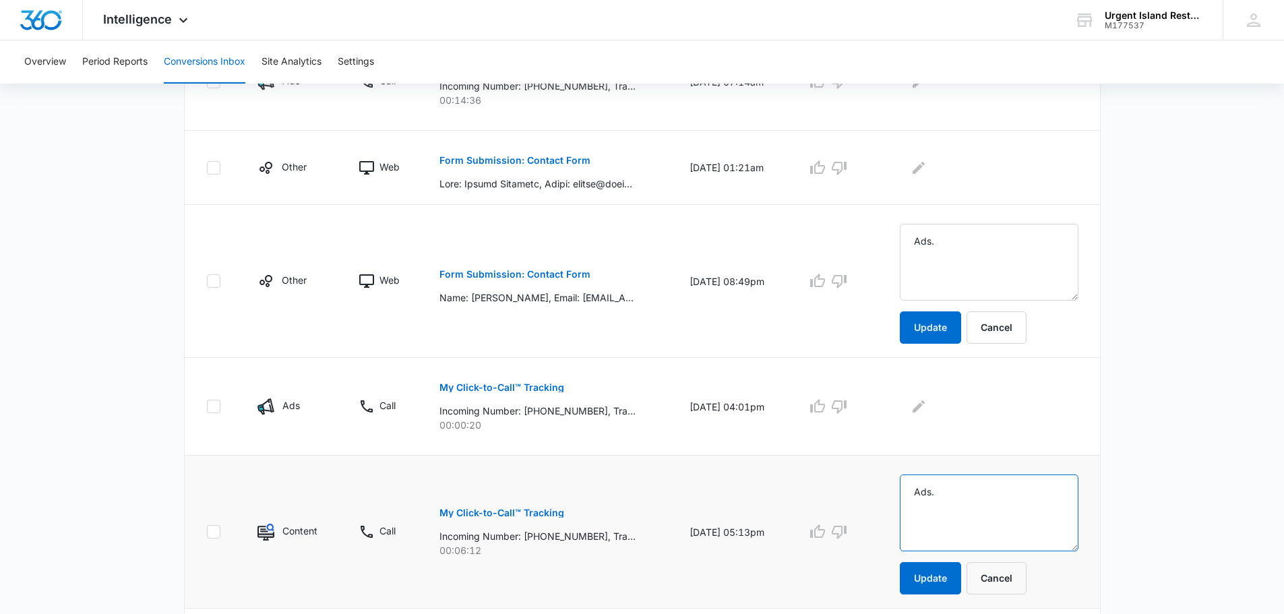
drag, startPoint x: 967, startPoint y: 494, endPoint x: 754, endPoint y: 493, distance: 212.4
click at [755, 493] on tr "Content Call My Click-to-Call™ Tracking Incoming Number: +18083811703, Tracking…" at bounding box center [642, 532] width 915 height 153
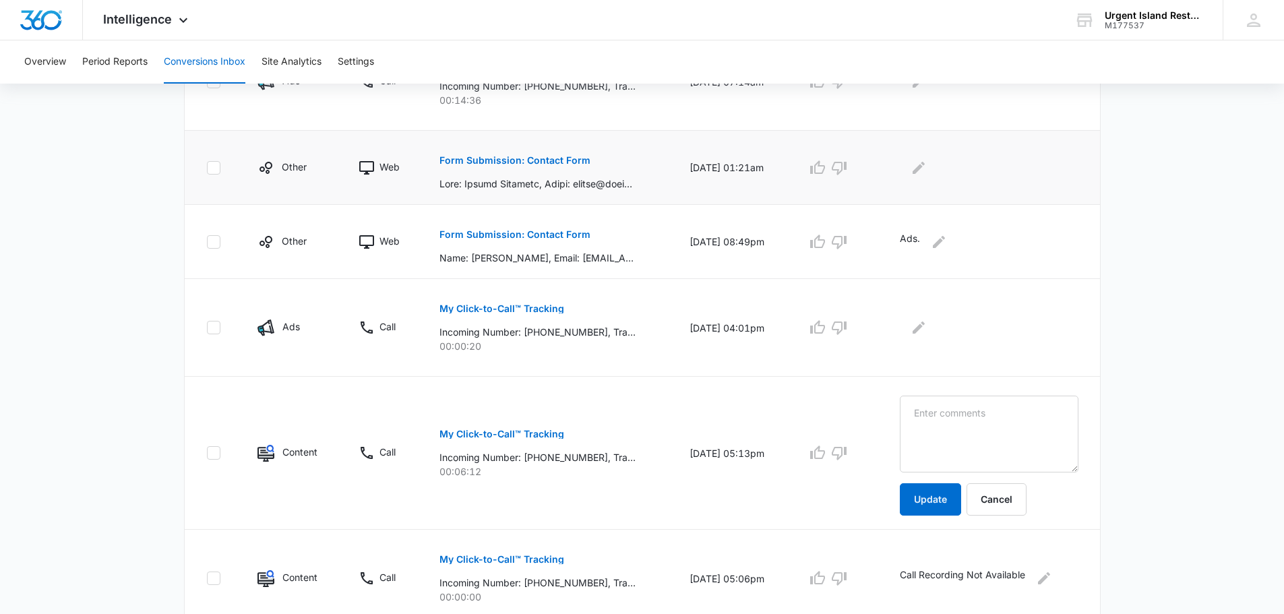
click at [539, 161] on p "Form Submission: Contact Form" at bounding box center [515, 160] width 151 height 9
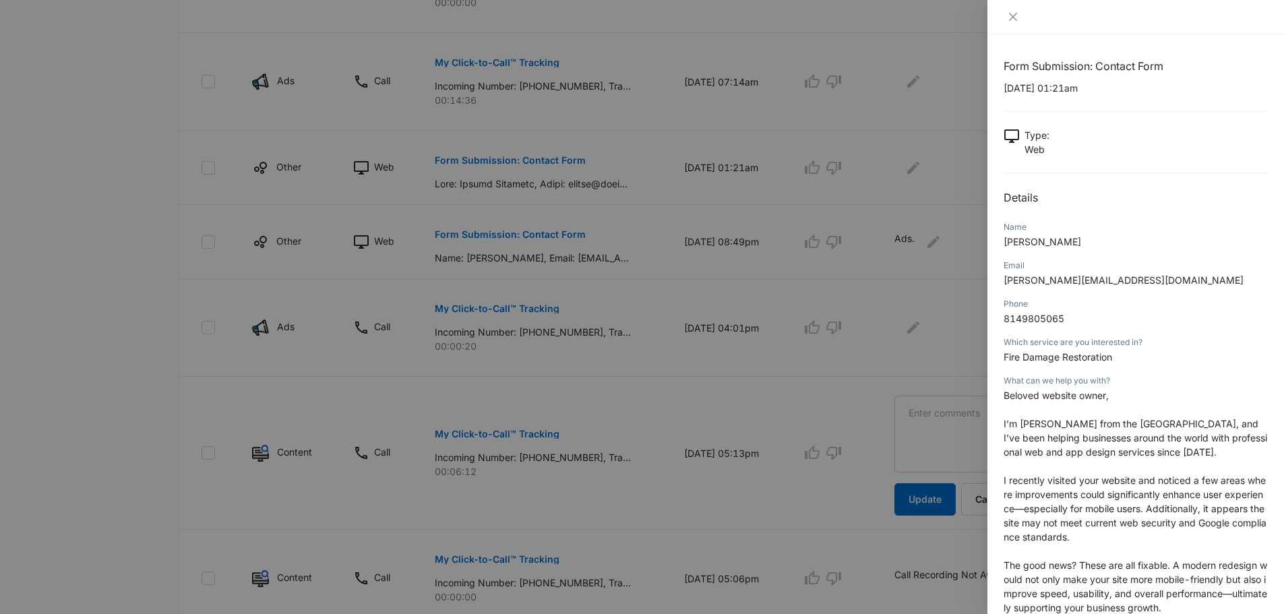
scroll to position [135, 0]
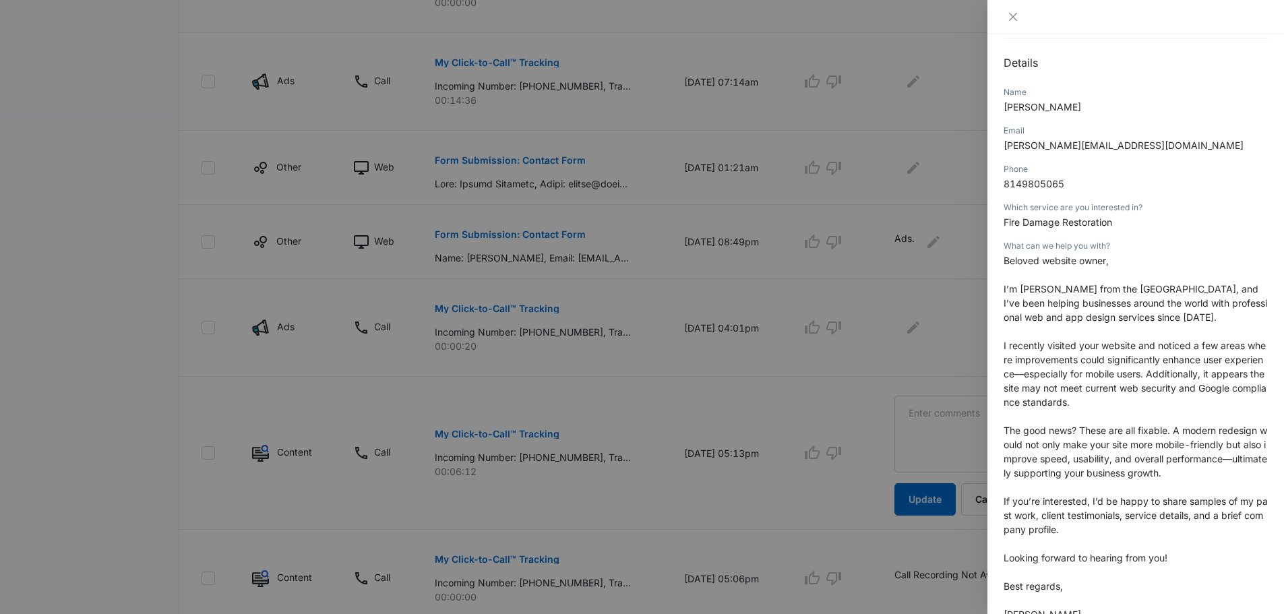
click at [955, 246] on div at bounding box center [642, 307] width 1284 height 614
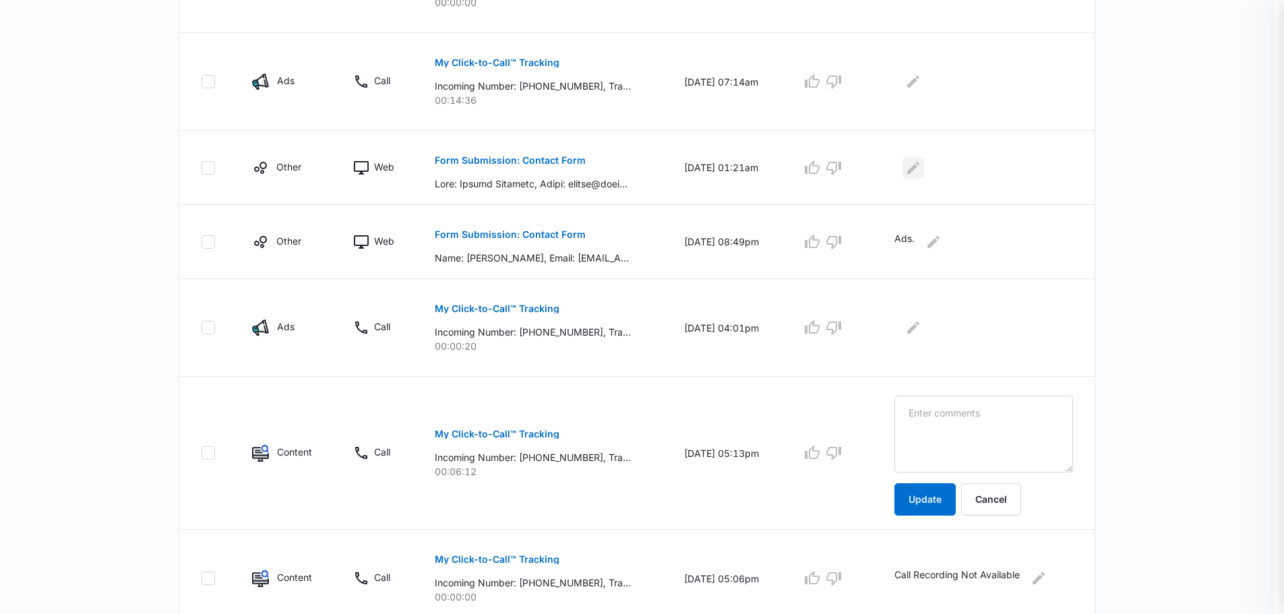
click at [922, 165] on icon "Edit Comments" at bounding box center [913, 168] width 16 height 16
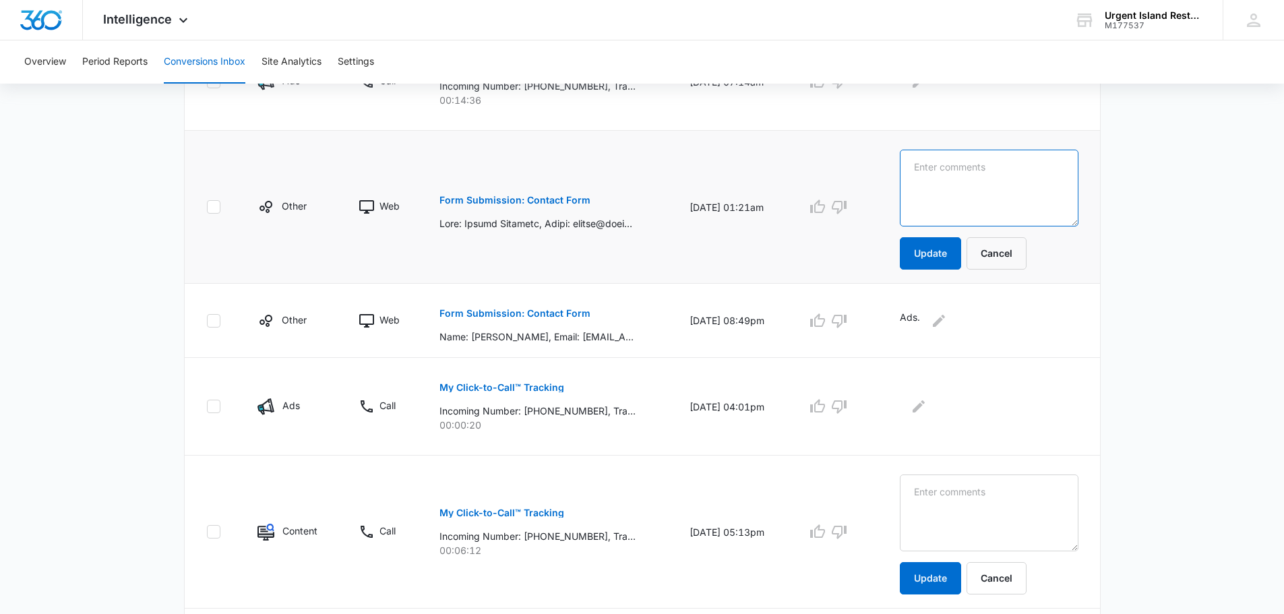
click at [959, 200] on textarea at bounding box center [989, 188] width 179 height 77
type textarea "Ads."
drag, startPoint x: 954, startPoint y: 248, endPoint x: 956, endPoint y: 239, distance: 9.7
click at [955, 247] on button "Update" at bounding box center [930, 253] width 61 height 32
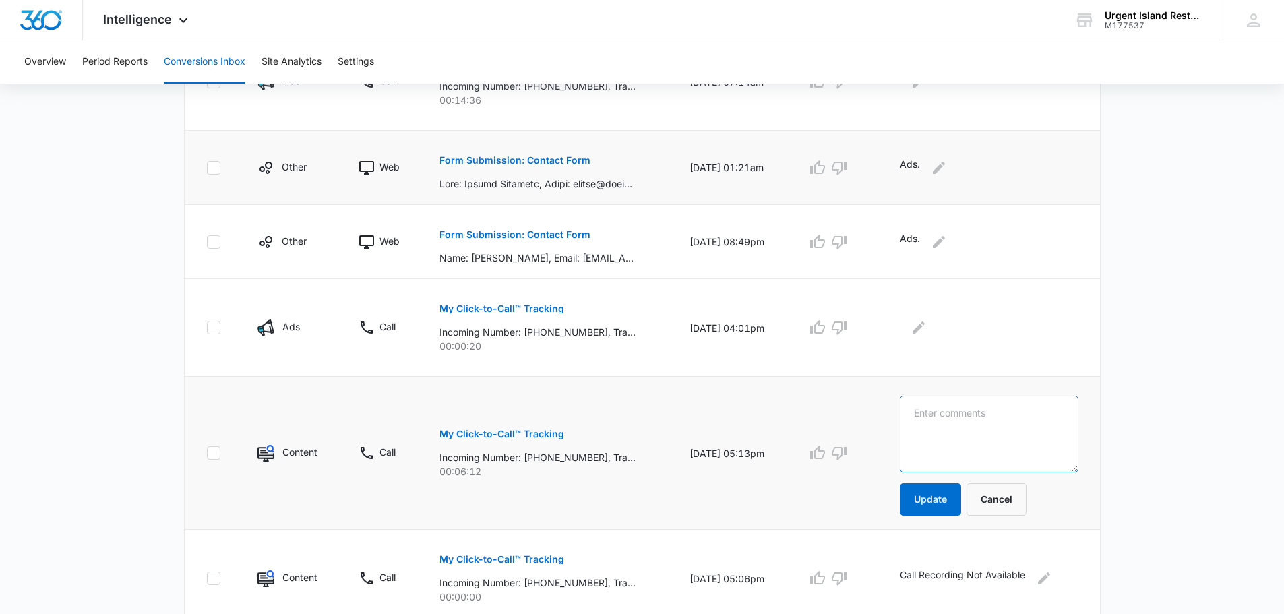
click at [937, 417] on textarea at bounding box center [989, 434] width 179 height 77
paste textarea "Homeowner found 2nd bathroom to be damp with smg on ceiling. 535 Plumbing did w…"
click at [996, 411] on textarea "25-0694-WTR Homeowner found 2nd bathroom to be damp with smg on ceiling. 535 Pl…" at bounding box center [989, 434] width 179 height 77
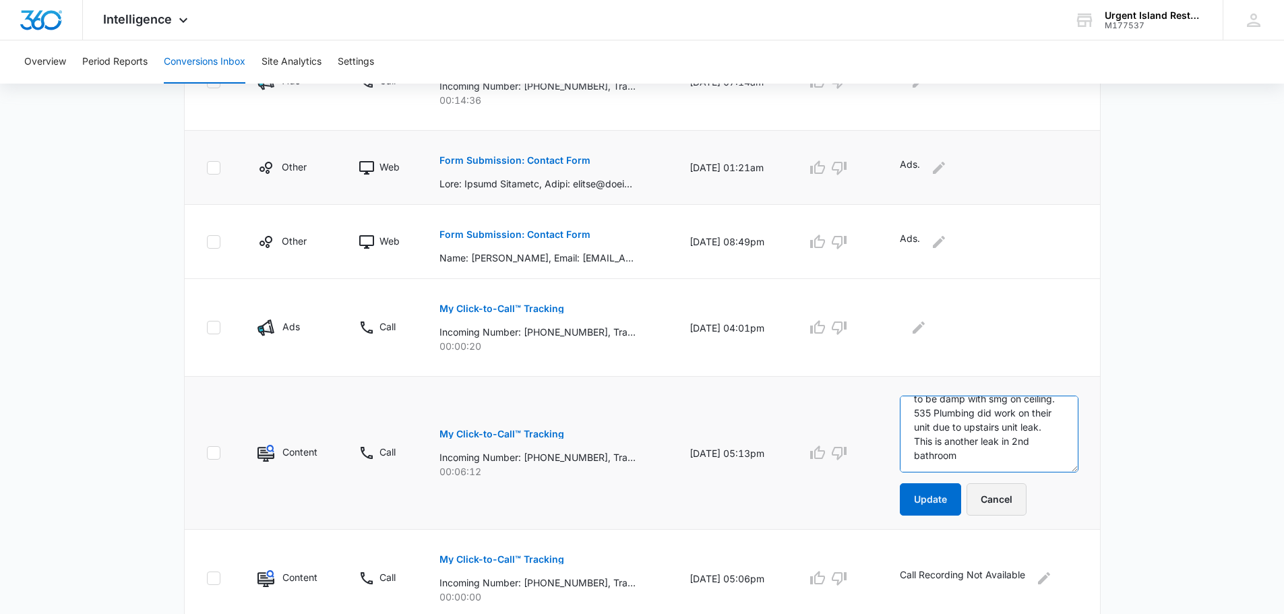
drag, startPoint x: 992, startPoint y: 411, endPoint x: 1027, endPoint y: 489, distance: 86.6
click at [1027, 488] on form "25-0694-WTR Homeowner found 2nd bathroom to be damp with smg on ceiling. 535 Pl…" at bounding box center [989, 456] width 179 height 120
type textarea "25-0694-WTR Homeowner found 2nd bathroom to be damp with smg on ceiling. Closed…"
click at [940, 496] on button "Update" at bounding box center [930, 499] width 61 height 32
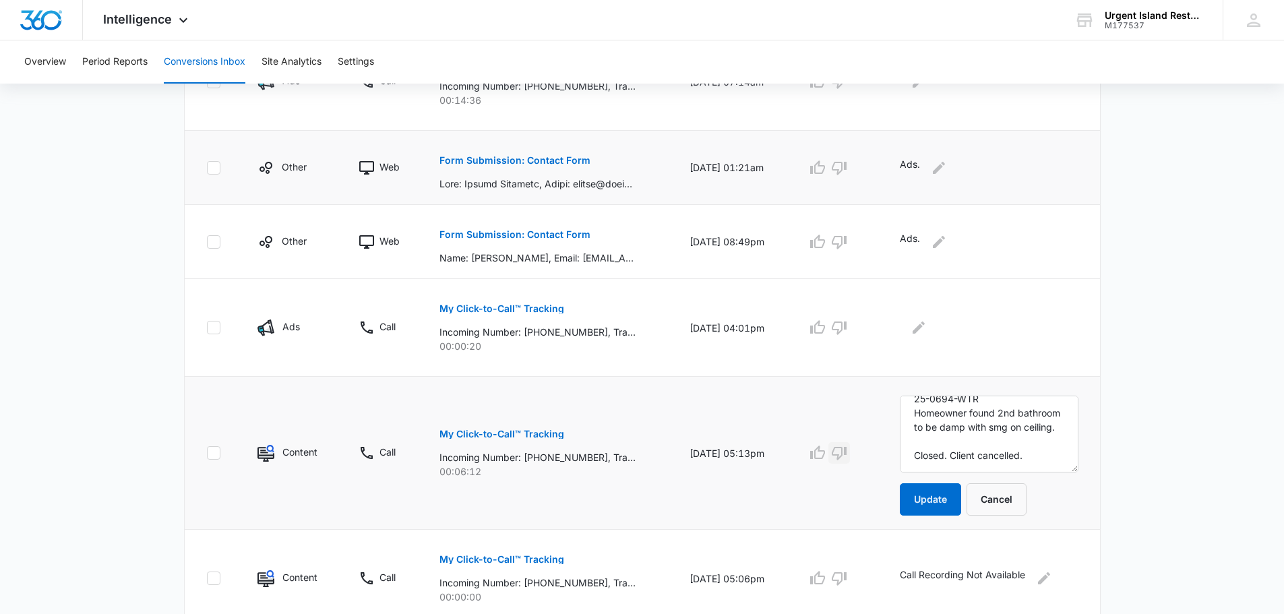
click at [847, 448] on icon "button" at bounding box center [839, 453] width 15 height 13
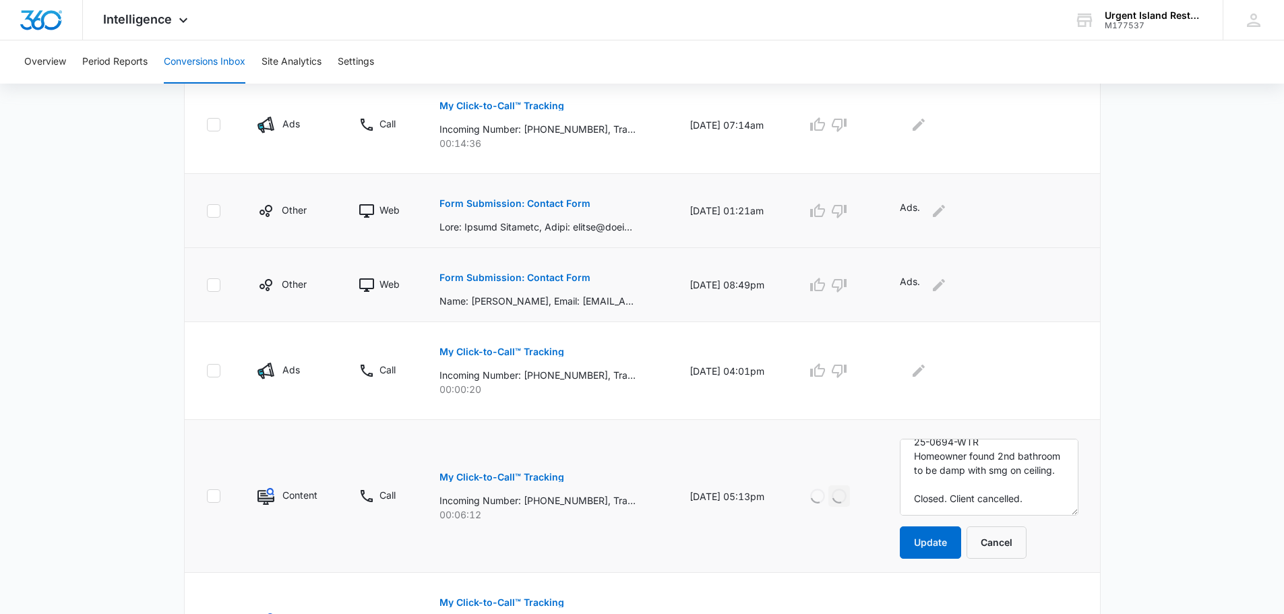
scroll to position [715, 0]
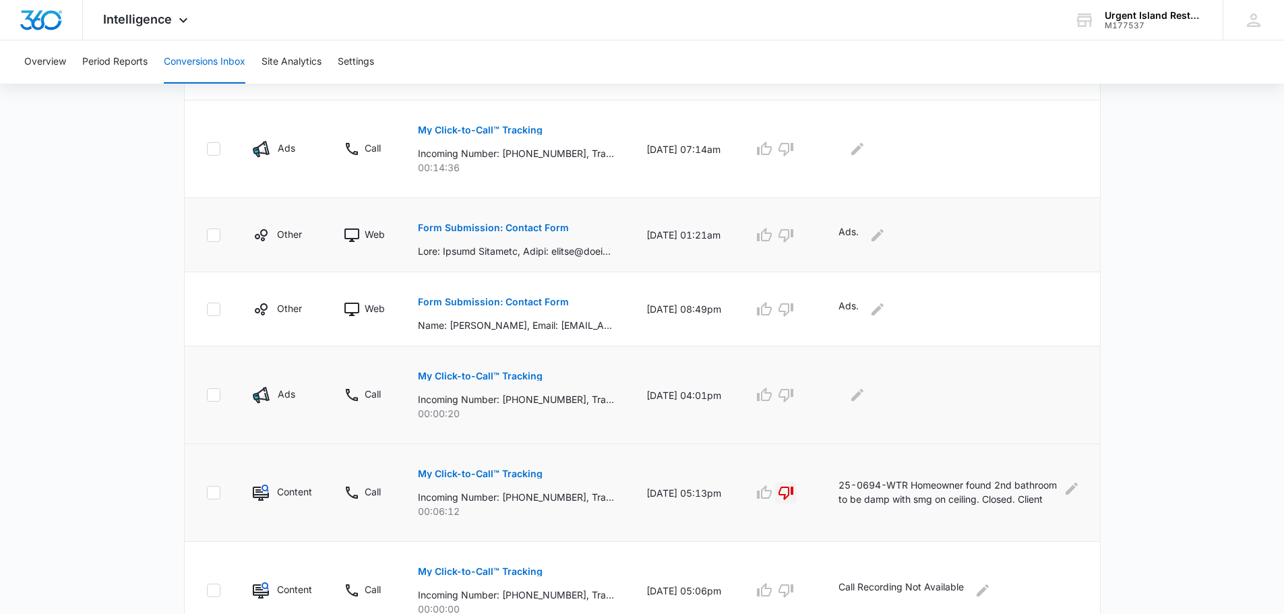
click at [927, 396] on div at bounding box center [959, 395] width 240 height 22
click at [853, 398] on button "Edit Comments" at bounding box center [858, 395] width 22 height 22
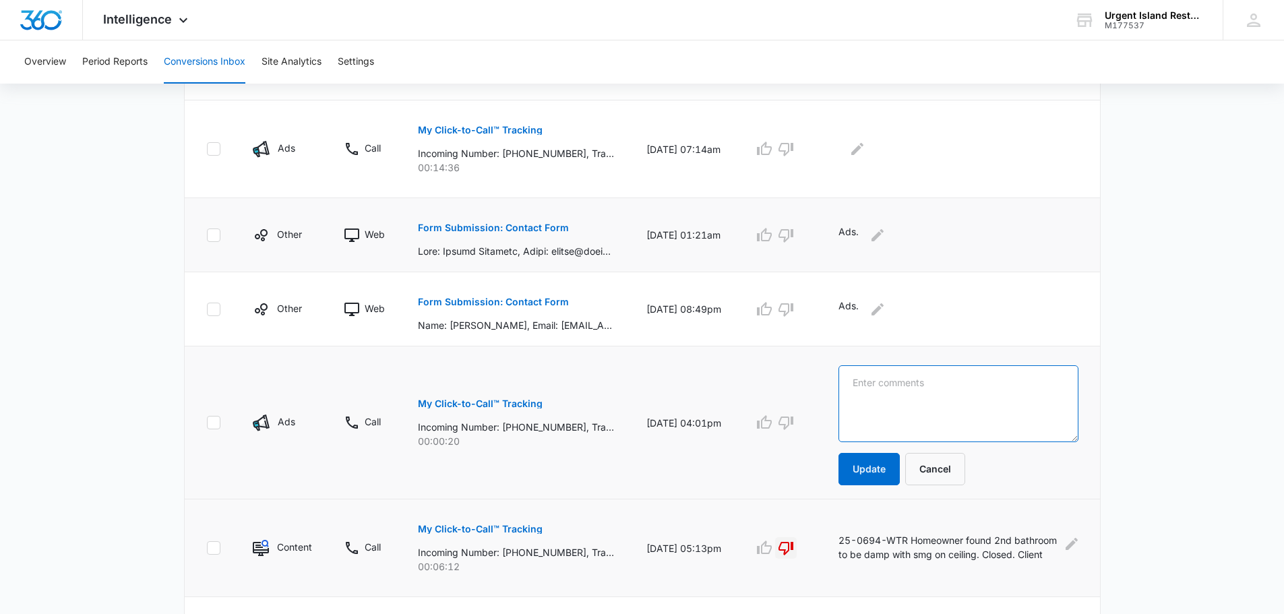
click at [897, 393] on textarea at bounding box center [959, 403] width 240 height 77
type textarea "No answer on the other end."
click at [895, 474] on button "Update" at bounding box center [869, 469] width 61 height 32
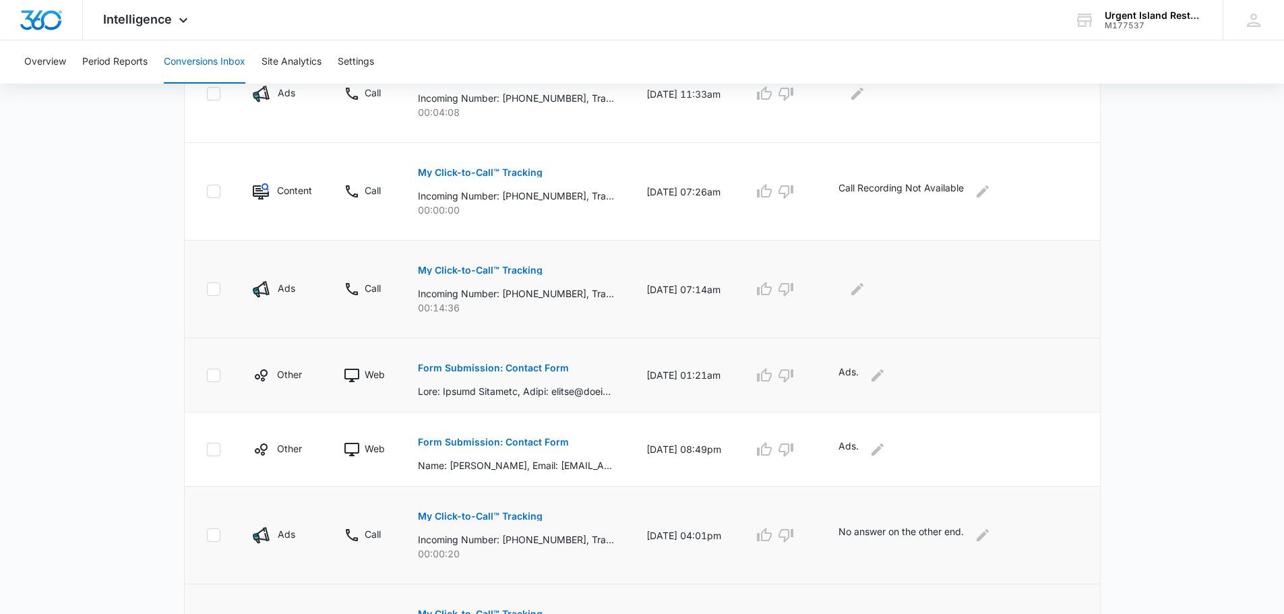
scroll to position [580, 0]
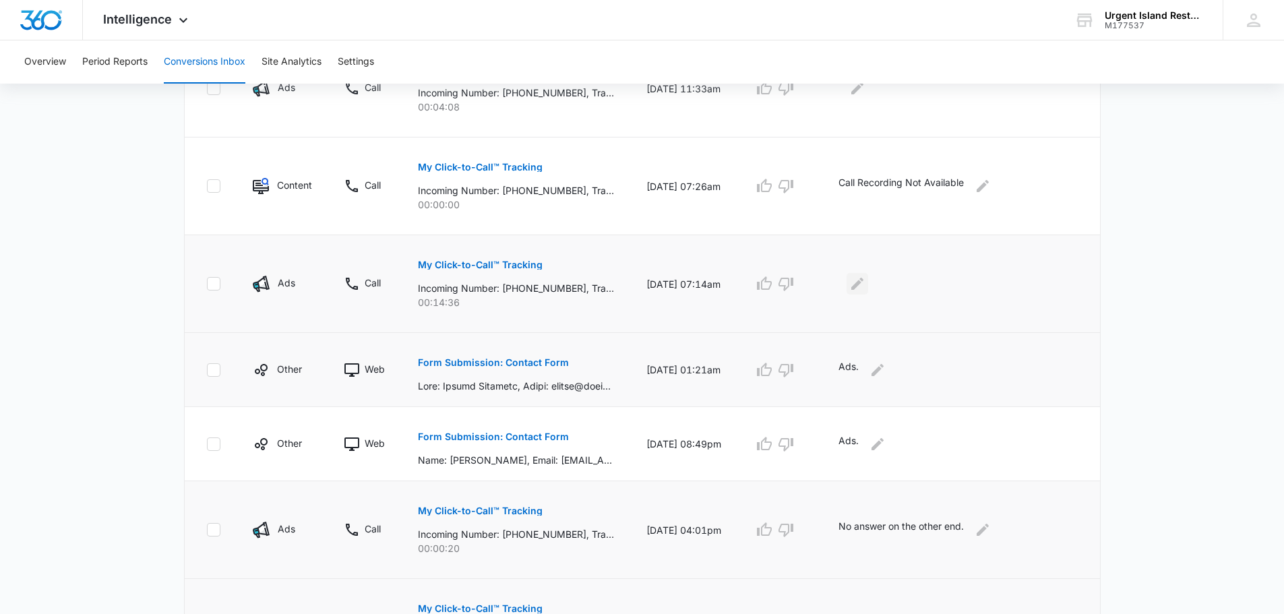
click at [866, 288] on icon "Edit Comments" at bounding box center [857, 284] width 16 height 16
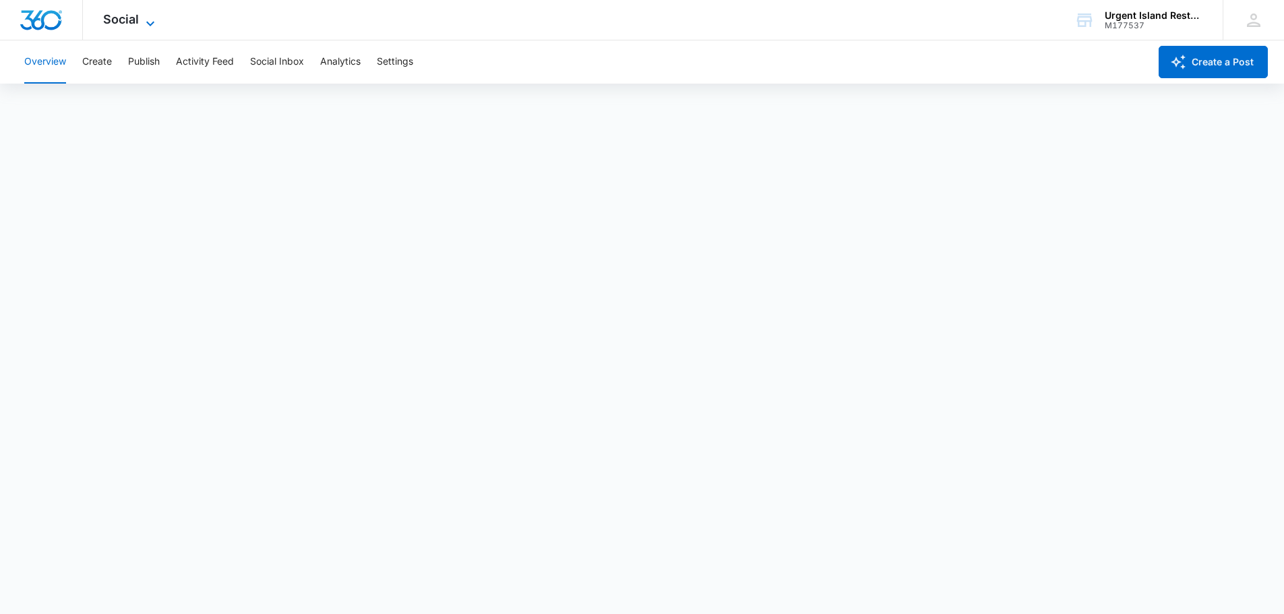
click at [152, 12] on div "Social Apps Reputation Websites Forms CRM Email Social Payments POS Content Ads…" at bounding box center [131, 20] width 96 height 40
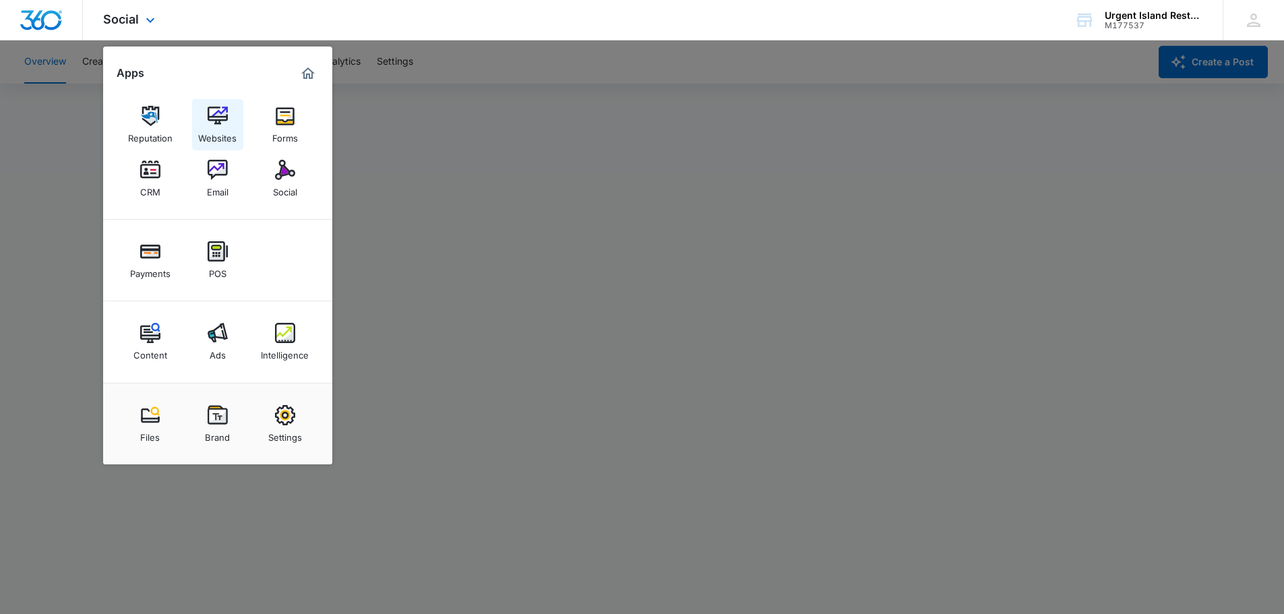
click at [221, 131] on div "Websites" at bounding box center [217, 135] width 38 height 18
